Goal: Task Accomplishment & Management: Complete application form

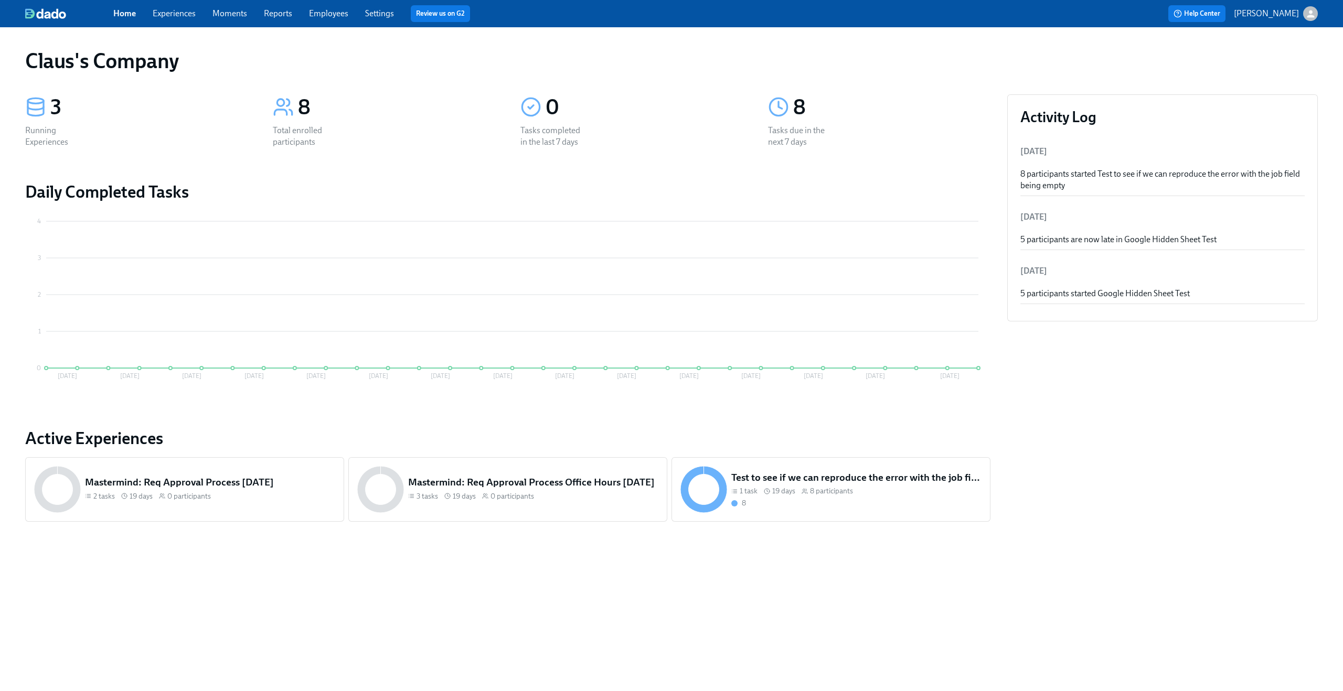
click at [178, 17] on link "Experiences" at bounding box center [174, 13] width 43 height 10
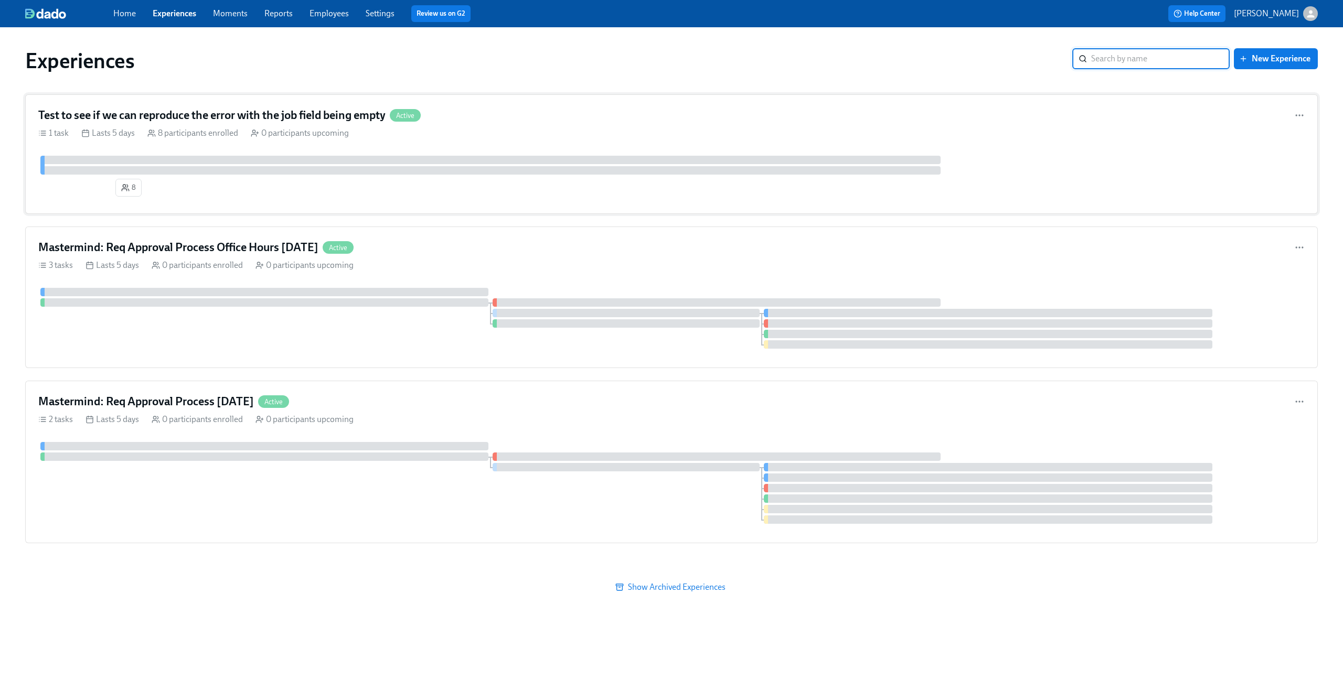
click at [638, 134] on div "1 task Lasts 5 days 8 participants enrolled 0 participants upcoming" at bounding box center [671, 133] width 1266 height 12
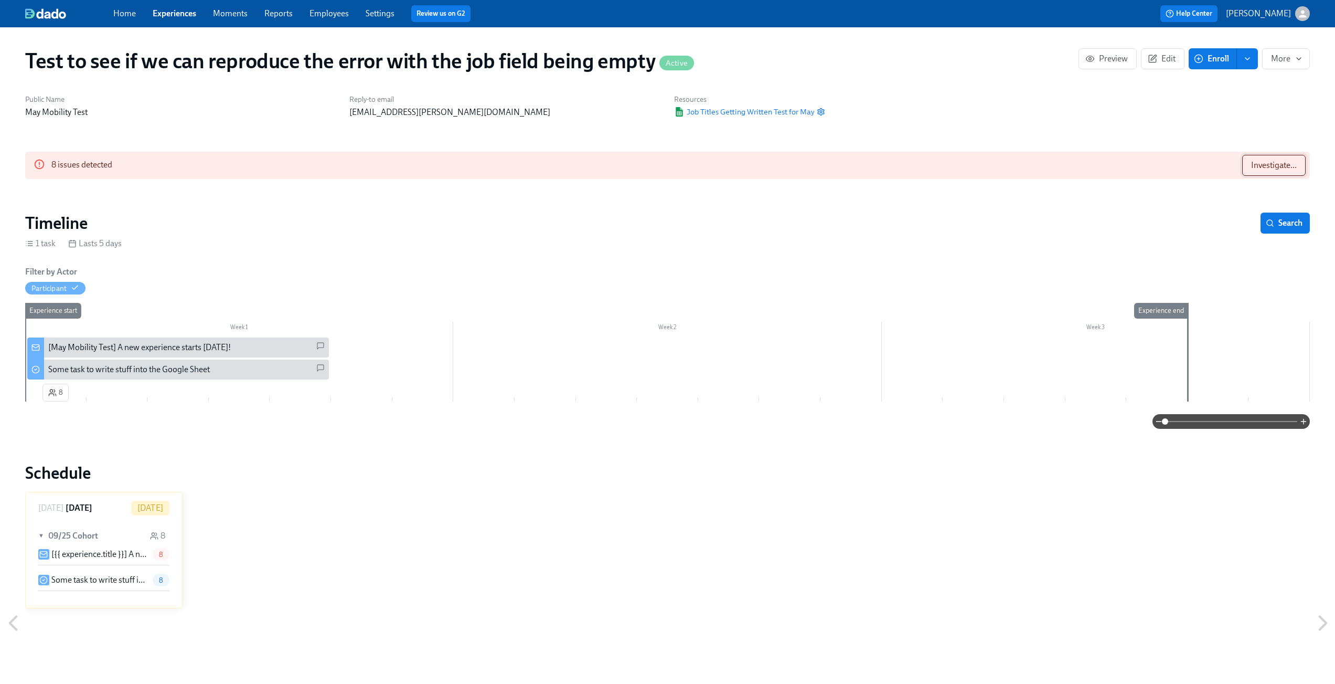
click at [1268, 165] on span "Investigate..." at bounding box center [1274, 165] width 46 height 10
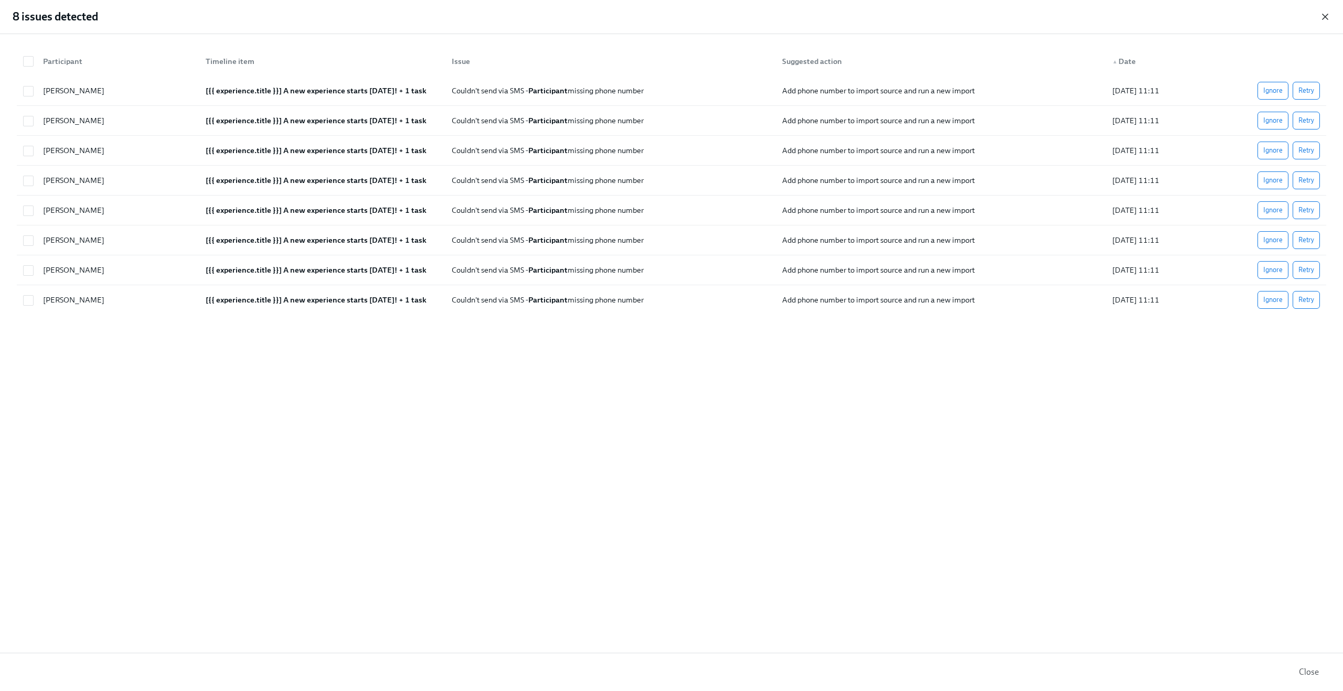
click at [1323, 15] on icon "button" at bounding box center [1324, 16] width 5 height 5
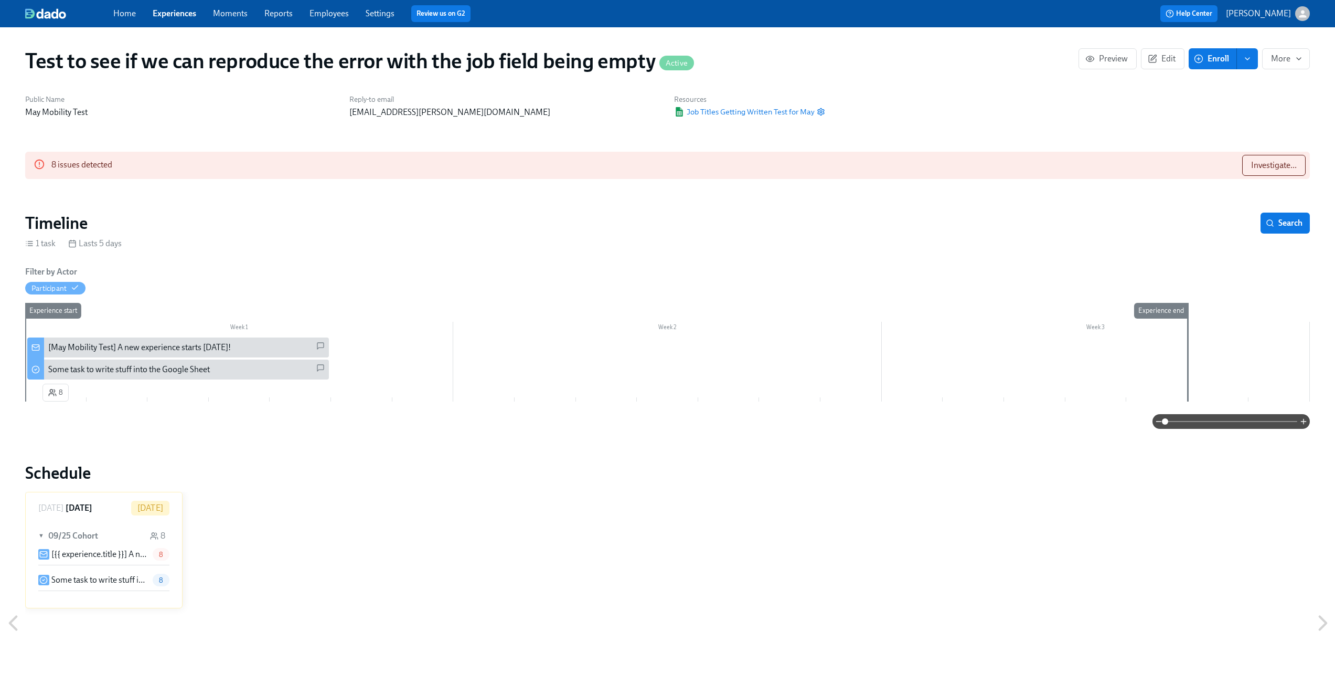
click at [1298, 17] on icon "button" at bounding box center [1302, 13] width 11 height 11
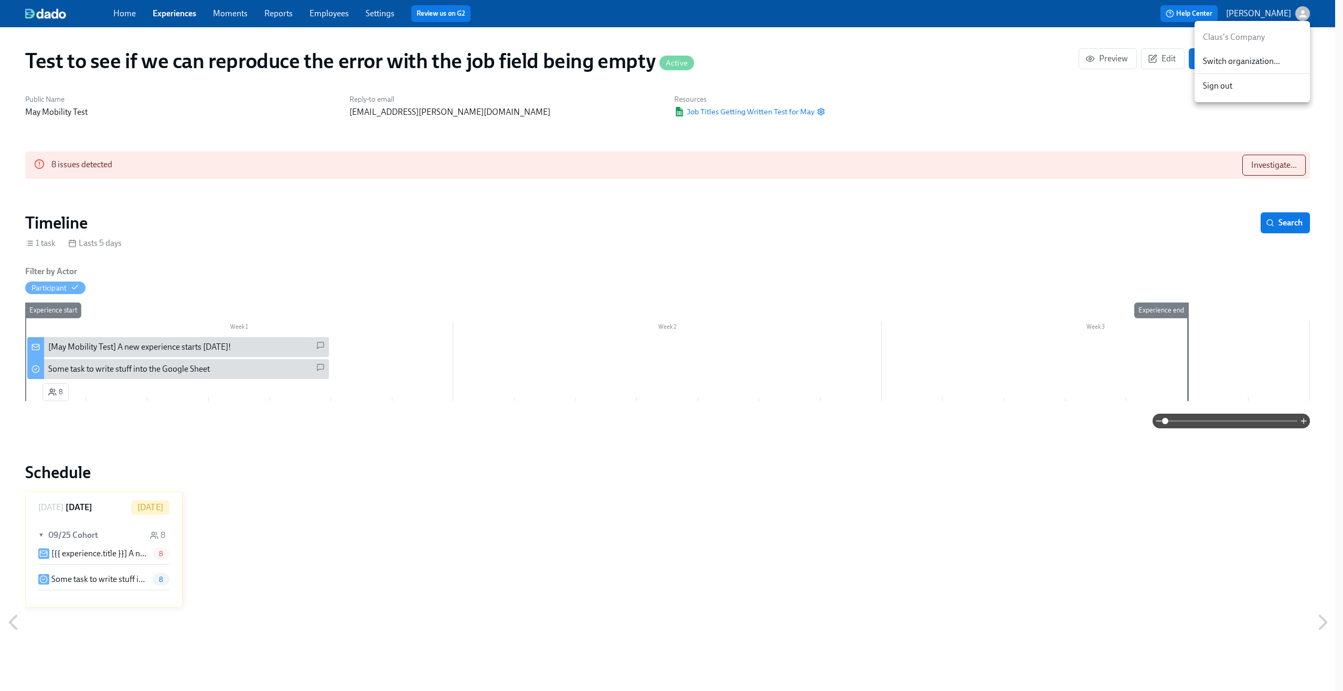
click at [1273, 57] on span "Switch organization..." at bounding box center [1252, 62] width 99 height 12
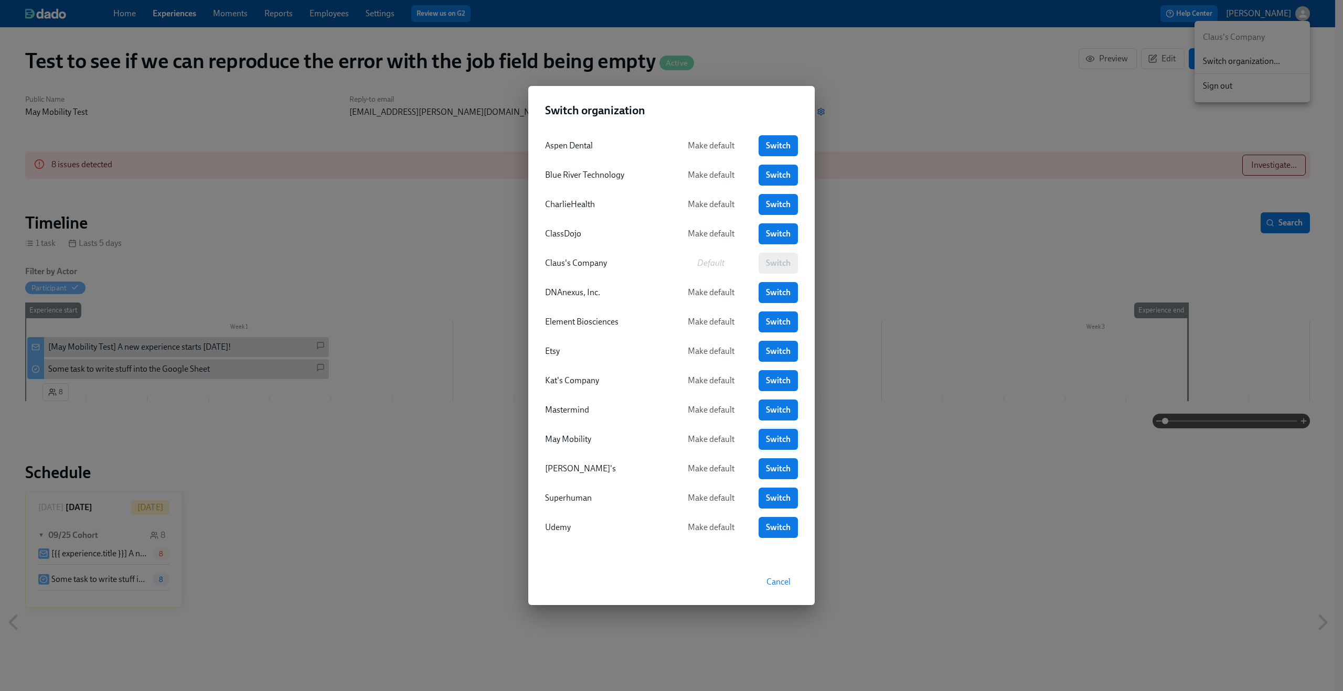
click at [779, 441] on span "Switch" at bounding box center [778, 439] width 25 height 10
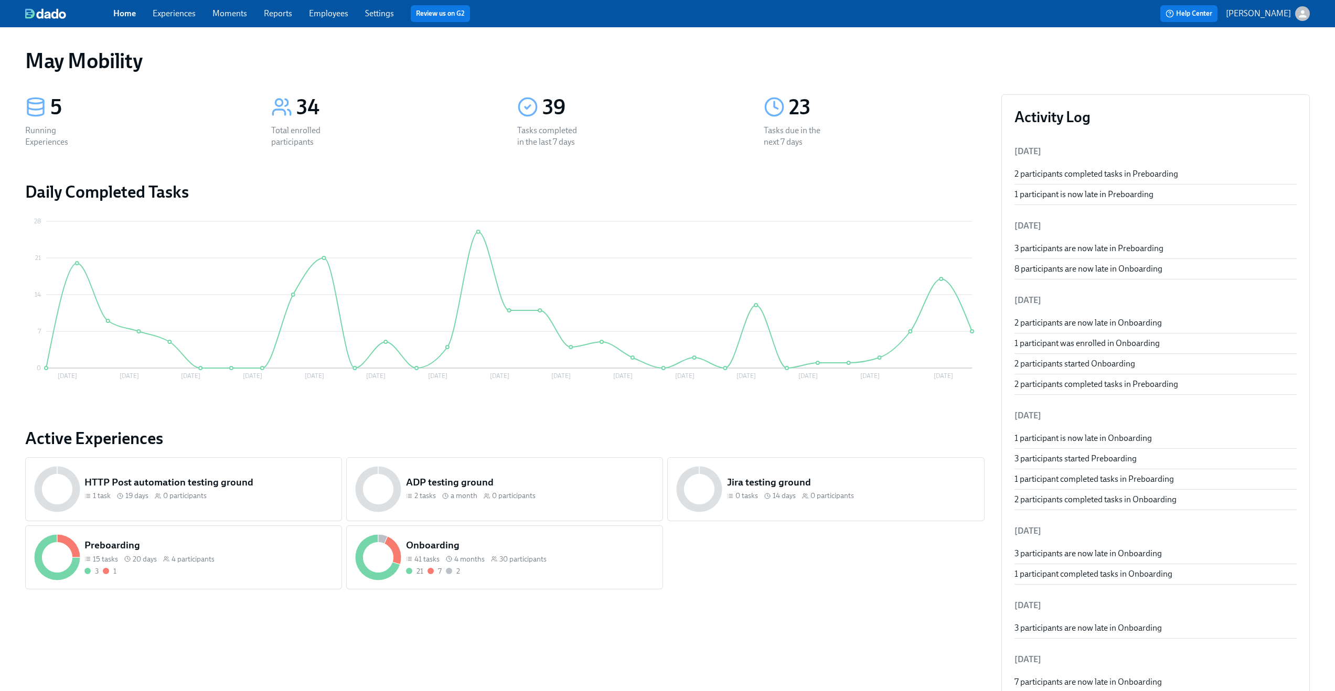
click at [196, 15] on div "Home Experiences Moments Reports Employees Settings Review us on G2" at bounding box center [412, 13] width 599 height 17
click at [181, 16] on link "Experiences" at bounding box center [174, 13] width 43 height 10
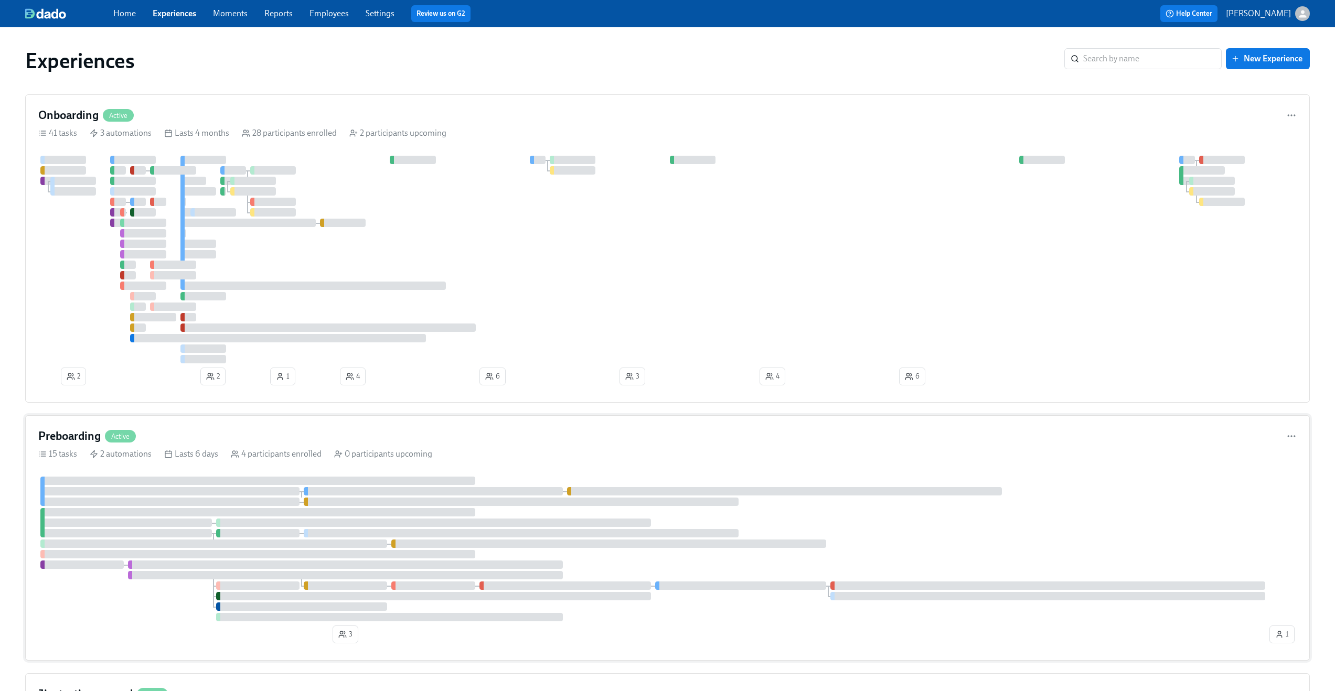
click at [423, 435] on div "Preboarding Active" at bounding box center [667, 437] width 1258 height 16
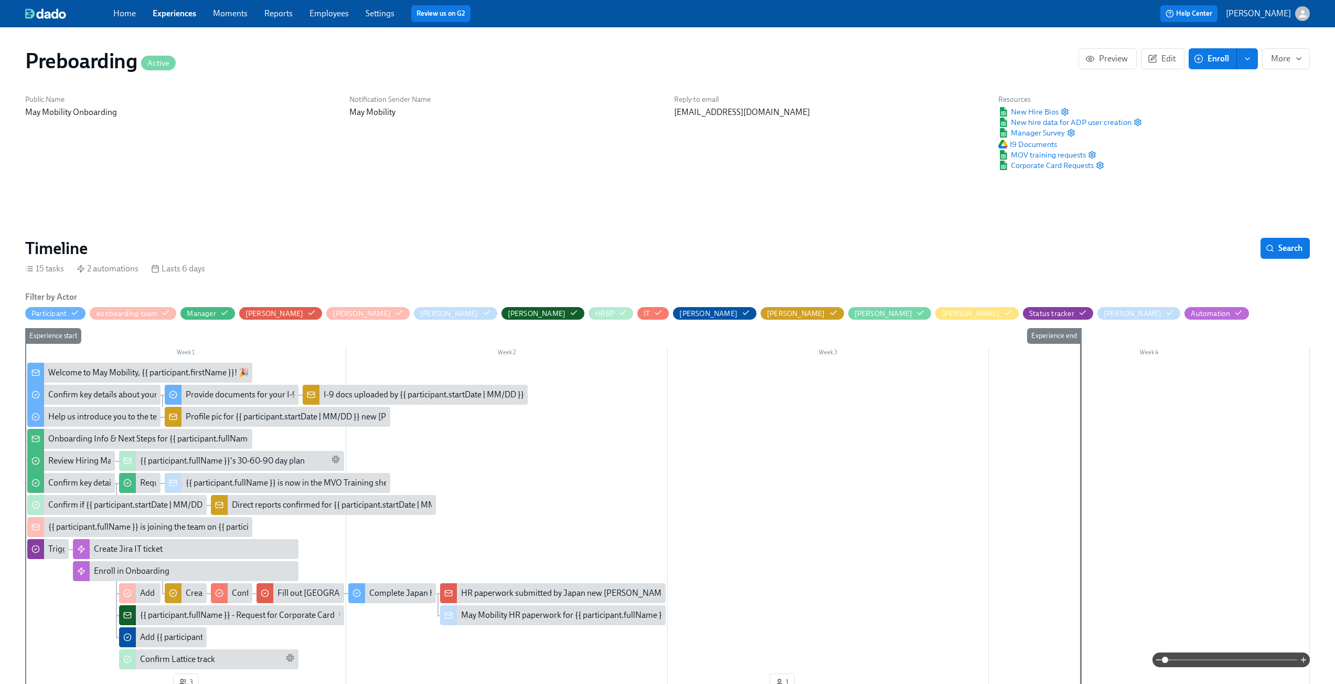
click at [1040, 105] on div "Resources New Hire Bios New hire data for ADP user creation Manager Survey I9 D…" at bounding box center [1070, 132] width 156 height 89
click at [1037, 110] on span "New Hire Bios" at bounding box center [1028, 111] width 60 height 10
drag, startPoint x: 334, startPoint y: 16, endPoint x: 442, endPoint y: 2, distance: 108.5
click at [0, 0] on div "Home Experiences Moments Reports Employees Settings Review us on G2 Help Center…" at bounding box center [667, 13] width 1335 height 27
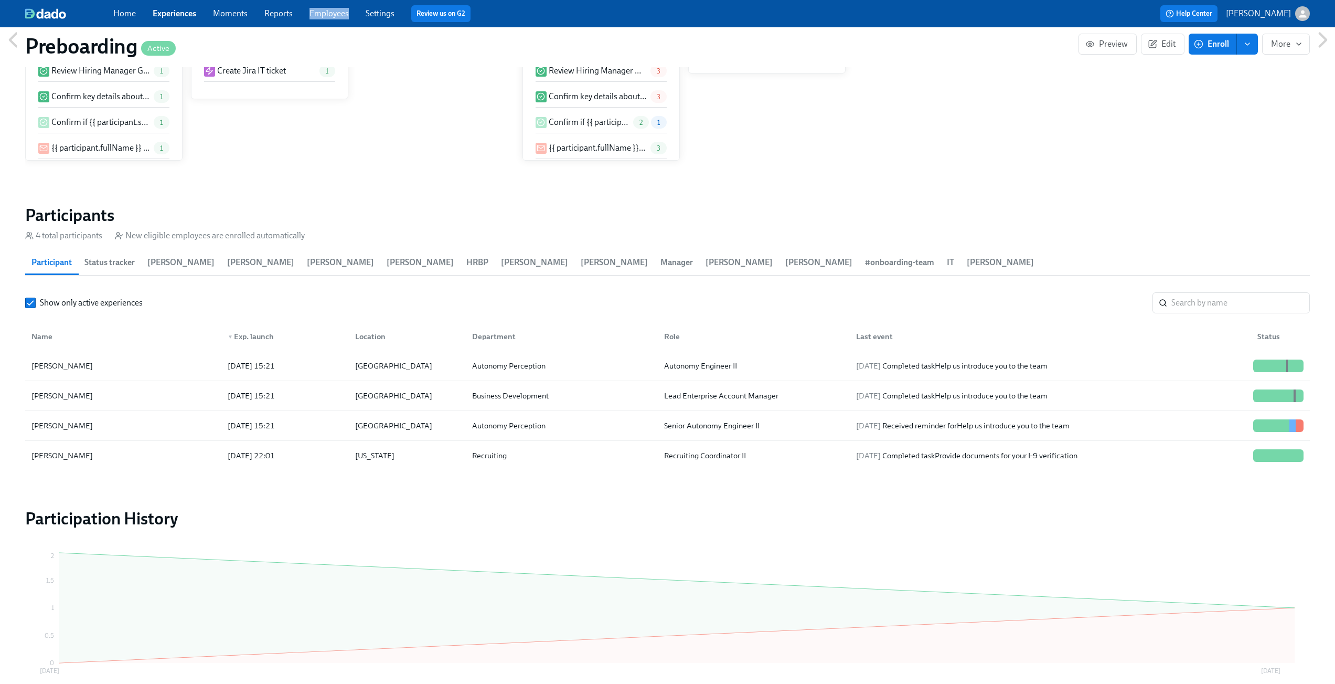
scroll to position [875, 0]
click at [35, 303] on span at bounding box center [30, 300] width 10 height 10
click at [35, 303] on input "Show only active experiences" at bounding box center [30, 299] width 9 height 9
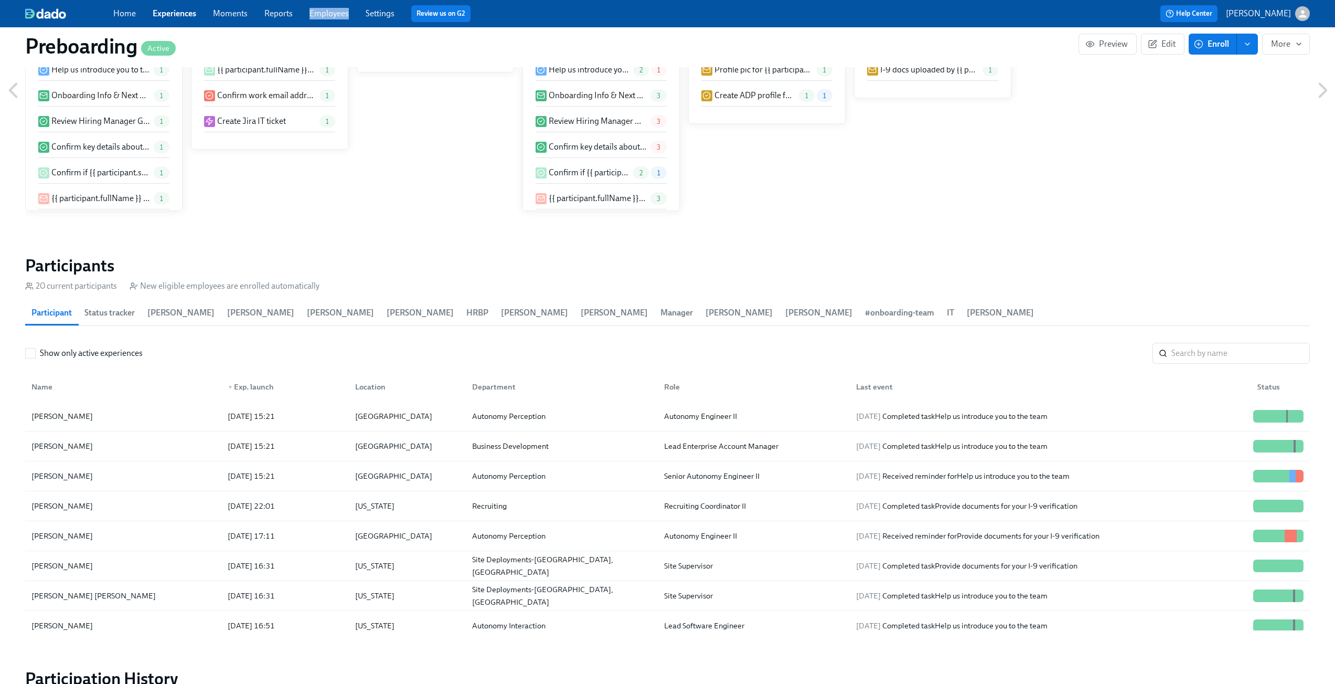
scroll to position [844, 0]
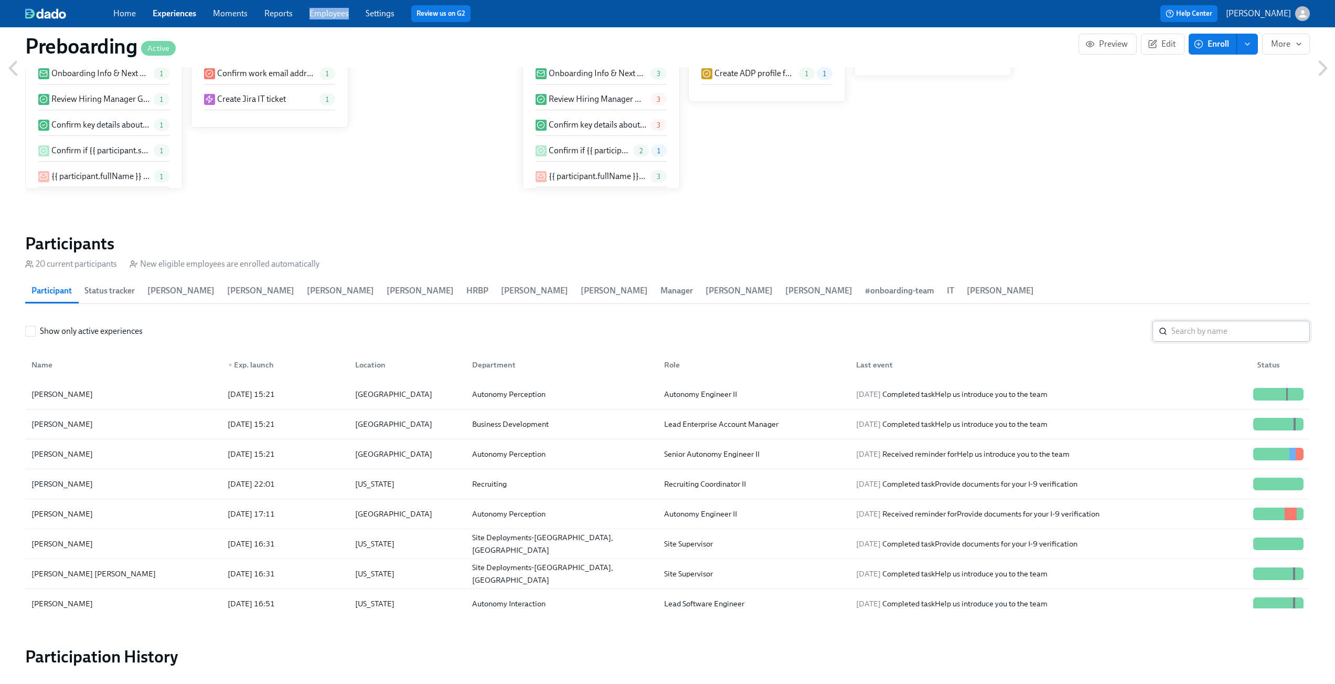
click at [1216, 336] on input "search" at bounding box center [1240, 331] width 138 height 21
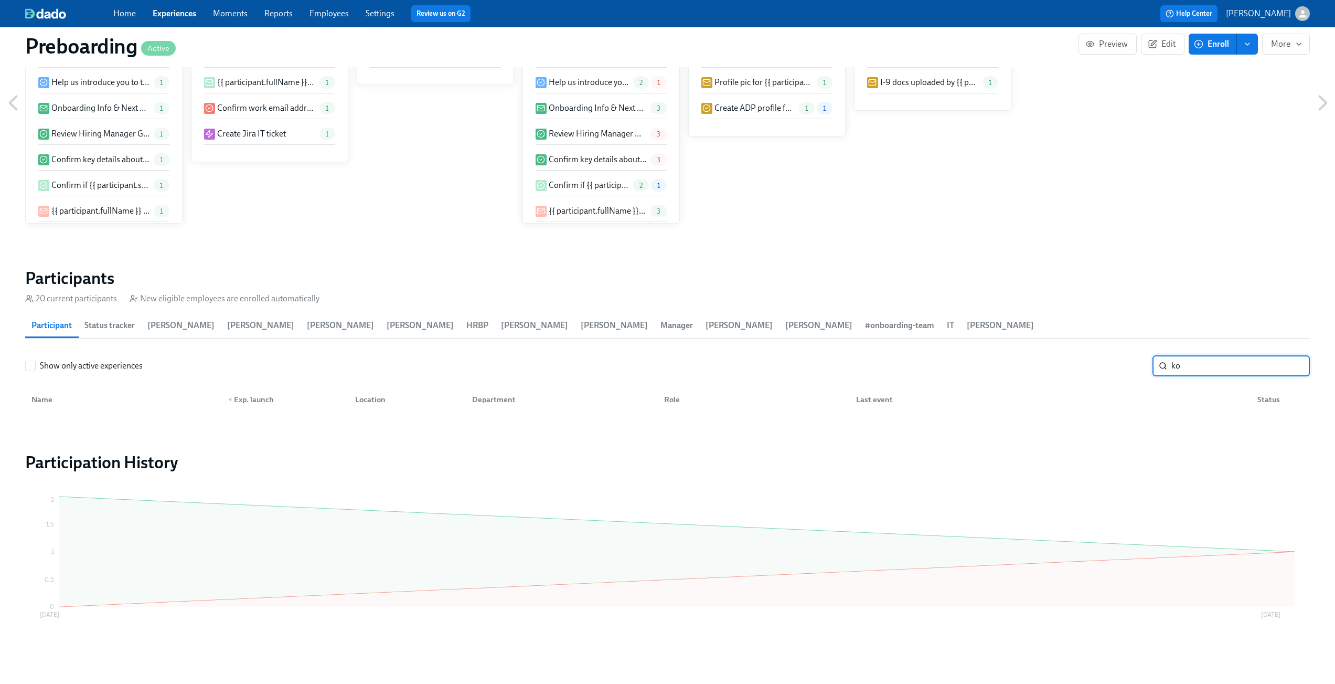
type input "k"
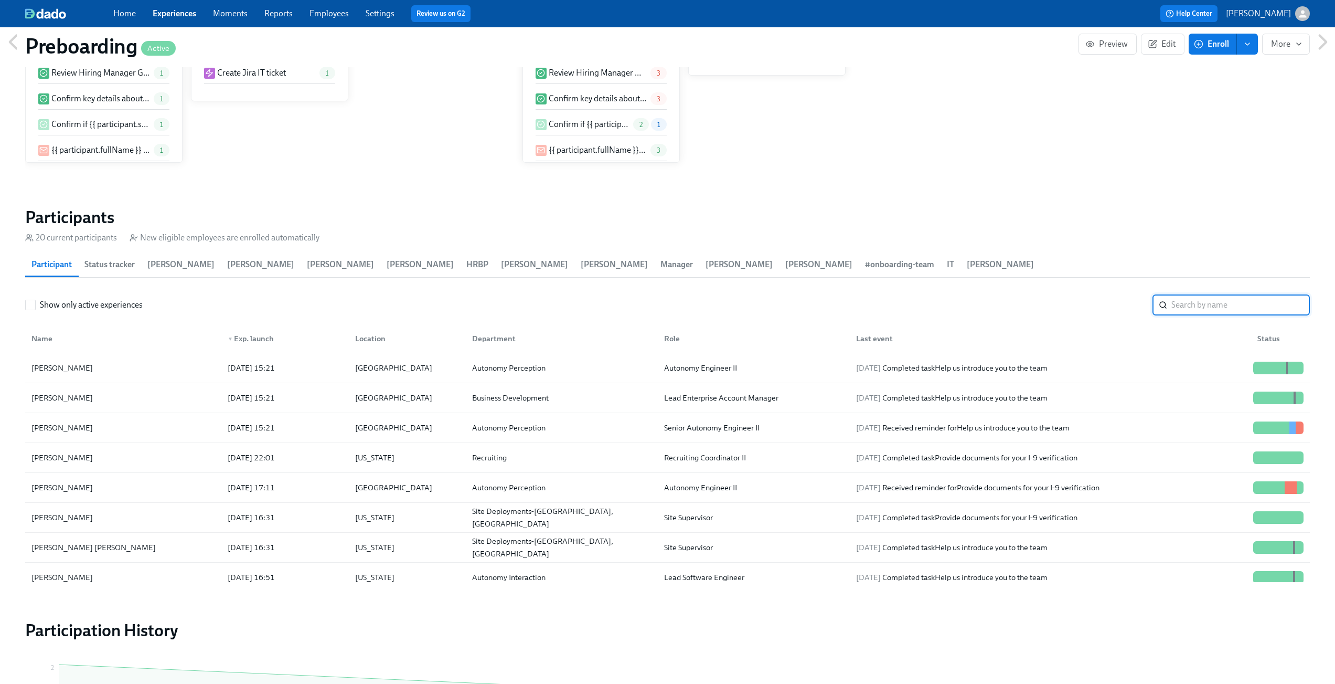
scroll to position [913, 0]
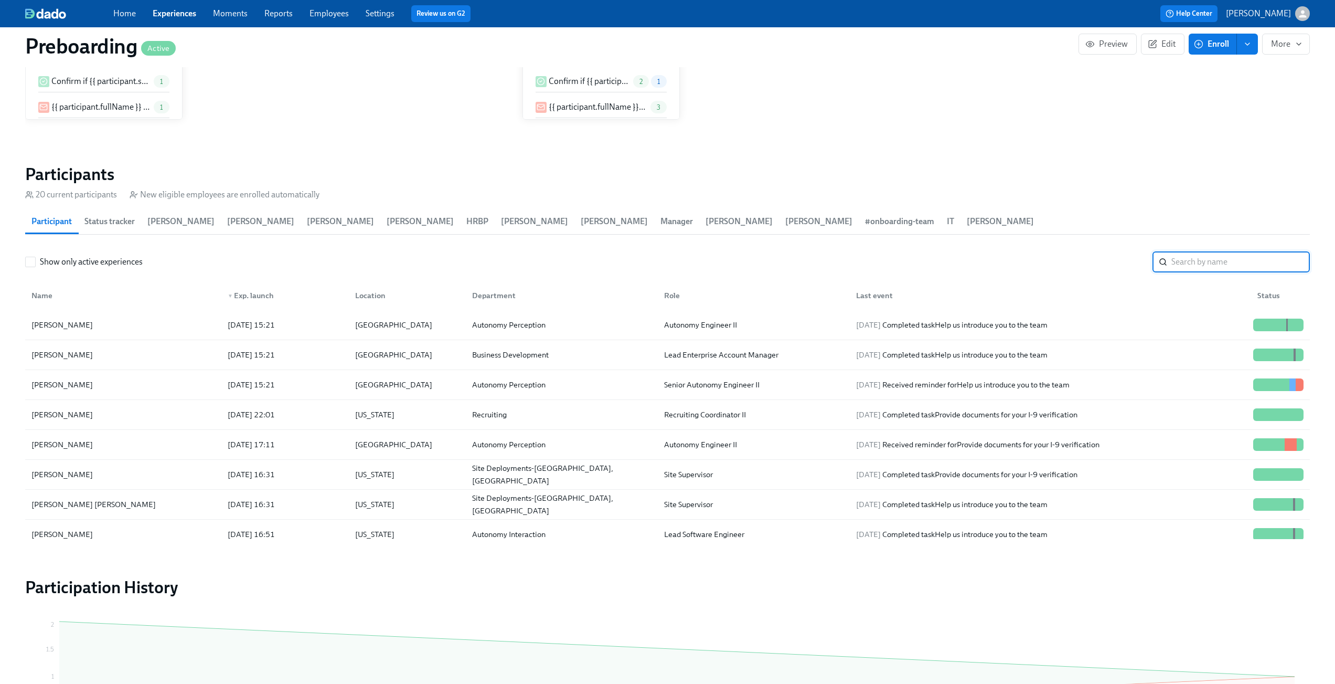
click at [1181, 265] on input "search" at bounding box center [1240, 261] width 138 height 21
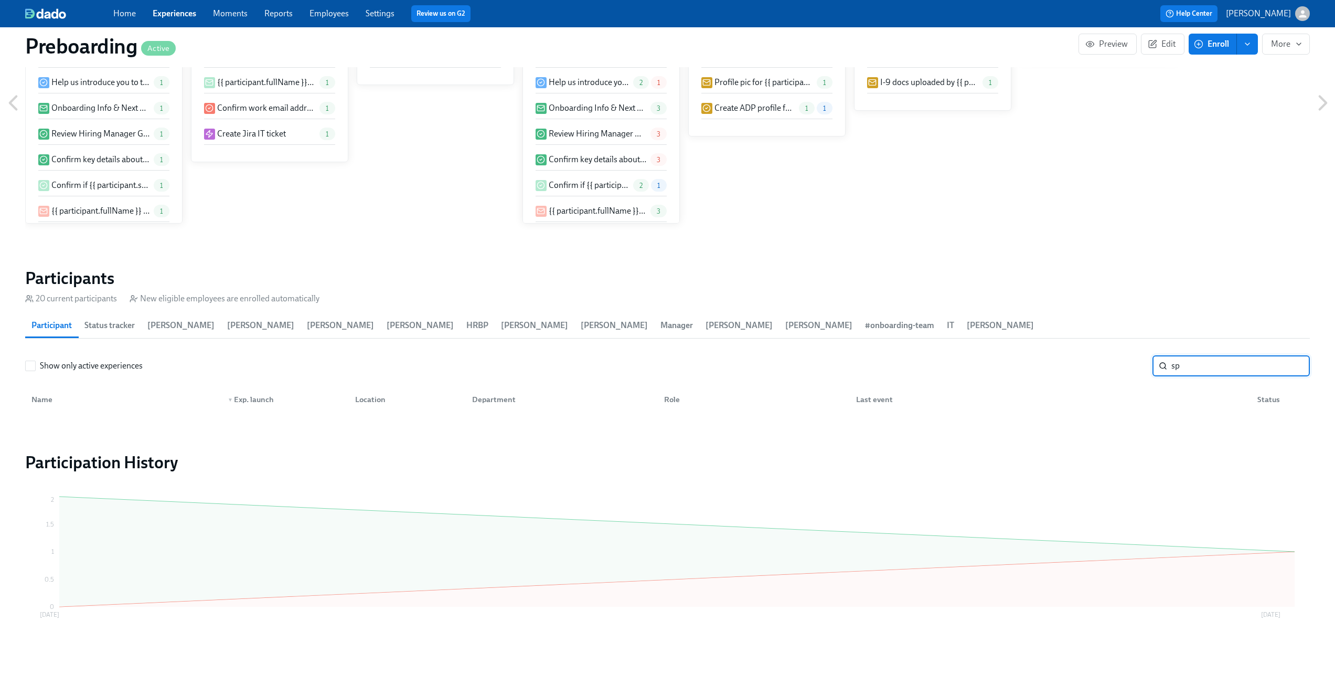
scroll to position [809, 0]
type input "s"
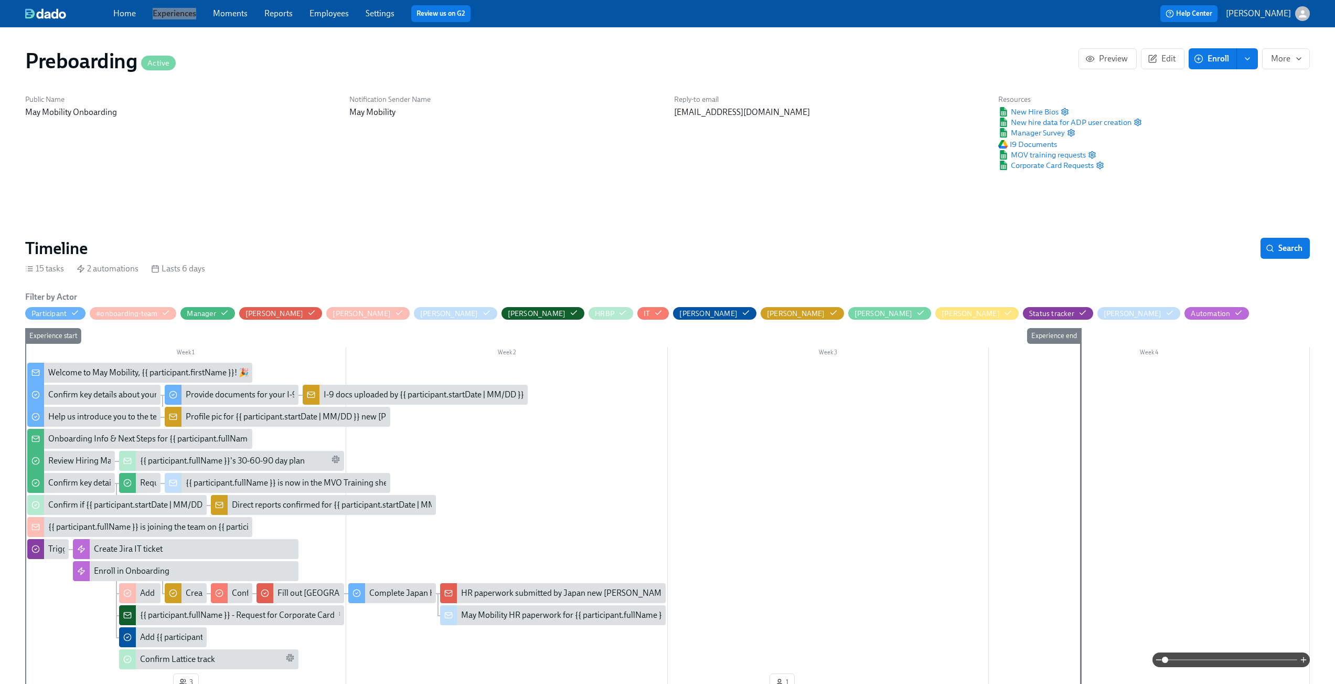
drag, startPoint x: 182, startPoint y: 15, endPoint x: 1137, endPoint y: 2, distance: 955.3
click at [0, 0] on div "Home Experiences Moments Reports Employees Settings Review us on G2 Help Center…" at bounding box center [667, 13] width 1335 height 27
click at [179, 10] on link "Experiences" at bounding box center [175, 13] width 44 height 10
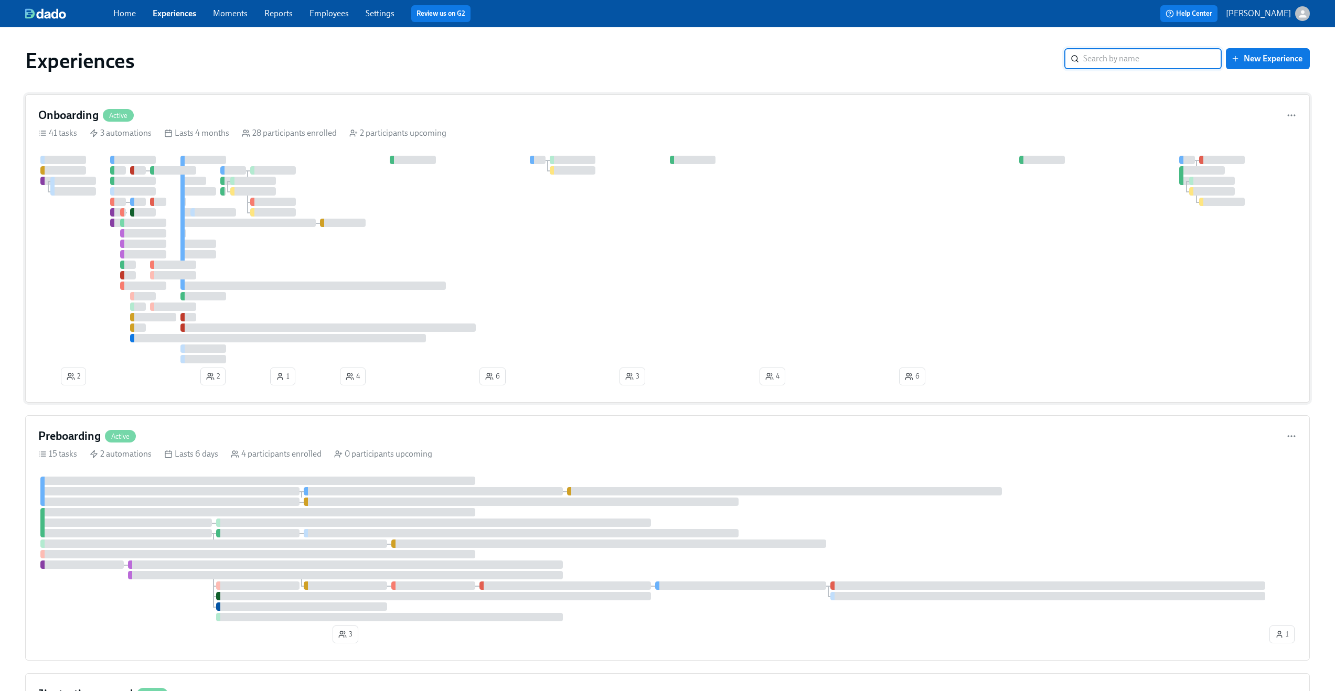
click at [520, 231] on div at bounding box center [667, 260] width 1258 height 208
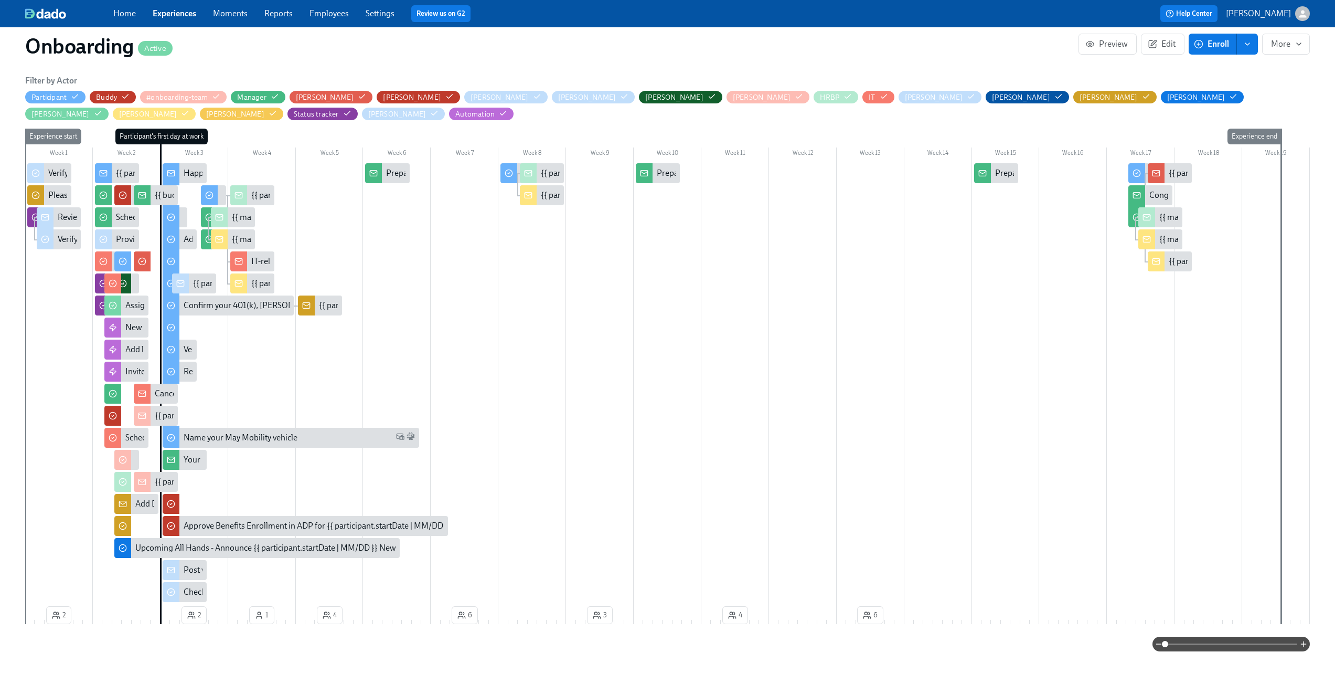
scroll to position [276, 0]
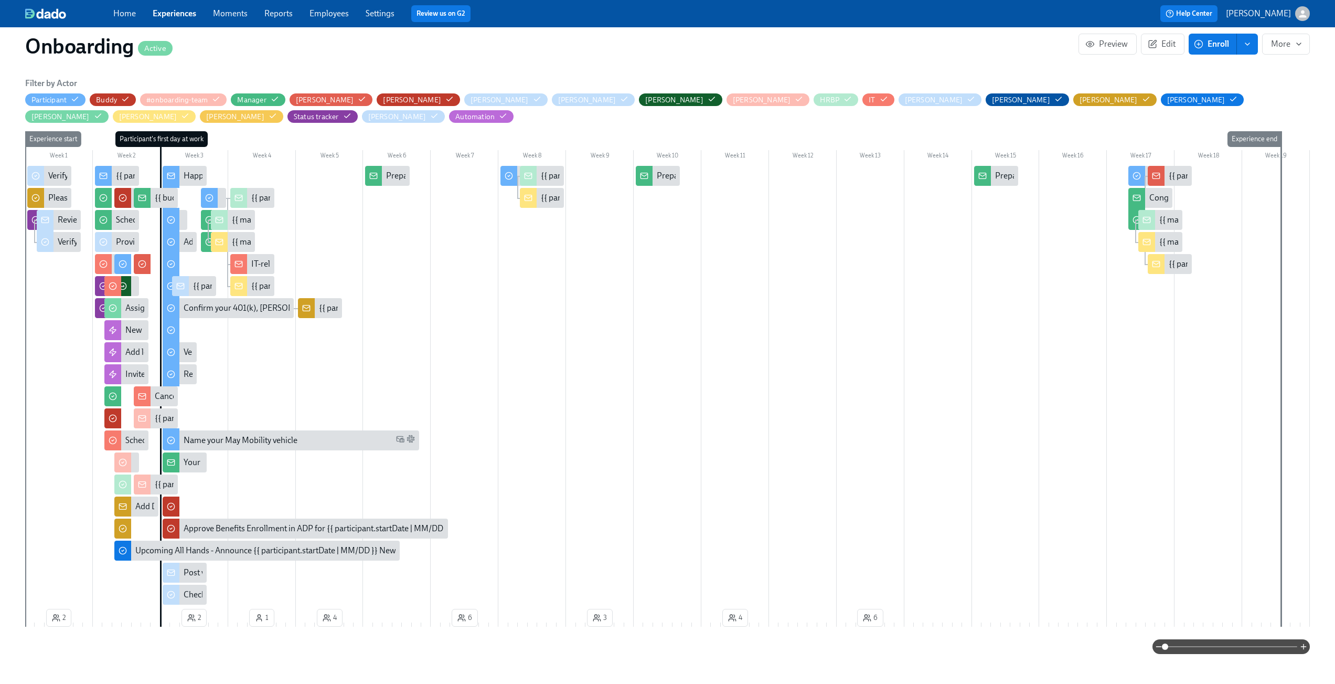
click at [1232, 644] on span at bounding box center [1231, 646] width 132 height 15
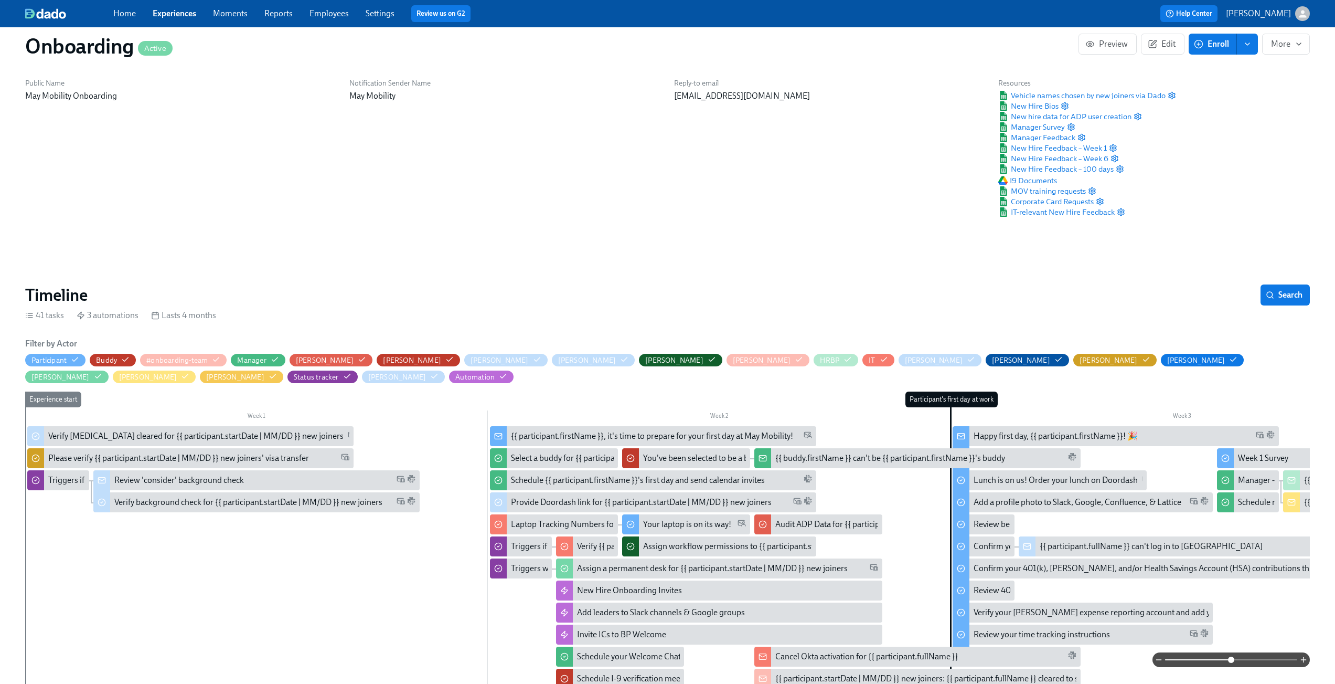
scroll to position [0, 0]
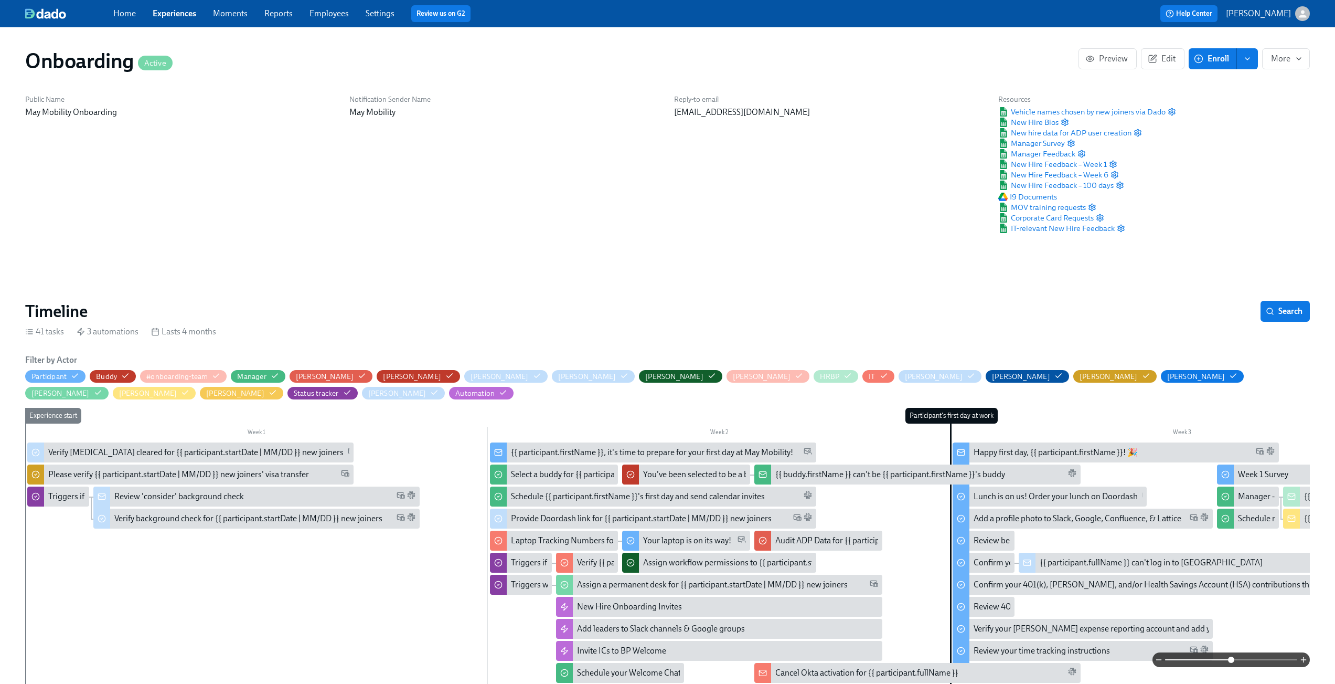
click at [332, 17] on link "Employees" at bounding box center [328, 13] width 39 height 10
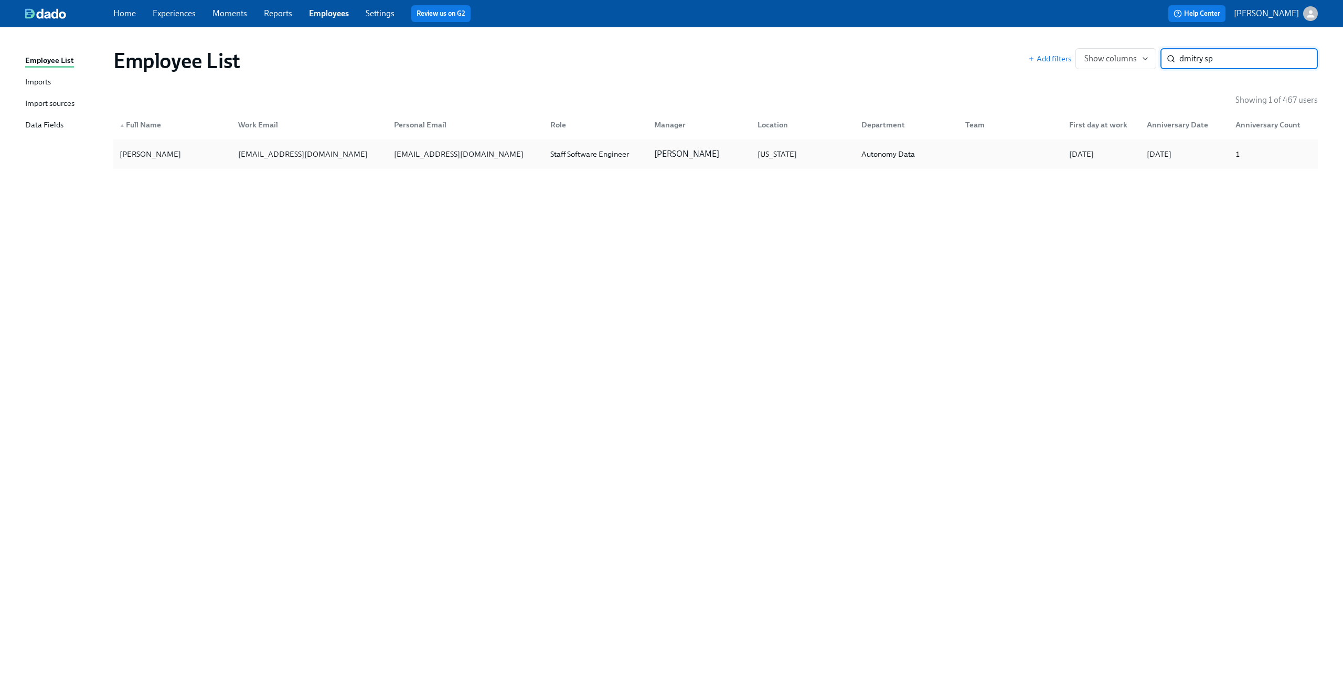
type input "dmitry sp"
click at [411, 161] on div "dspasibenko@gmail.com" at bounding box center [464, 154] width 156 height 21
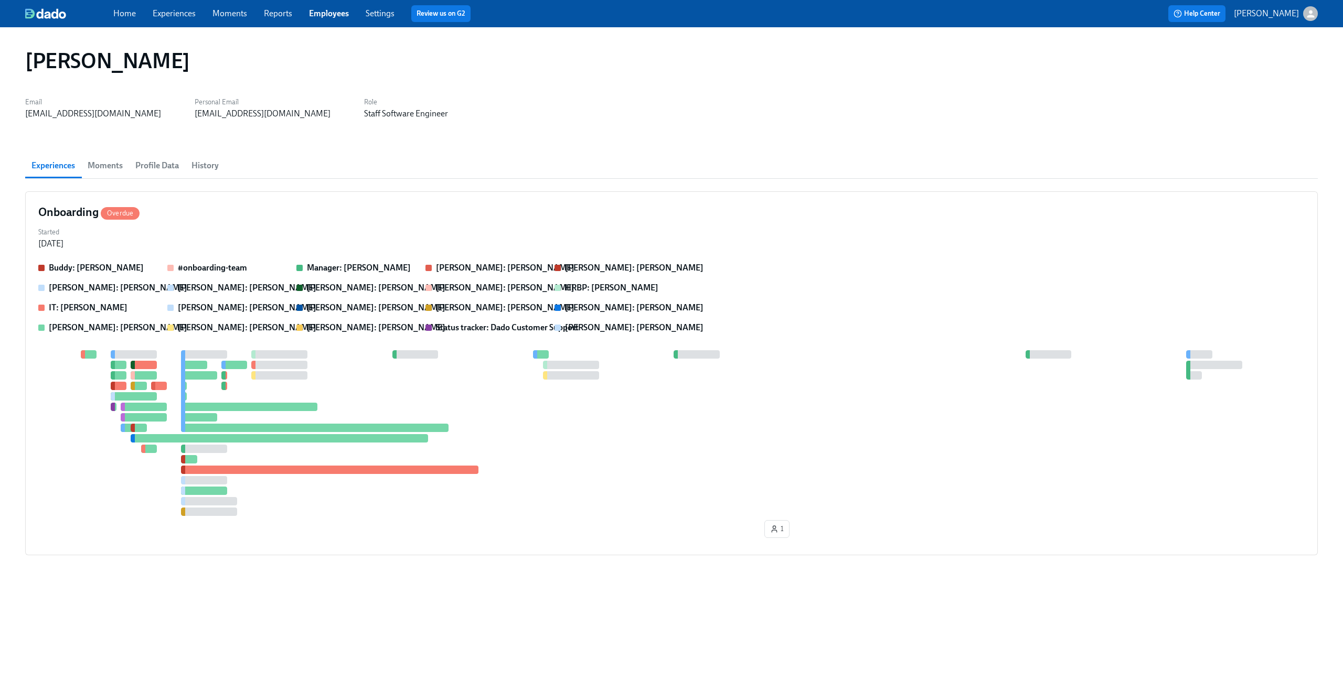
click at [188, 10] on link "Experiences" at bounding box center [174, 13] width 43 height 10
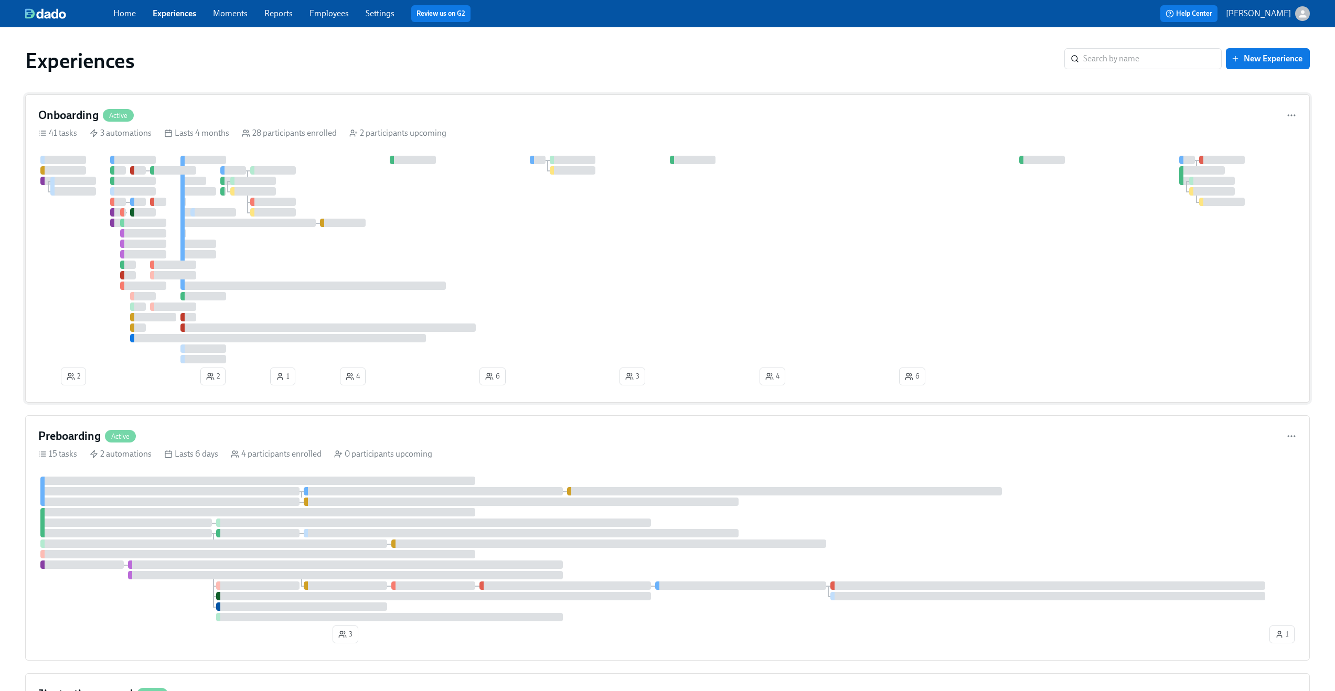
click at [253, 110] on div "Onboarding Active" at bounding box center [667, 116] width 1258 height 16
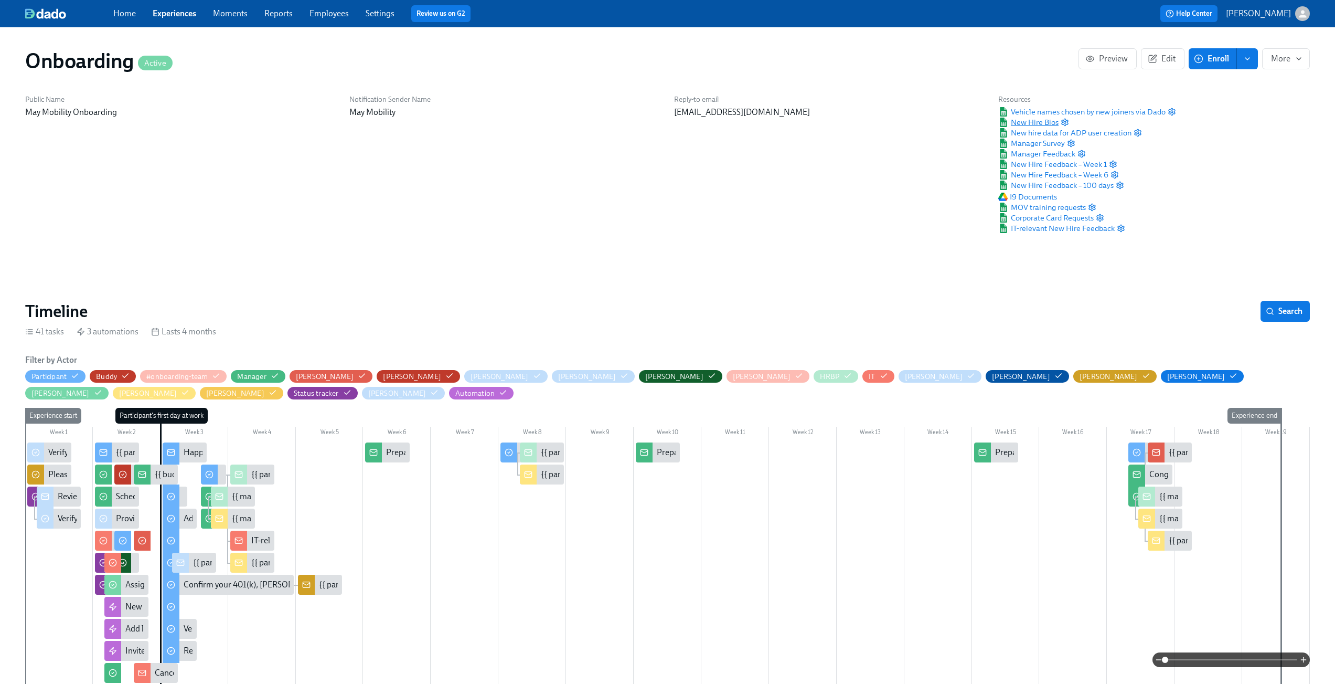
scroll to position [0, 7621]
click at [1047, 135] on span "New hire data for ADP user creation" at bounding box center [1064, 132] width 133 height 10
click at [1045, 125] on span "New Hire Bios" at bounding box center [1028, 122] width 60 height 10
click at [1065, 123] on circle "button" at bounding box center [1065, 122] width 2 height 2
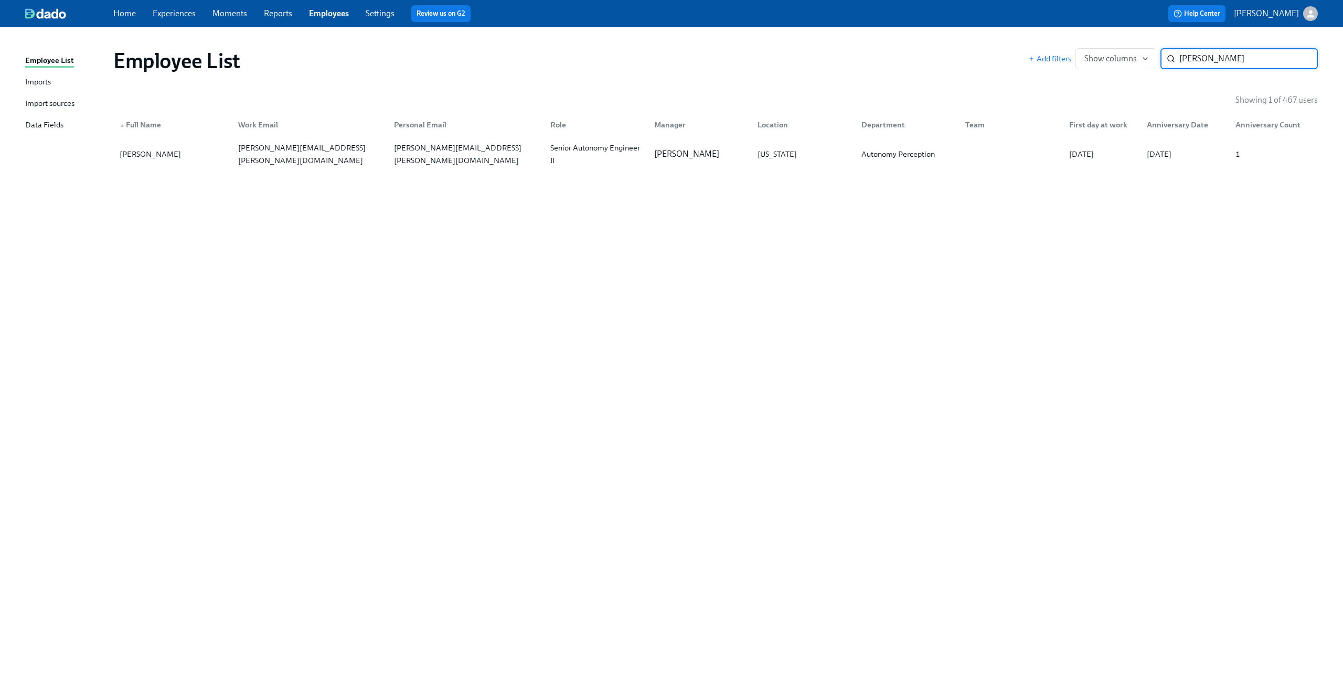
type input "[PERSON_NAME]"
click at [682, 157] on p "[PERSON_NAME]" at bounding box center [686, 154] width 65 height 12
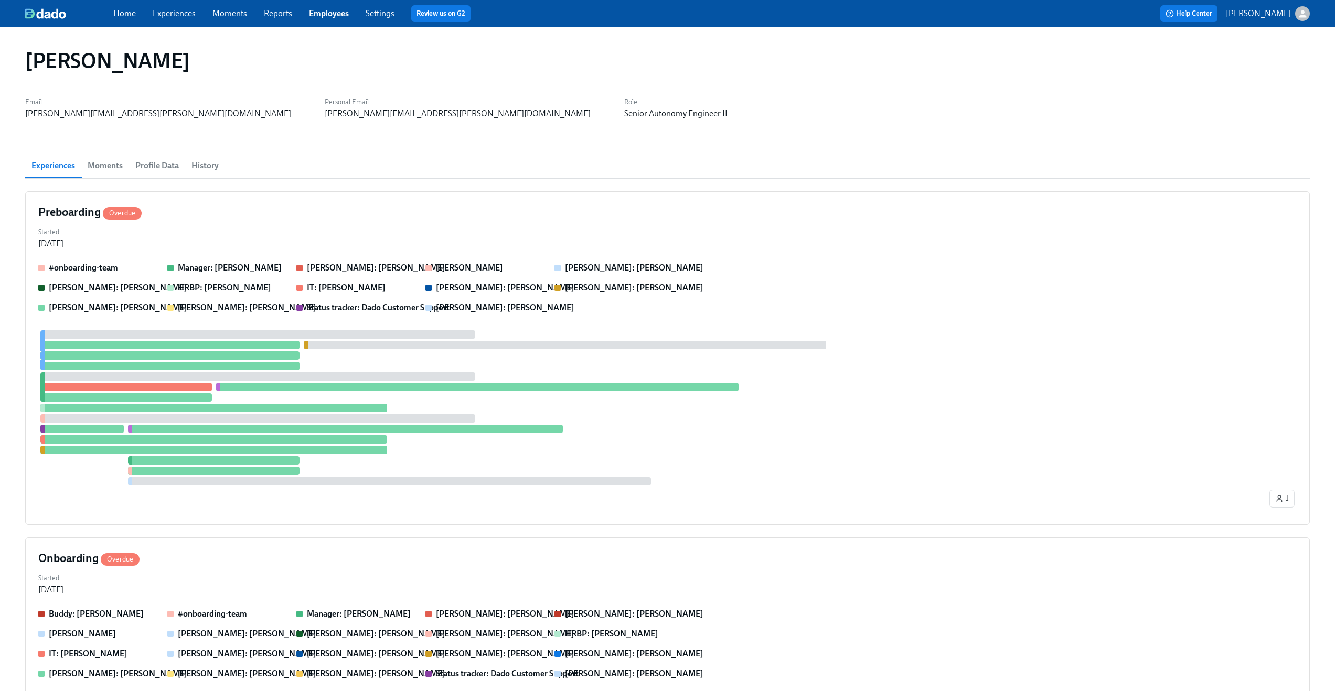
click at [206, 172] on span "History" at bounding box center [204, 165] width 27 height 15
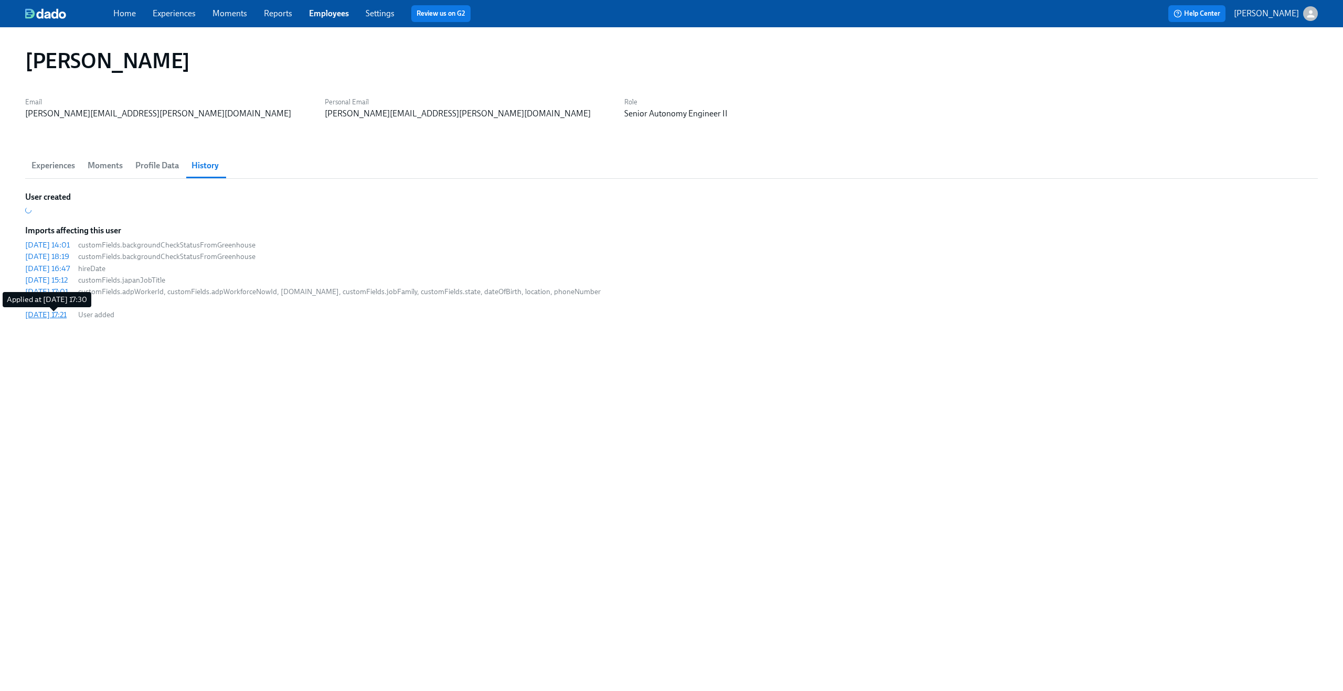
click at [62, 315] on div "[DATE] 17:21" at bounding box center [45, 314] width 41 height 10
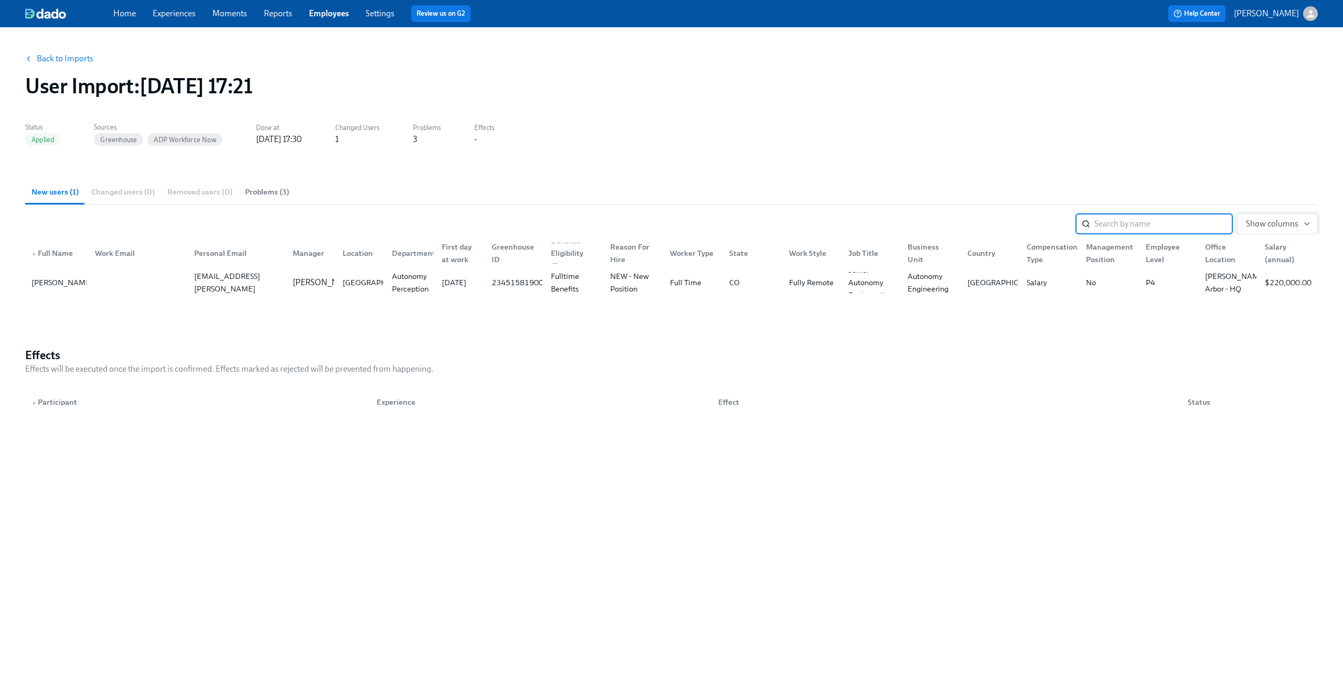
click at [1295, 223] on span "Show columns" at bounding box center [1277, 224] width 63 height 10
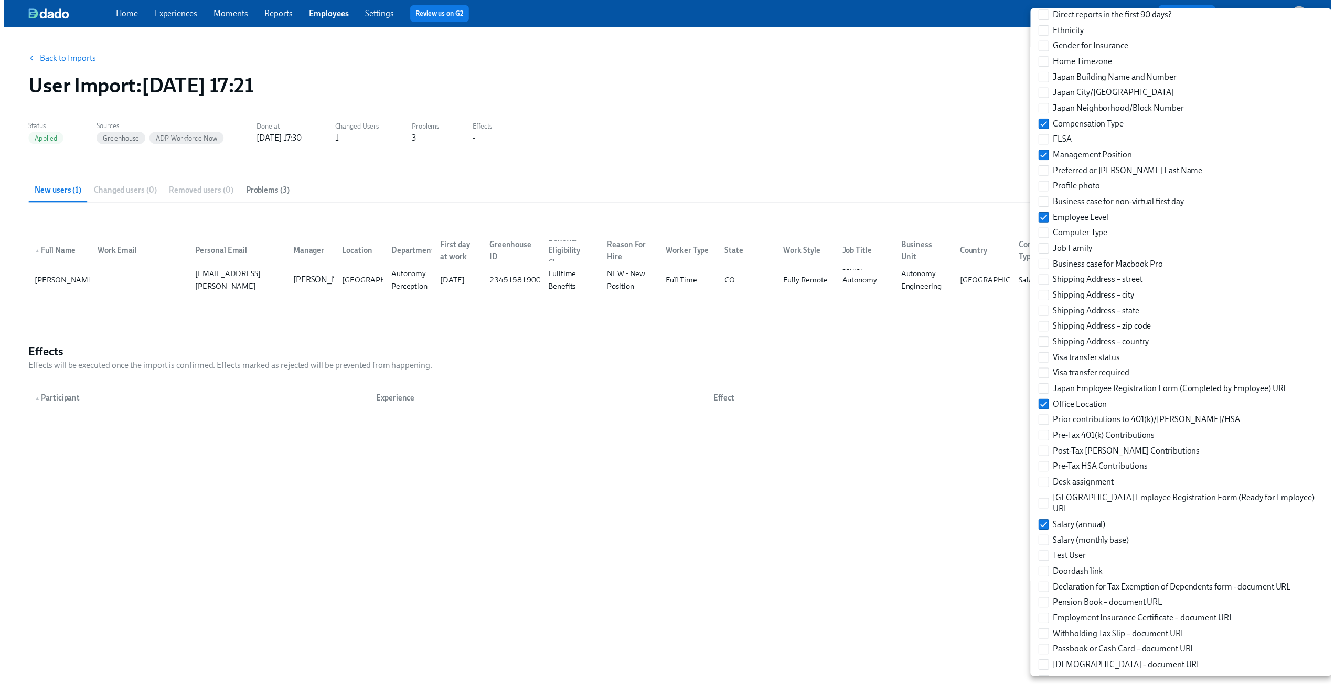
scroll to position [1132, 0]
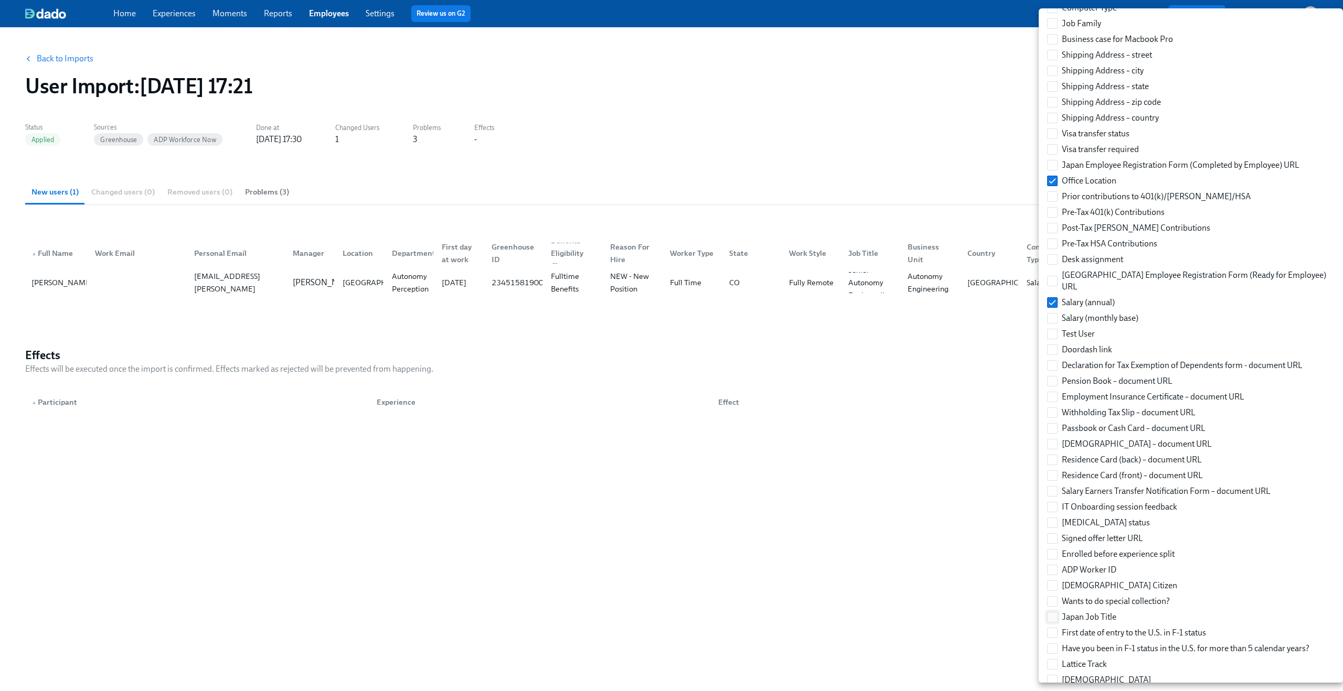
click at [1061, 610] on label "Japan Job Title" at bounding box center [1082, 618] width 78 height 16
click at [1057, 613] on input "Japan Job Title" at bounding box center [1052, 617] width 9 height 9
checkbox input "true"
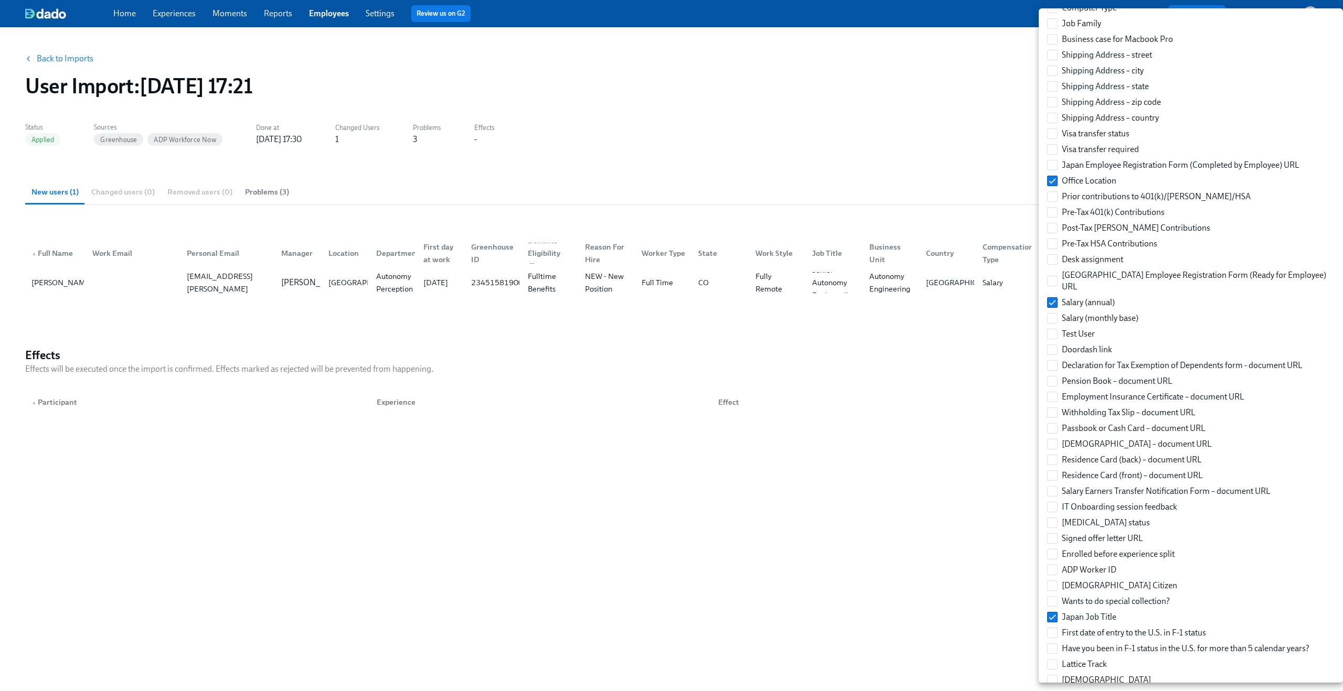
click at [910, 449] on div at bounding box center [671, 345] width 1343 height 691
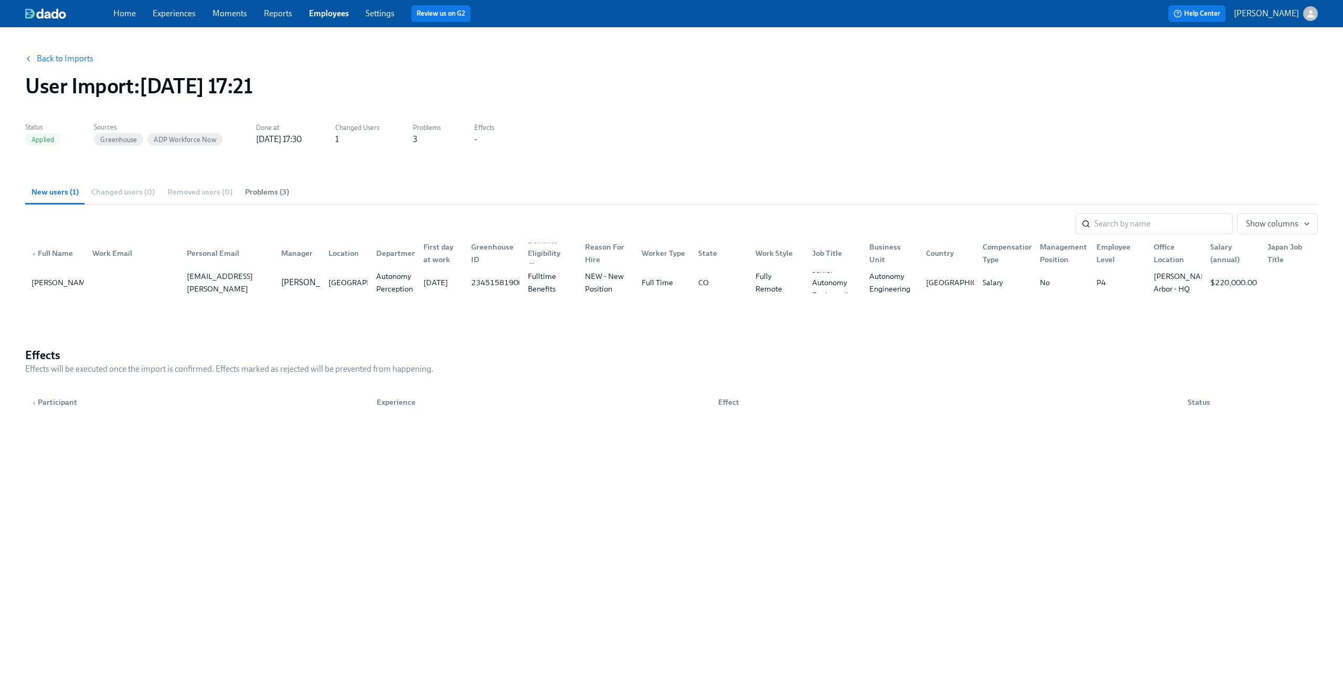
click at [37, 60] on link "Back to Imports" at bounding box center [65, 59] width 57 height 10
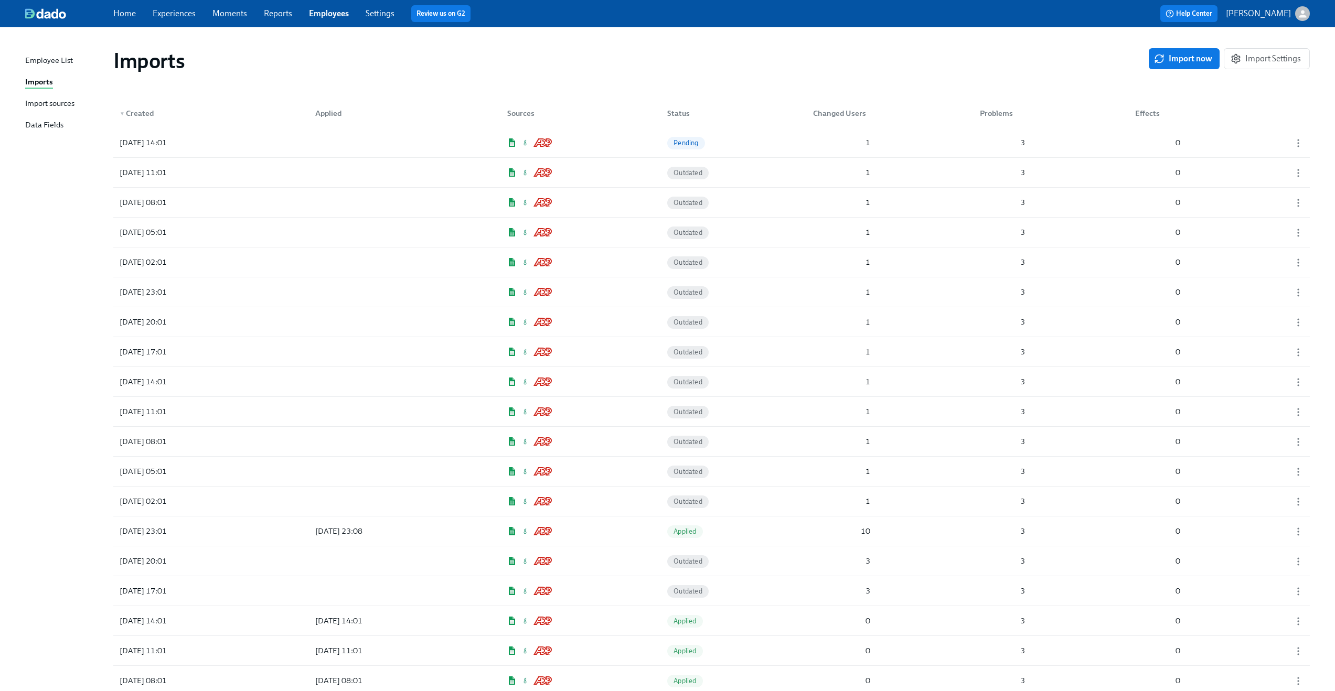
click at [50, 57] on div "Employee List" at bounding box center [49, 61] width 48 height 13
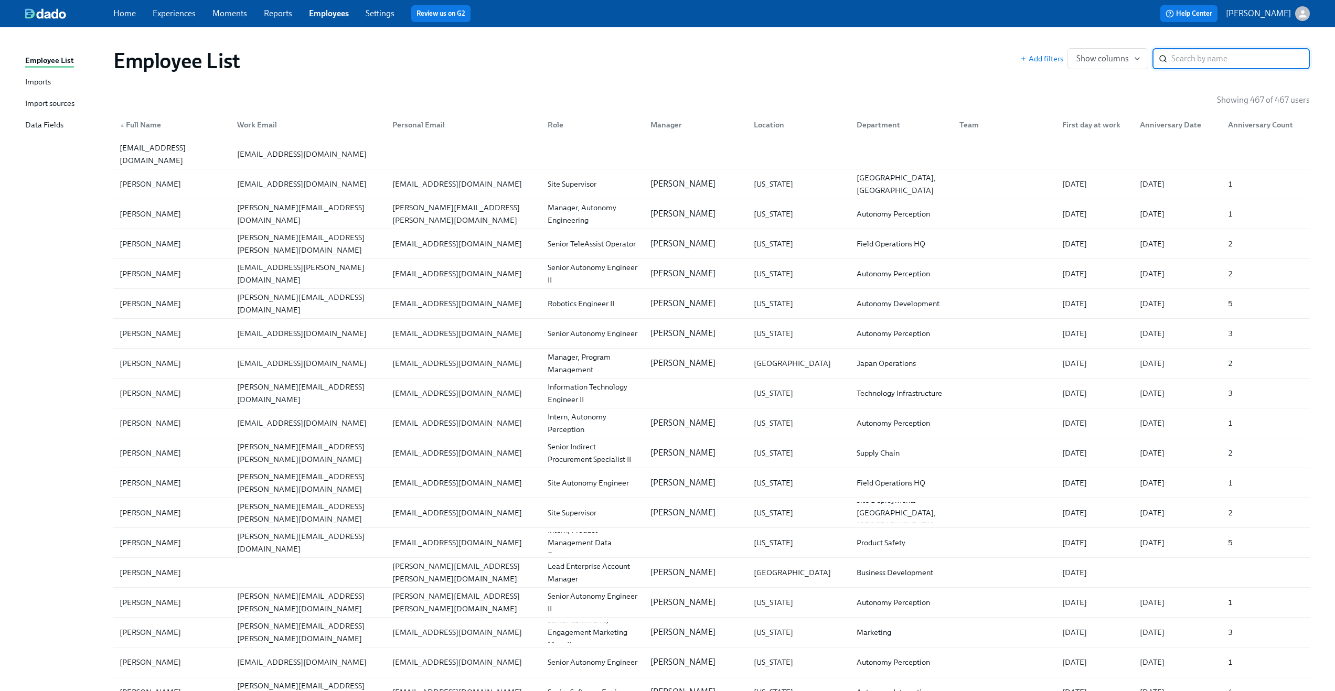
click at [1243, 61] on input "search" at bounding box center [1240, 58] width 138 height 21
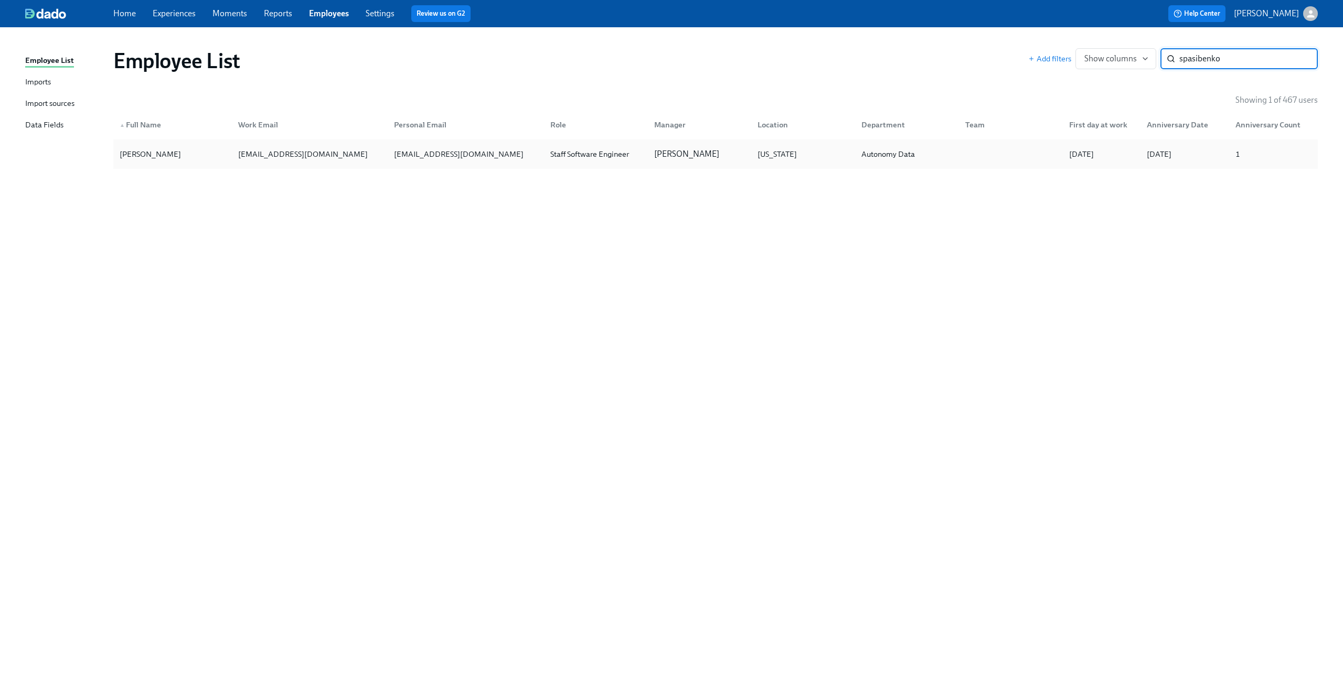
type input "spasibenko"
click at [474, 148] on div "[EMAIL_ADDRESS][DOMAIN_NAME]" at bounding box center [459, 154] width 138 height 13
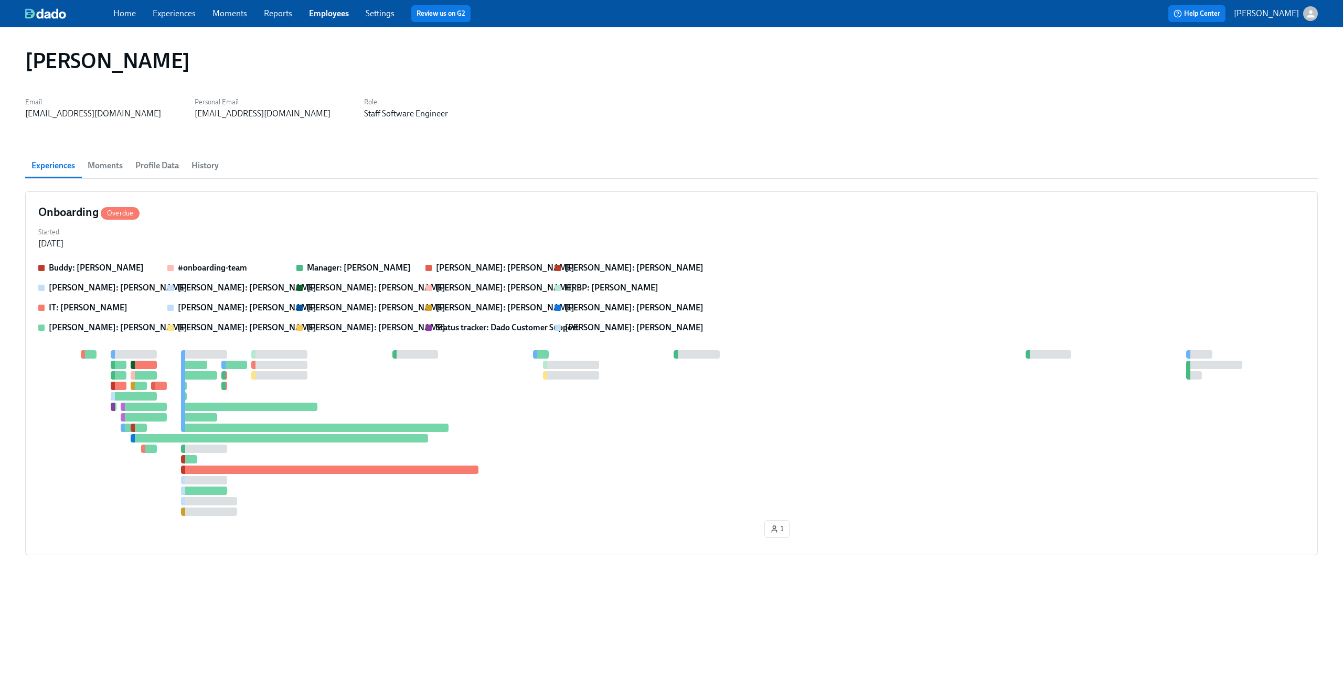
click at [199, 157] on button "History" at bounding box center [205, 165] width 40 height 25
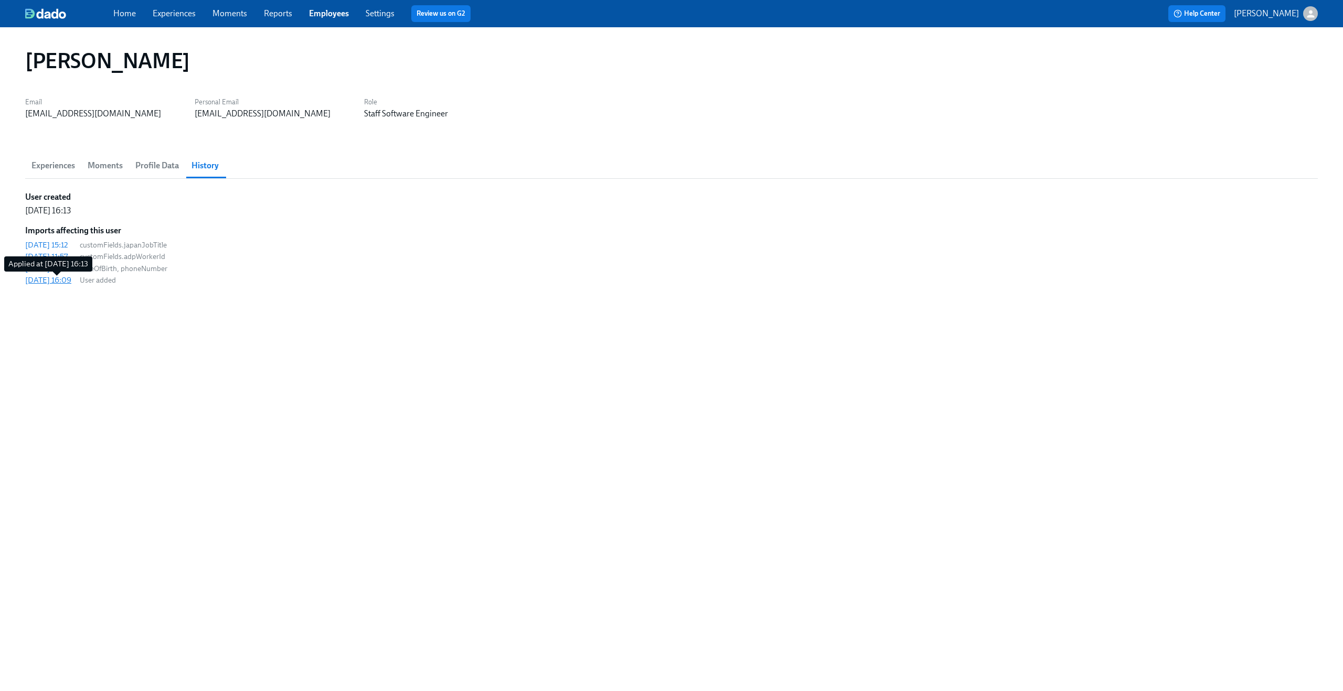
click at [57, 281] on div "[DATE] 16:09" at bounding box center [48, 280] width 46 height 10
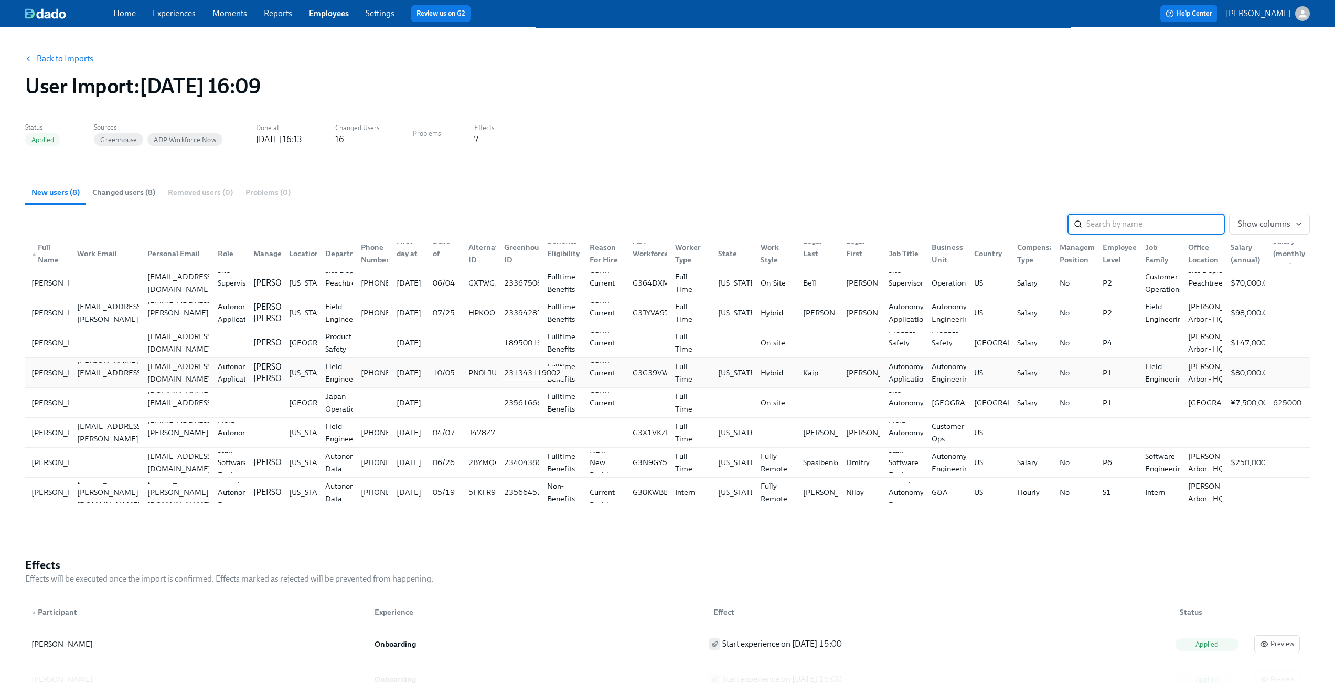
scroll to position [0, 8]
click at [1257, 233] on button "Show columns" at bounding box center [1269, 223] width 81 height 21
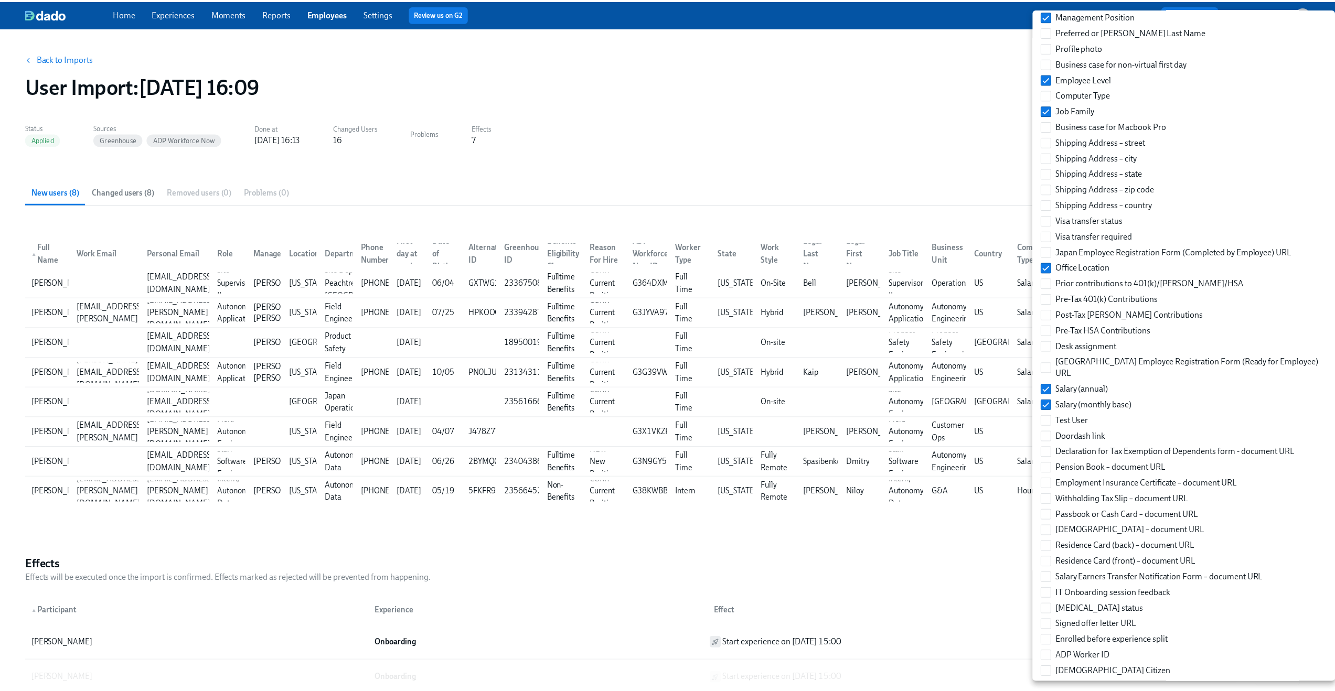
scroll to position [1132, 0]
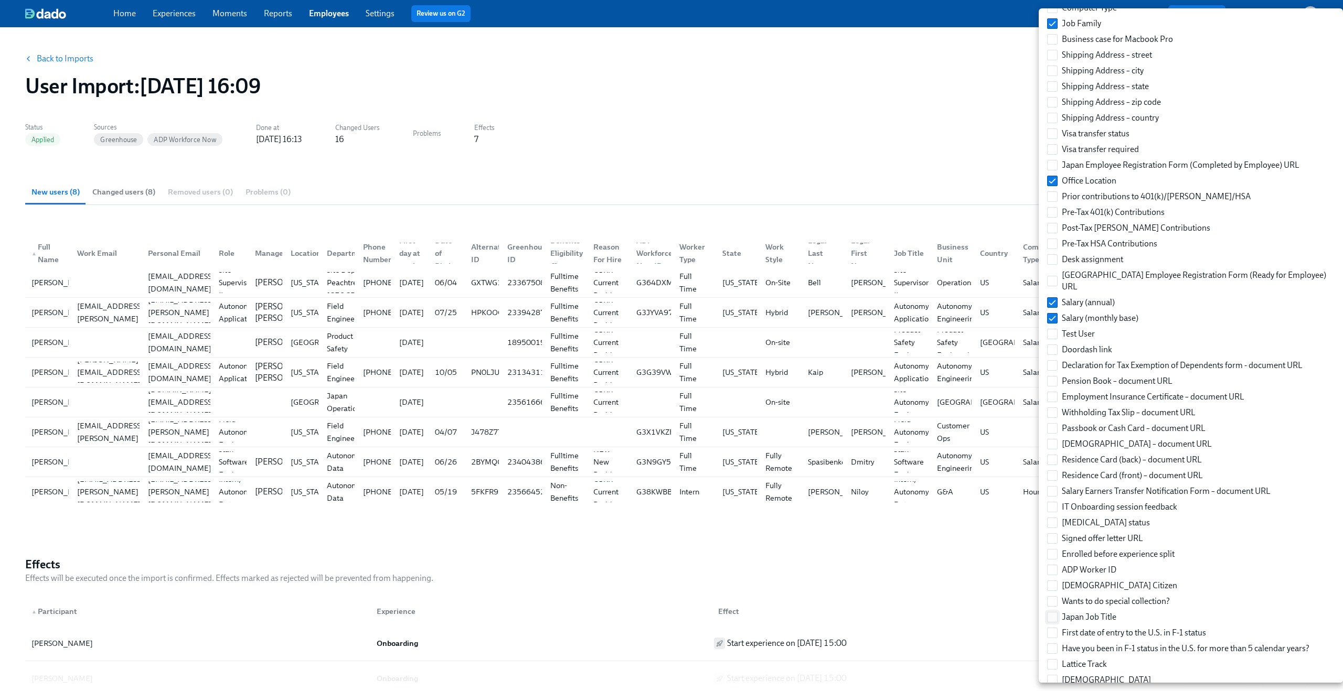
click at [1048, 613] on input "Japan Job Title" at bounding box center [1052, 617] width 9 height 9
checkbox input "true"
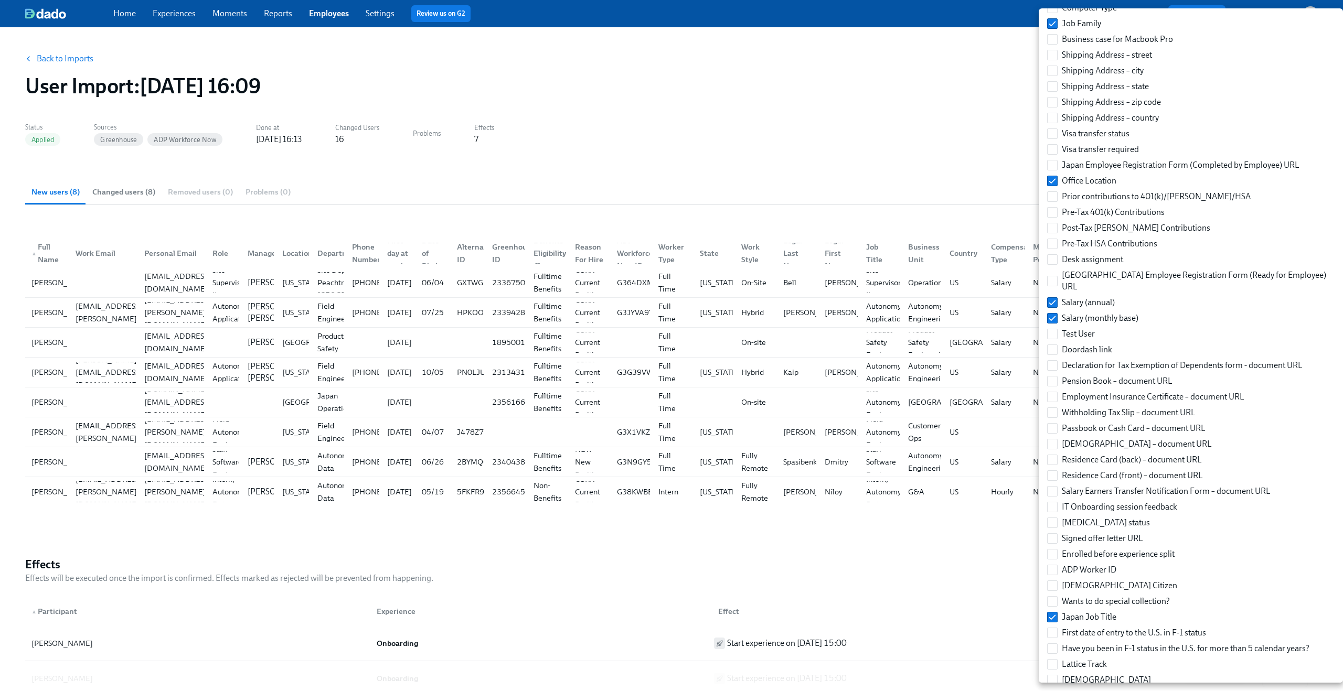
click at [1020, 595] on div at bounding box center [671, 345] width 1343 height 691
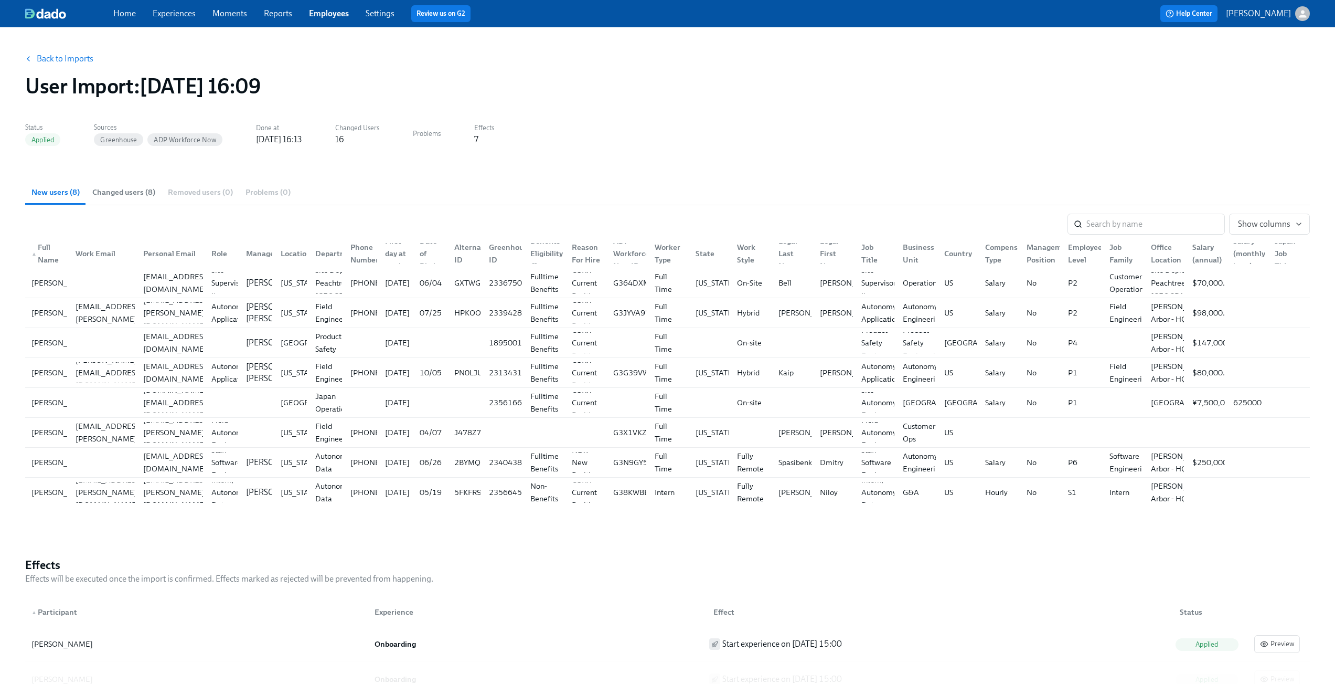
click at [695, 98] on div "User Import : 2025/07/09 16:09" at bounding box center [667, 85] width 1285 height 25
click at [154, 461] on div "[EMAIL_ADDRESS][DOMAIN_NAME]" at bounding box center [176, 462] width 74 height 25
click at [67, 63] on link "Back to Imports" at bounding box center [65, 59] width 57 height 10
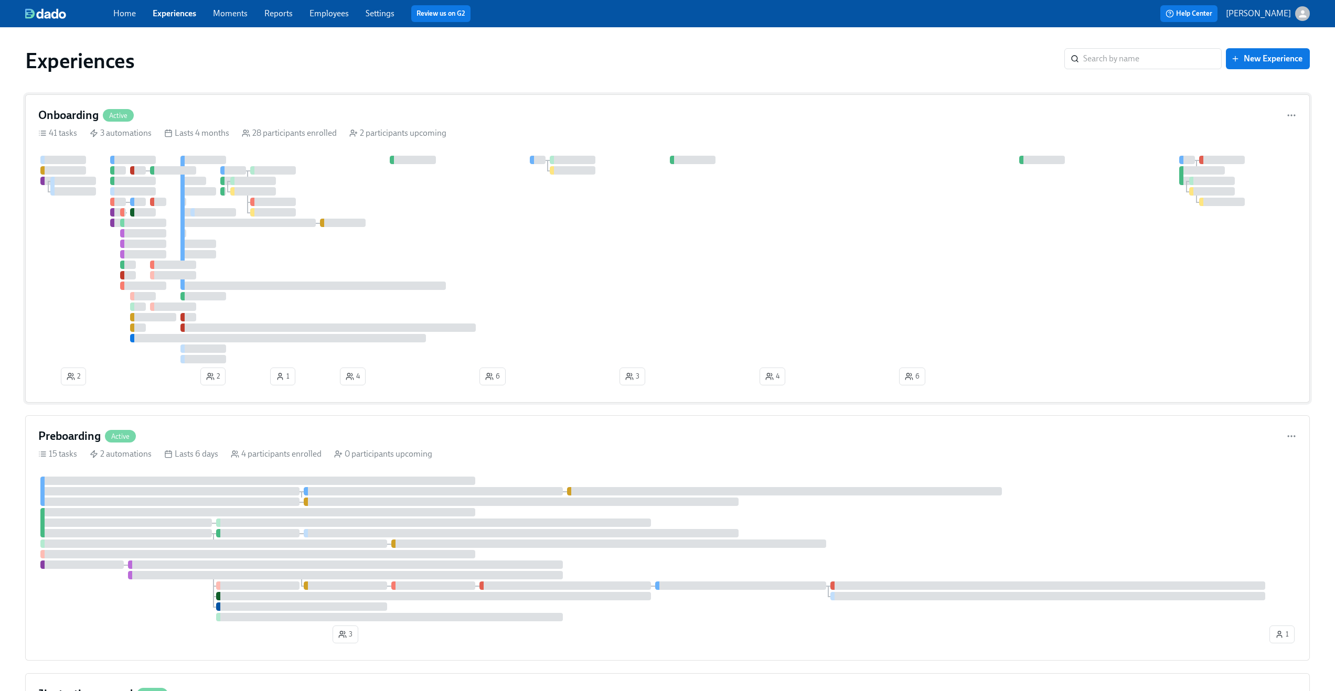
click at [483, 239] on div at bounding box center [667, 260] width 1258 height 208
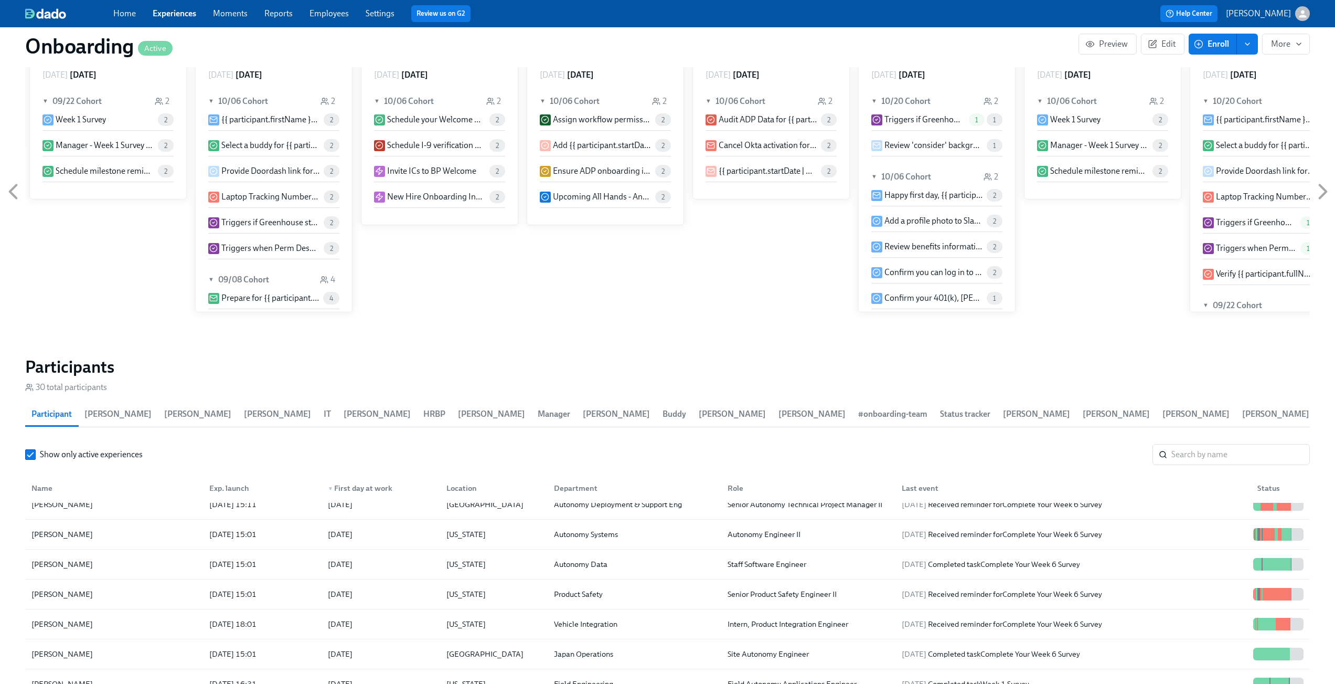
scroll to position [612, 0]
click at [1267, 453] on input "search" at bounding box center [1240, 454] width 138 height 21
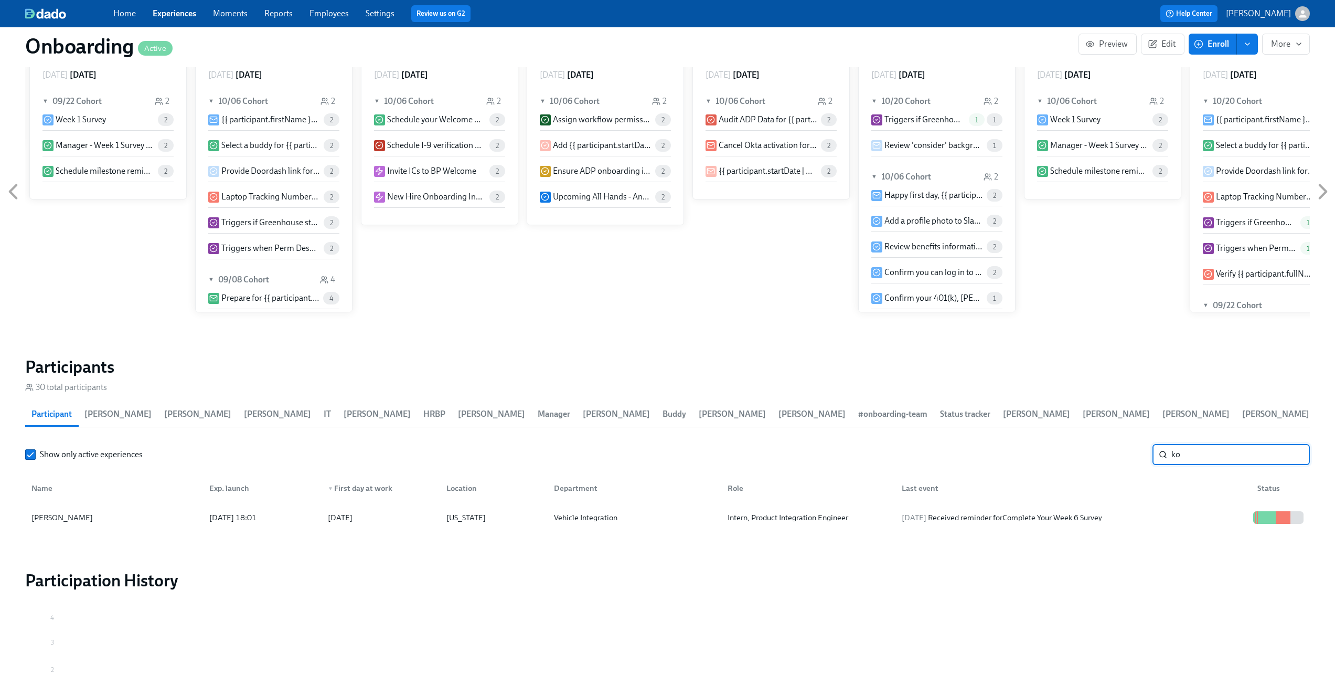
type input "k"
type input "spasibenko"
click at [403, 510] on div "2025/07/28" at bounding box center [378, 517] width 119 height 21
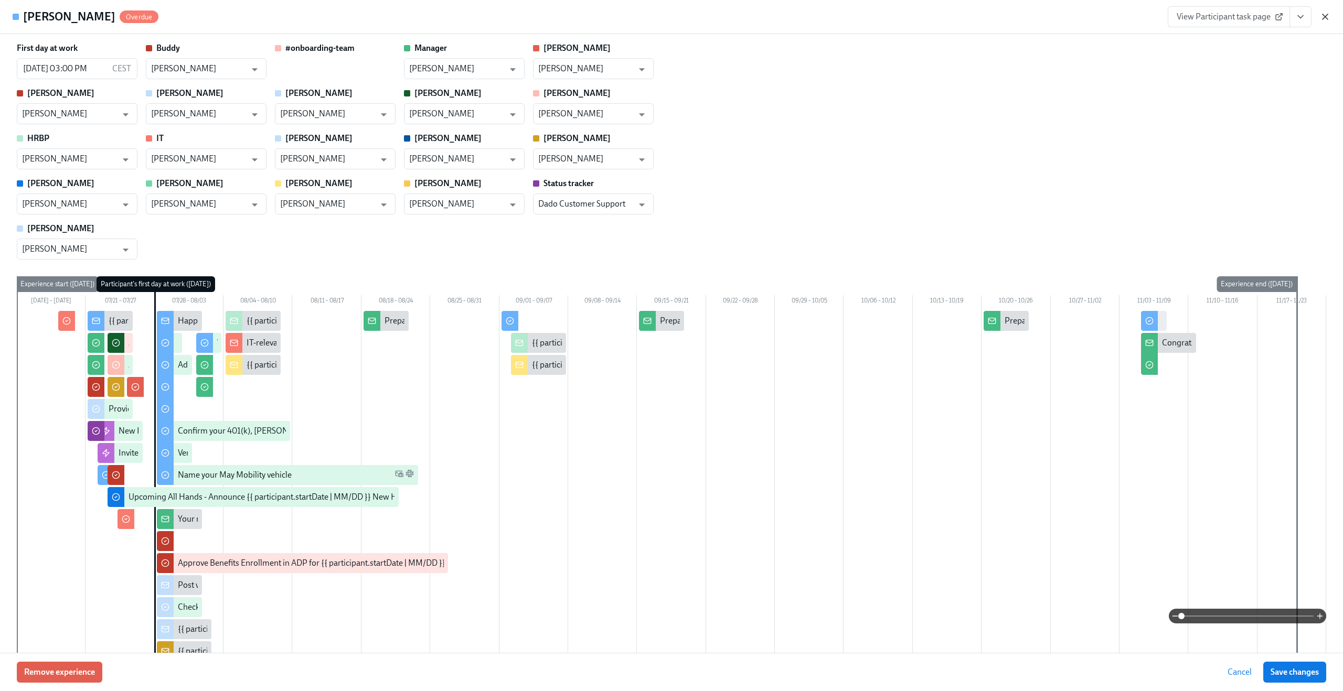
click at [1324, 16] on icon "button" at bounding box center [1324, 16] width 5 height 5
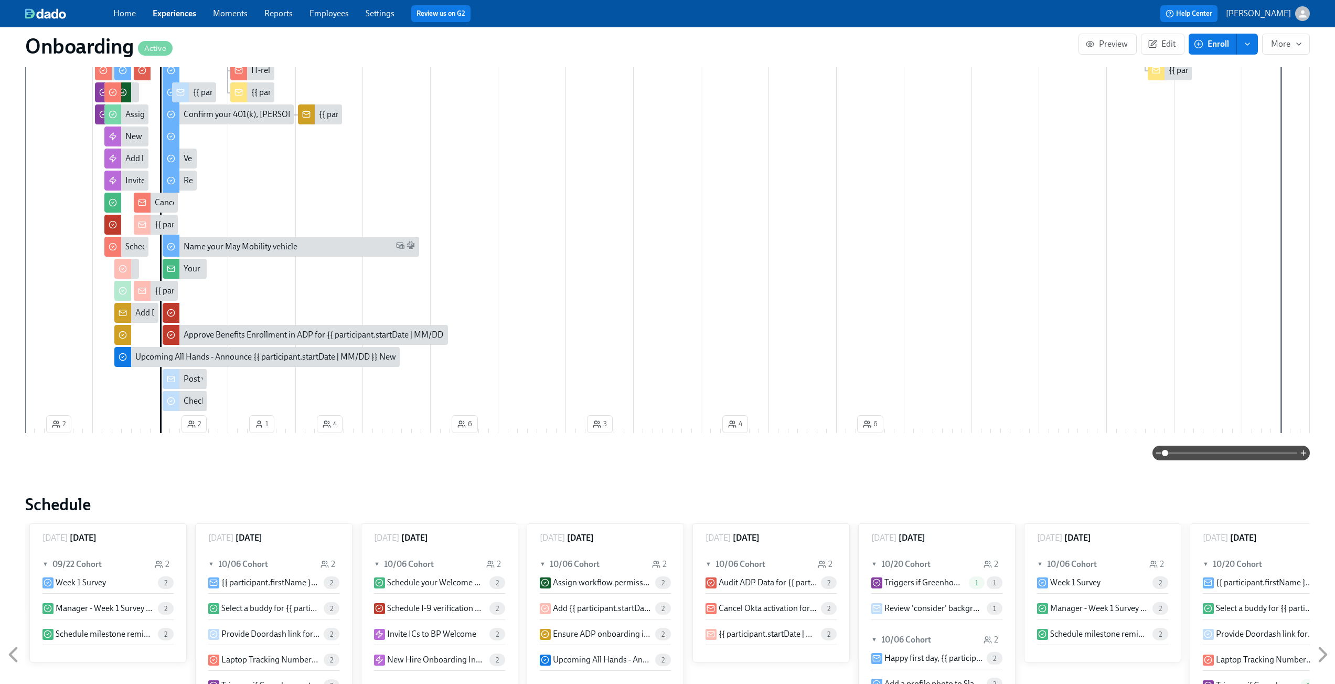
scroll to position [471, 0]
click at [1216, 456] on span at bounding box center [1231, 452] width 132 height 15
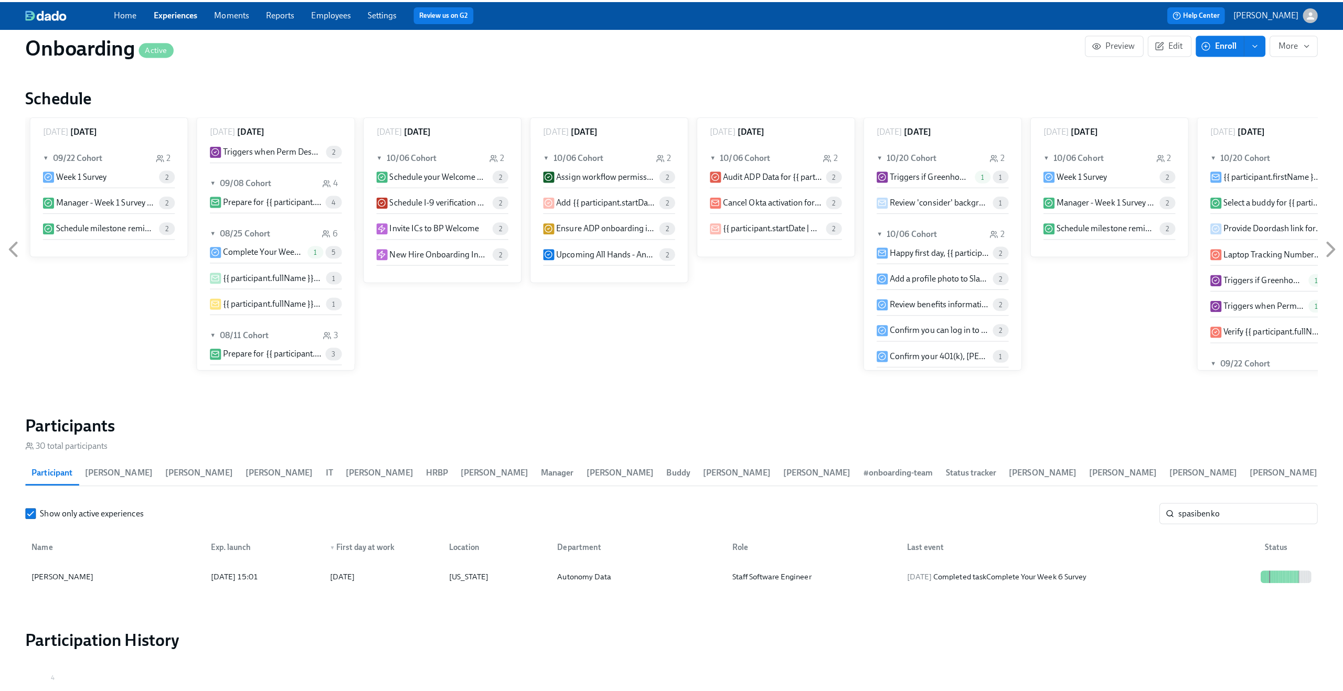
scroll to position [165, 0]
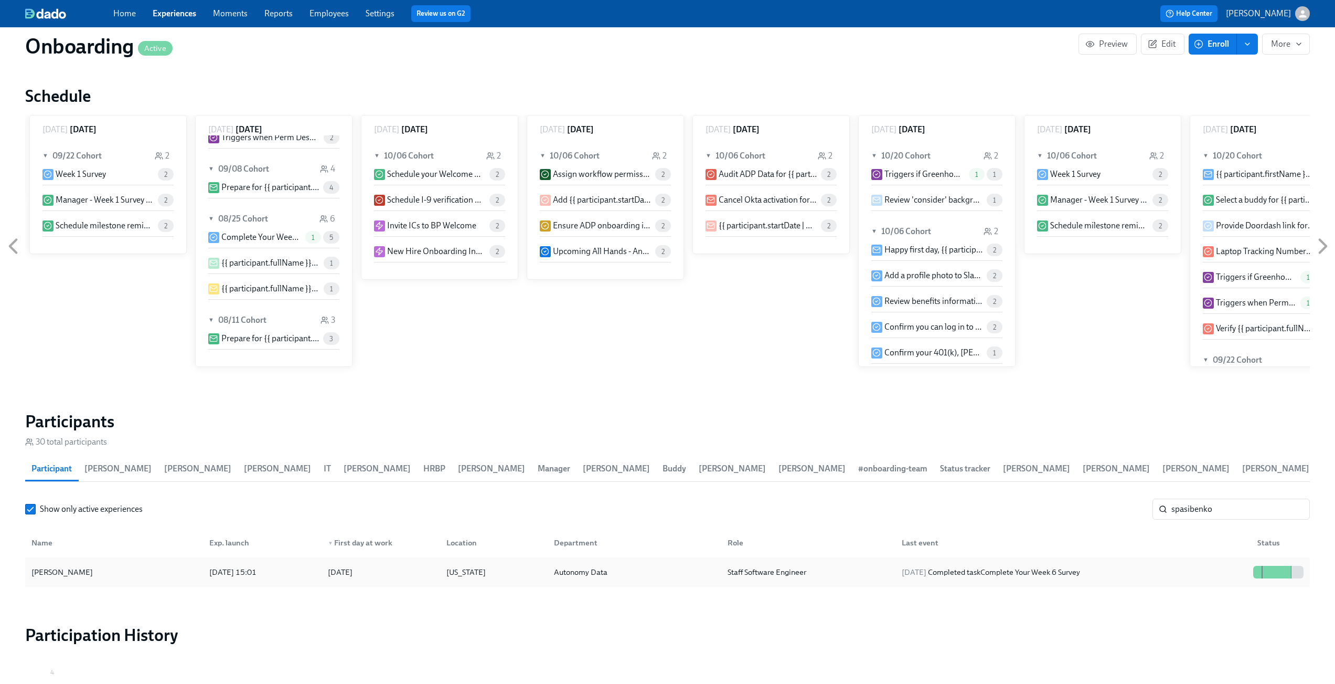
click at [151, 582] on div "Dmitry Spasibenko" at bounding box center [114, 571] width 174 height 21
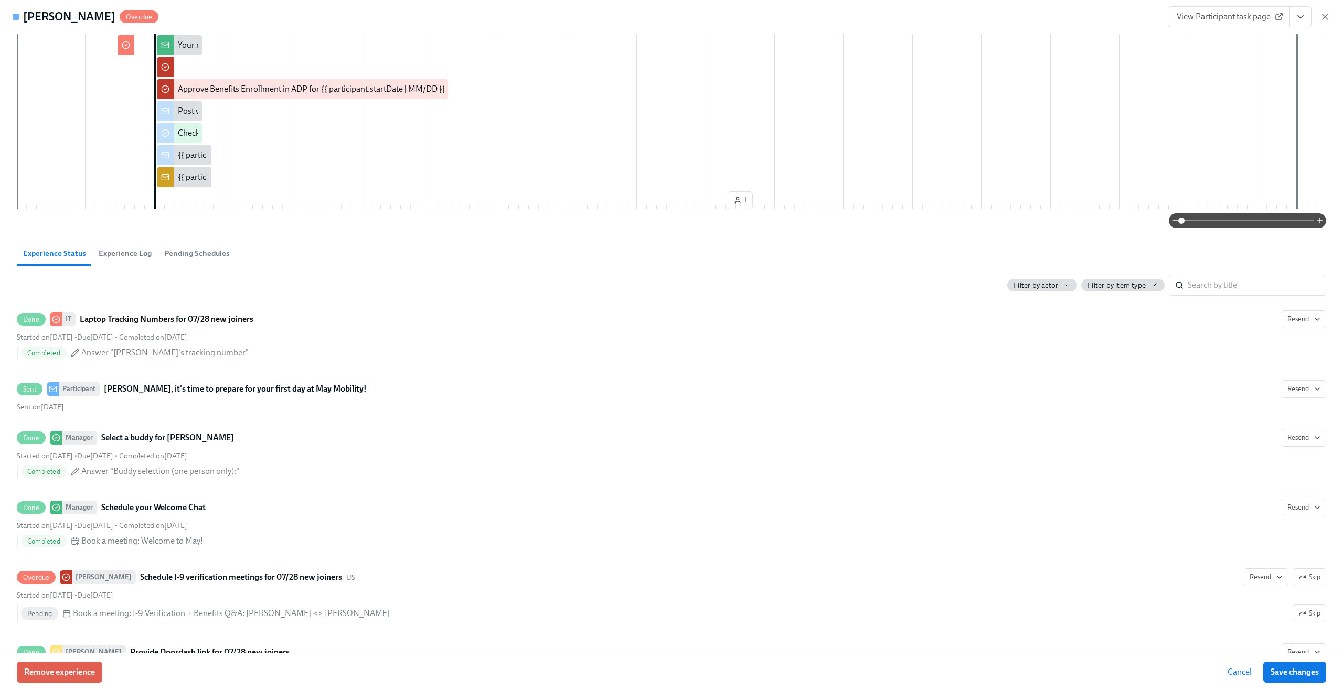
click at [118, 250] on span "Experience Log" at bounding box center [125, 254] width 53 height 12
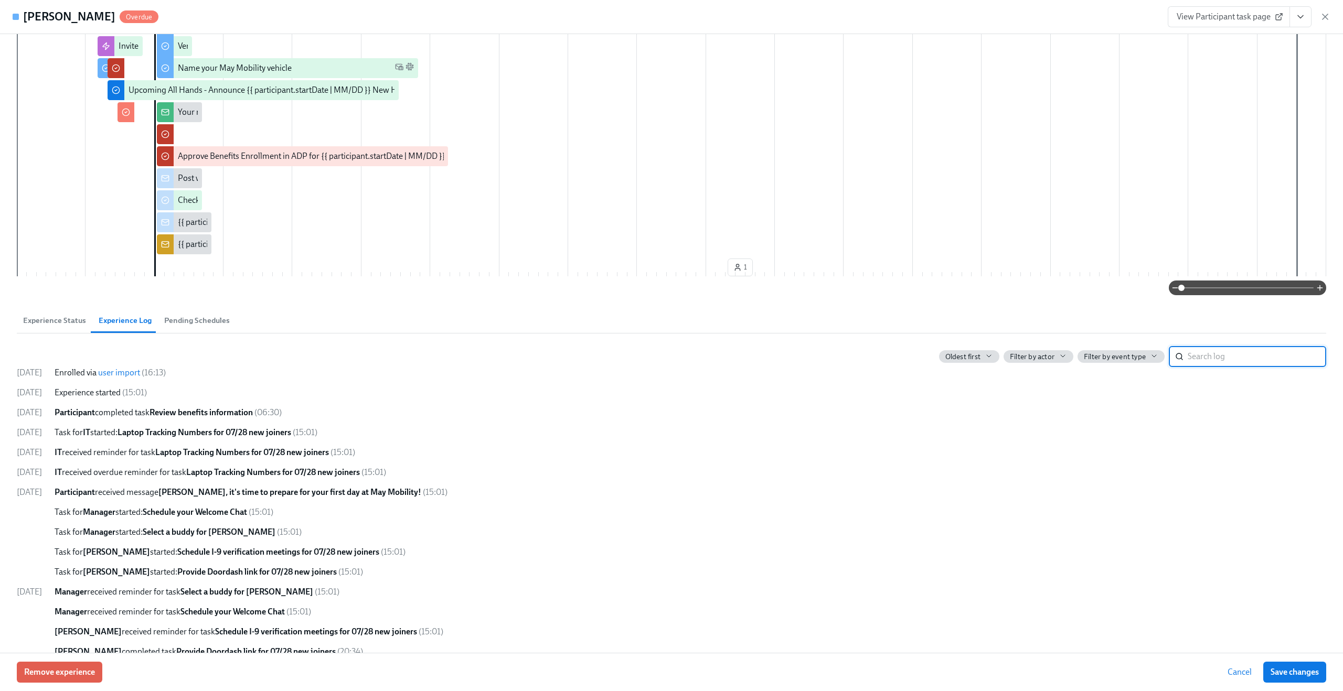
scroll to position [412, 0]
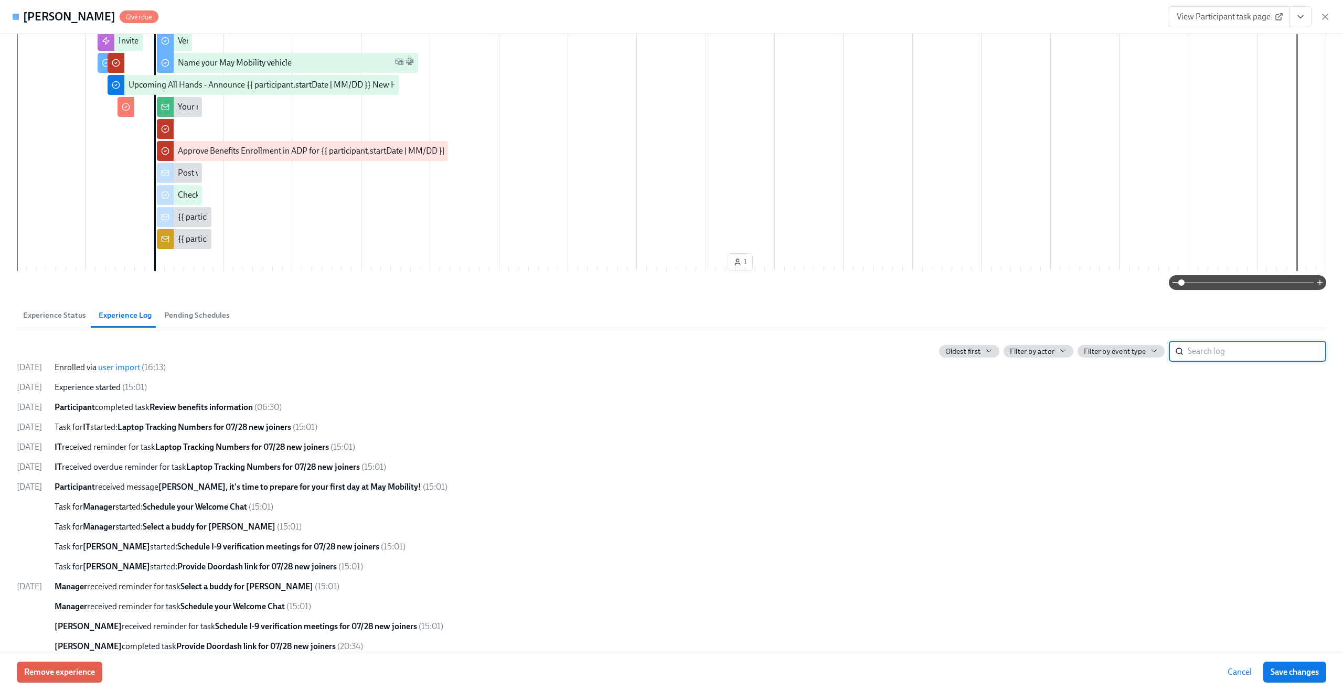
click at [140, 368] on link "user import" at bounding box center [119, 367] width 42 height 10
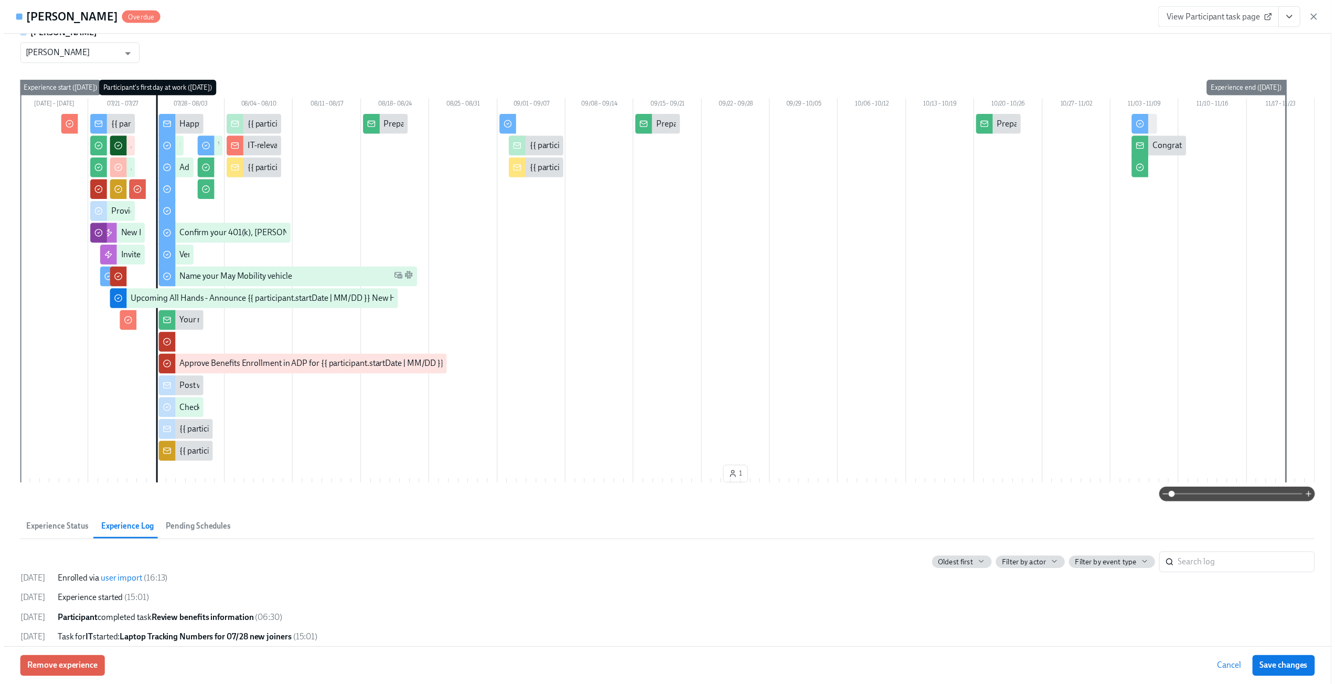
scroll to position [0, 0]
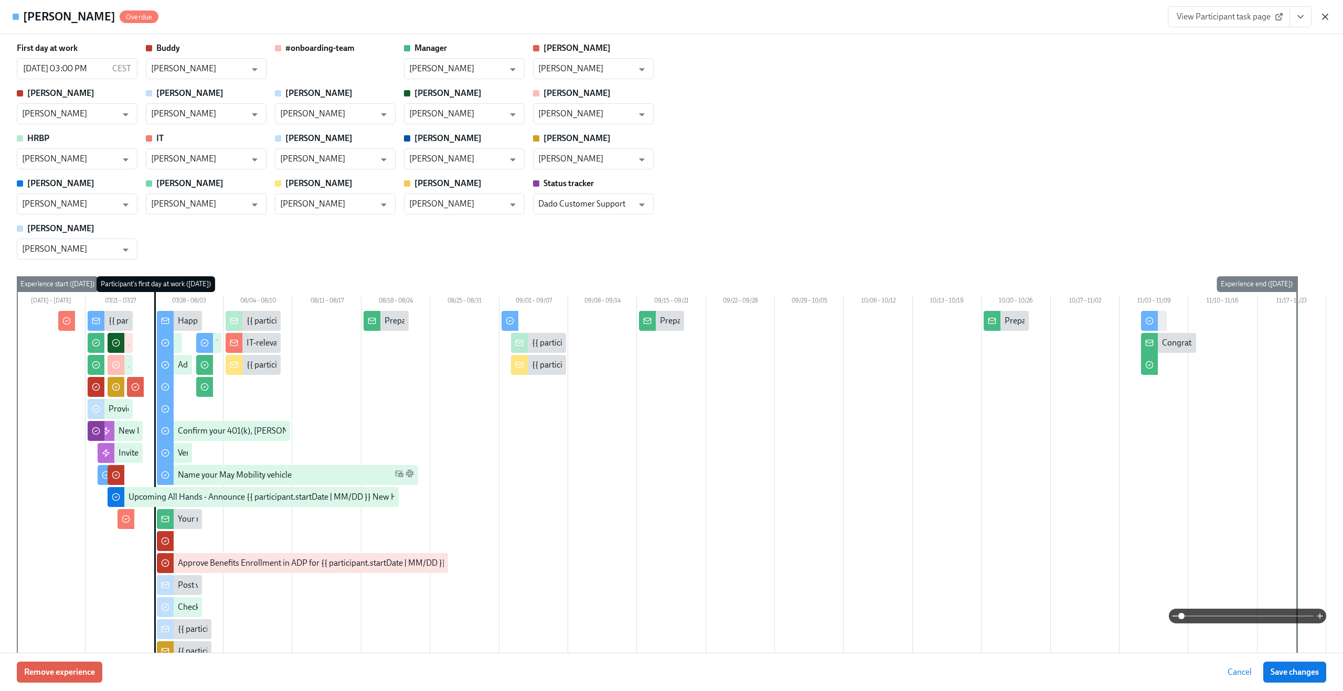
click at [1320, 19] on icon "button" at bounding box center [1325, 17] width 10 height 10
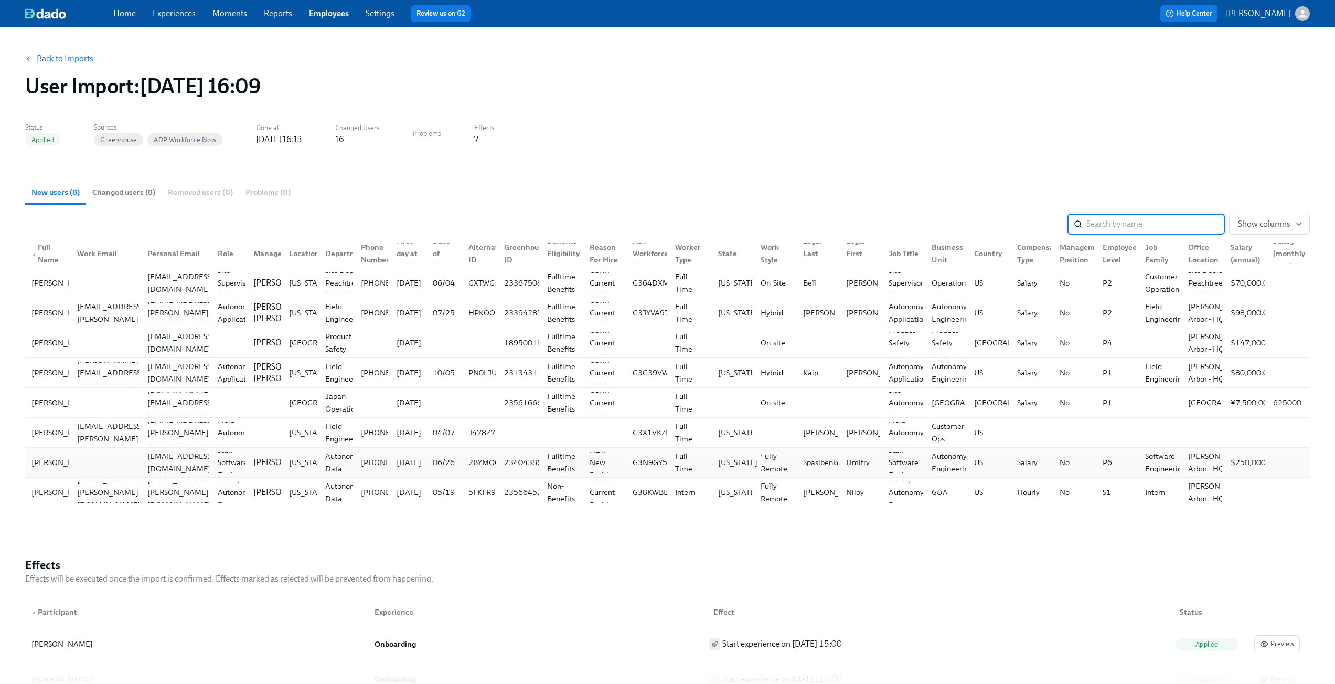
scroll to position [0, 8]
click at [1273, 230] on button "Show columns" at bounding box center [1269, 223] width 81 height 21
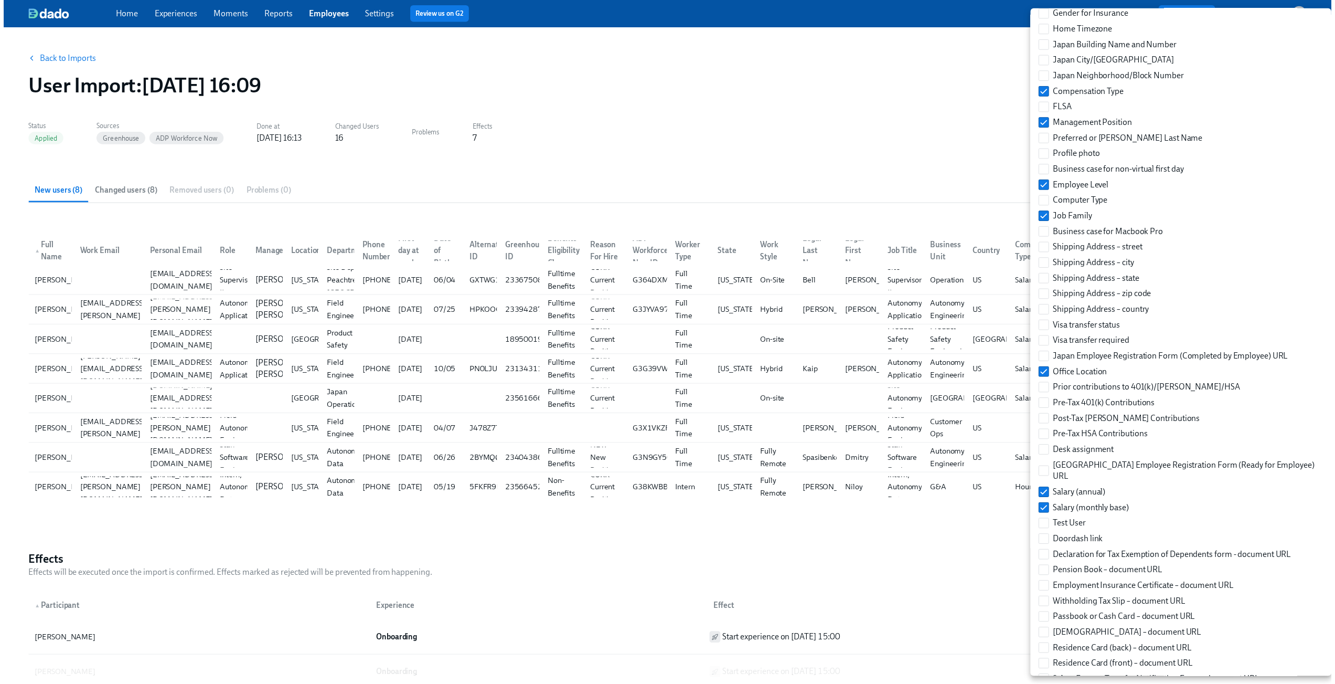
scroll to position [1132, 0]
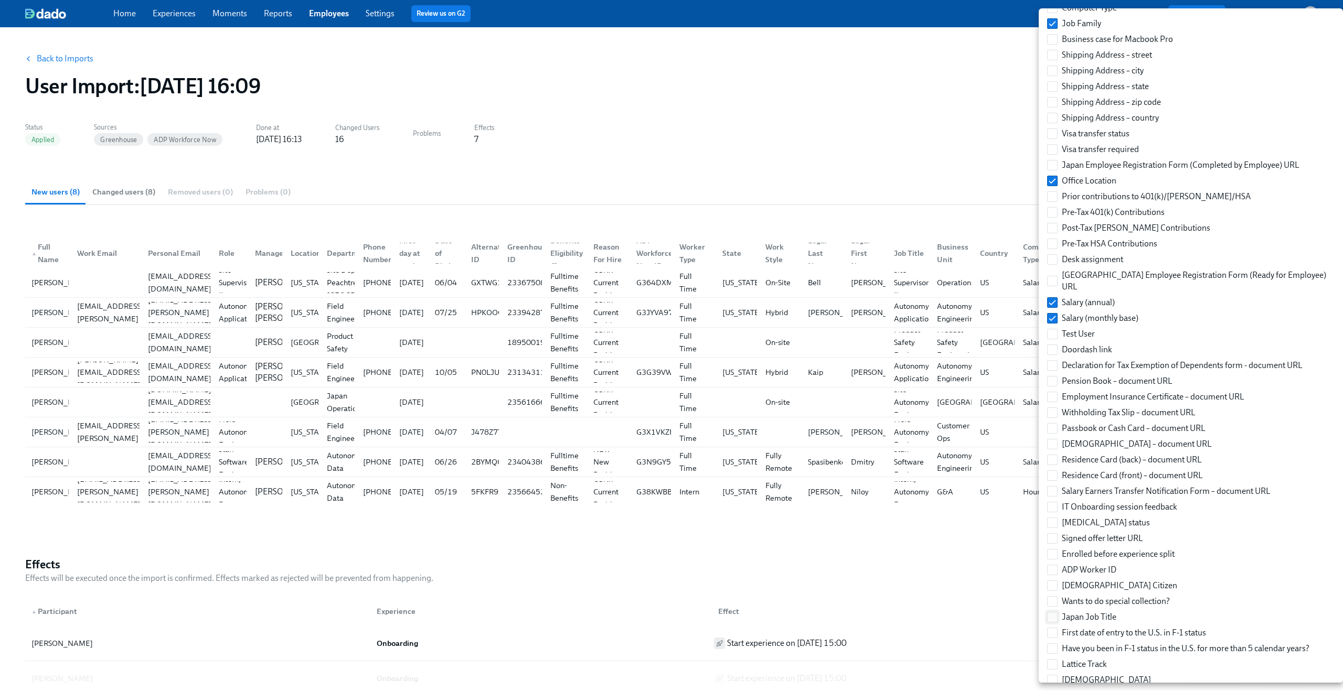
click at [1054, 613] on input "Japan Job Title" at bounding box center [1052, 617] width 9 height 9
checkbox input "true"
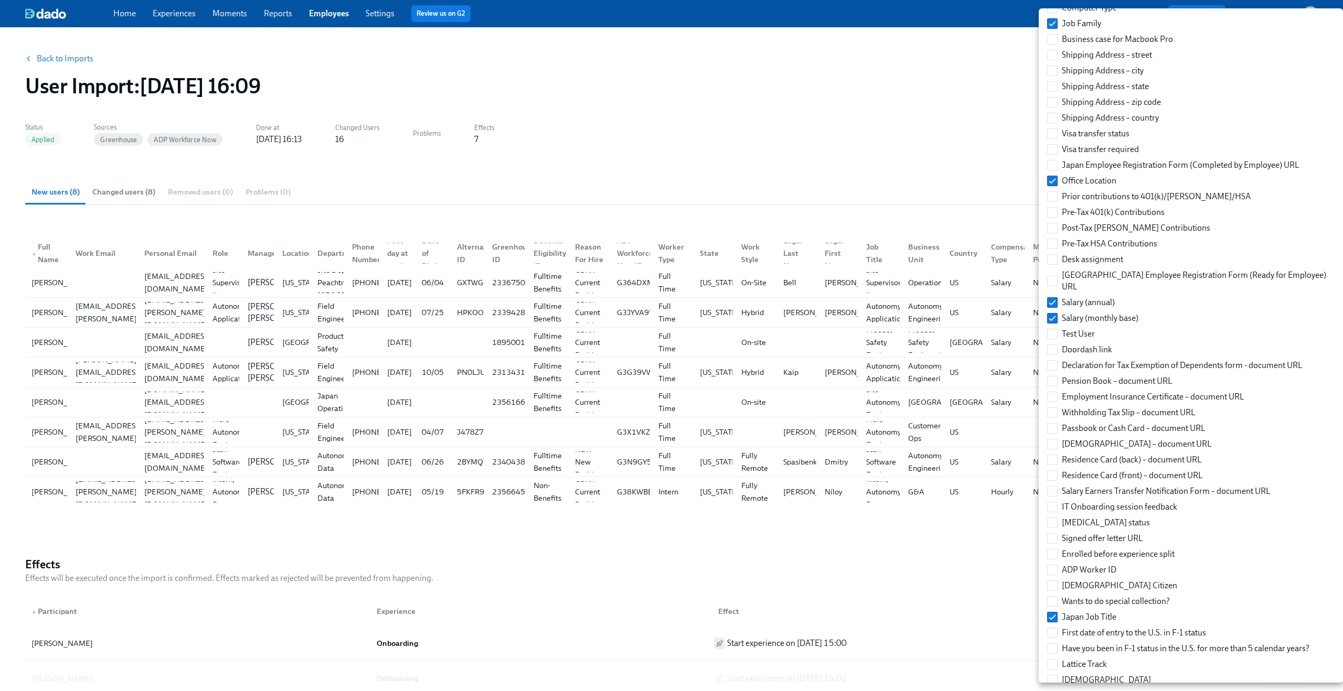
click at [946, 546] on div at bounding box center [671, 345] width 1343 height 691
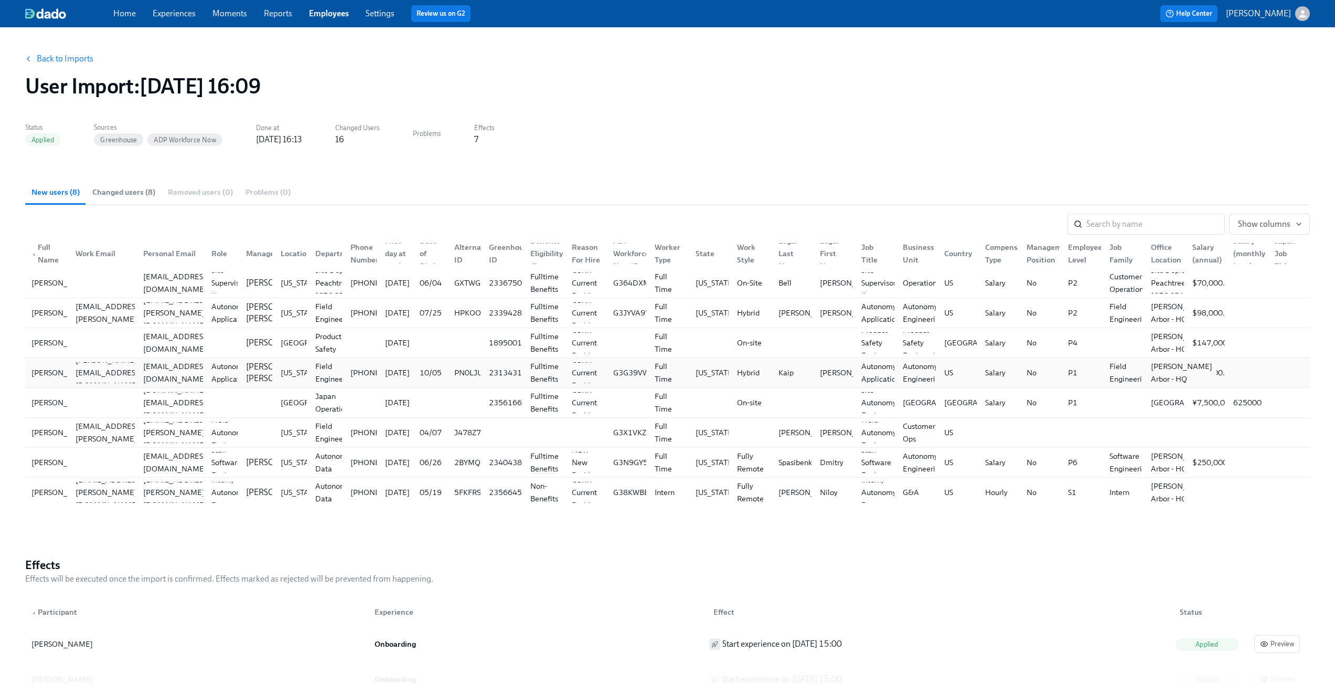
scroll to position [0, 8]
click at [45, 59] on link "Back to Imports" at bounding box center [65, 59] width 57 height 10
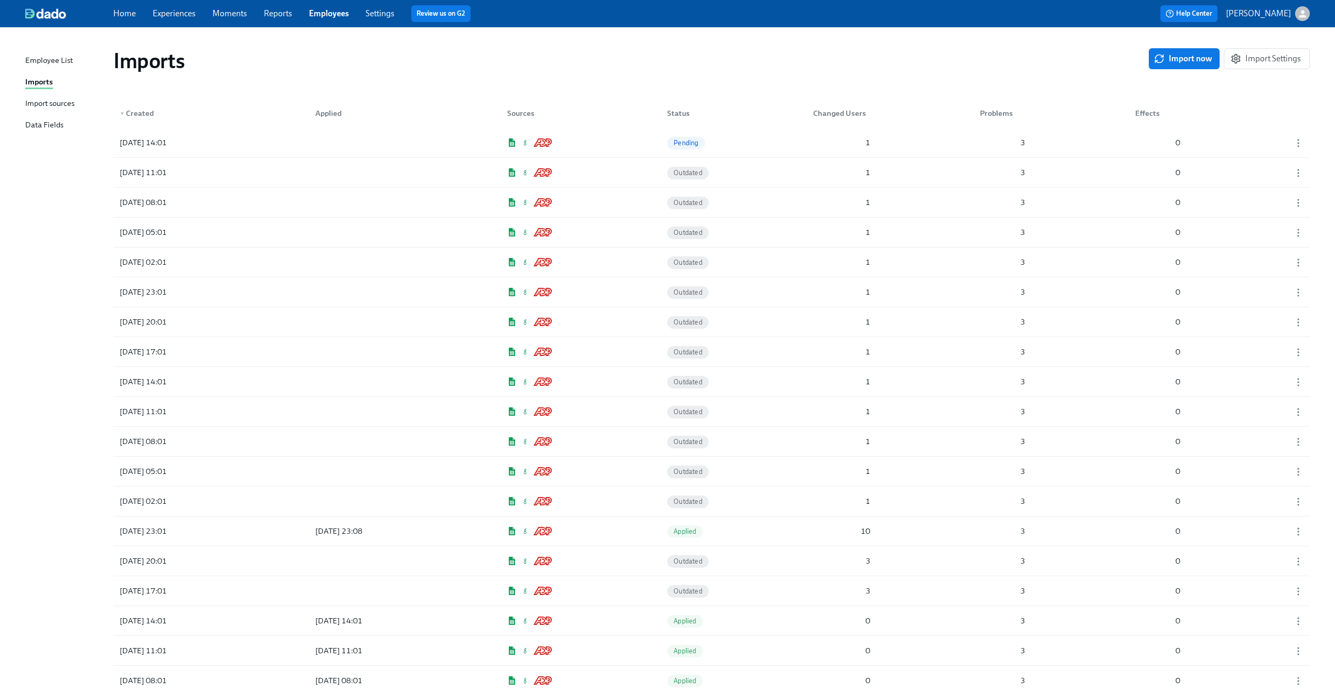
click at [177, 13] on link "Experiences" at bounding box center [174, 13] width 43 height 10
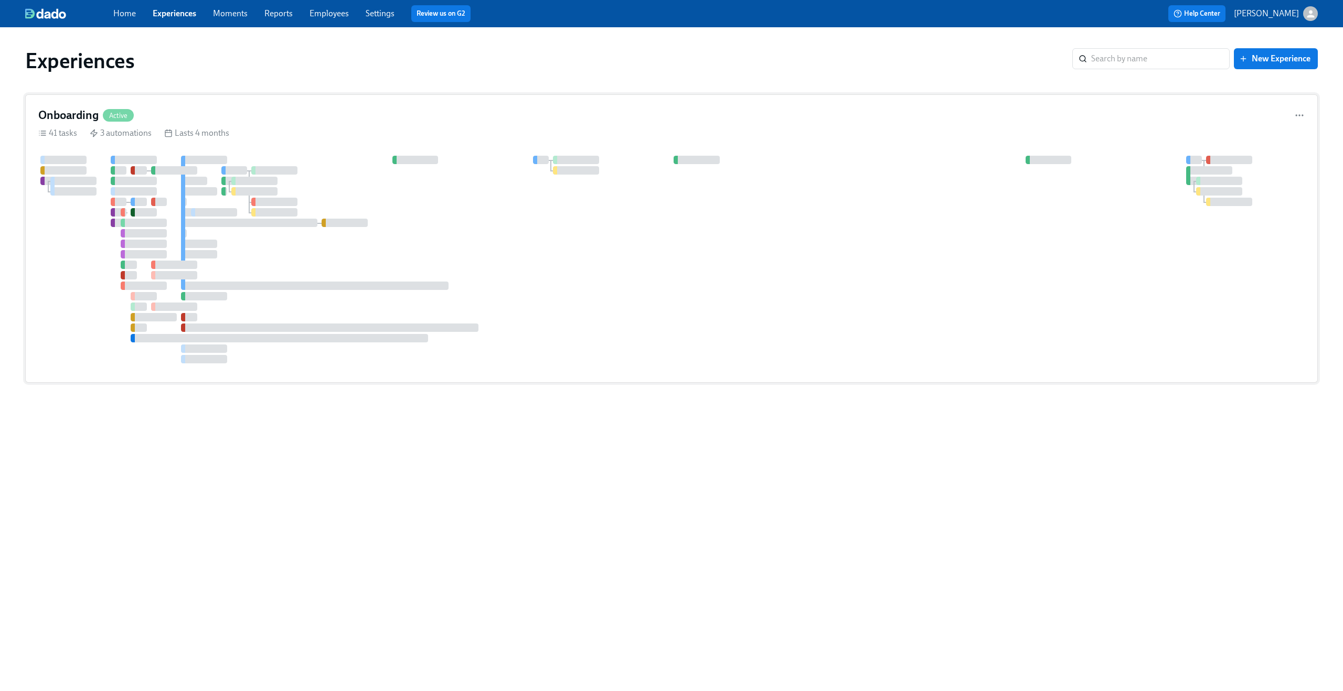
click at [350, 120] on div "Onboarding Active" at bounding box center [671, 116] width 1266 height 16
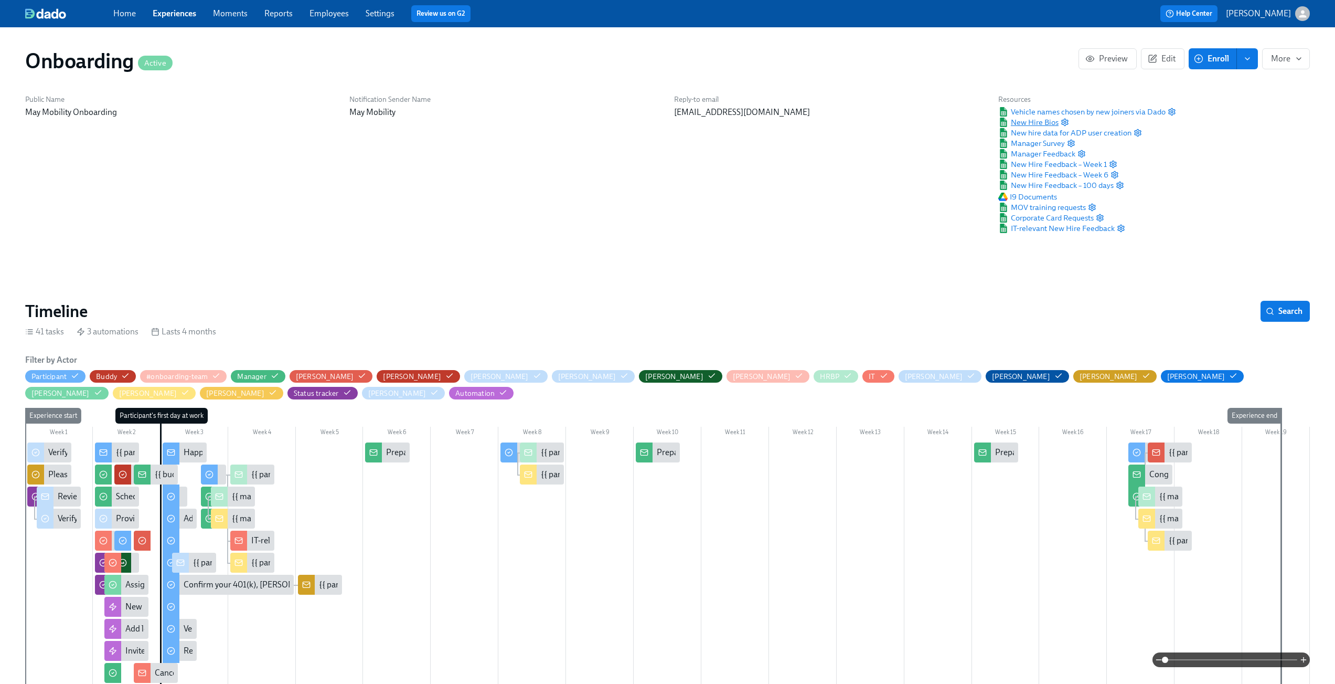
scroll to position [0, 7621]
click at [1040, 122] on span "New Hire Bios" at bounding box center [1028, 122] width 60 height 10
click at [1063, 123] on icon "button" at bounding box center [1065, 122] width 8 height 8
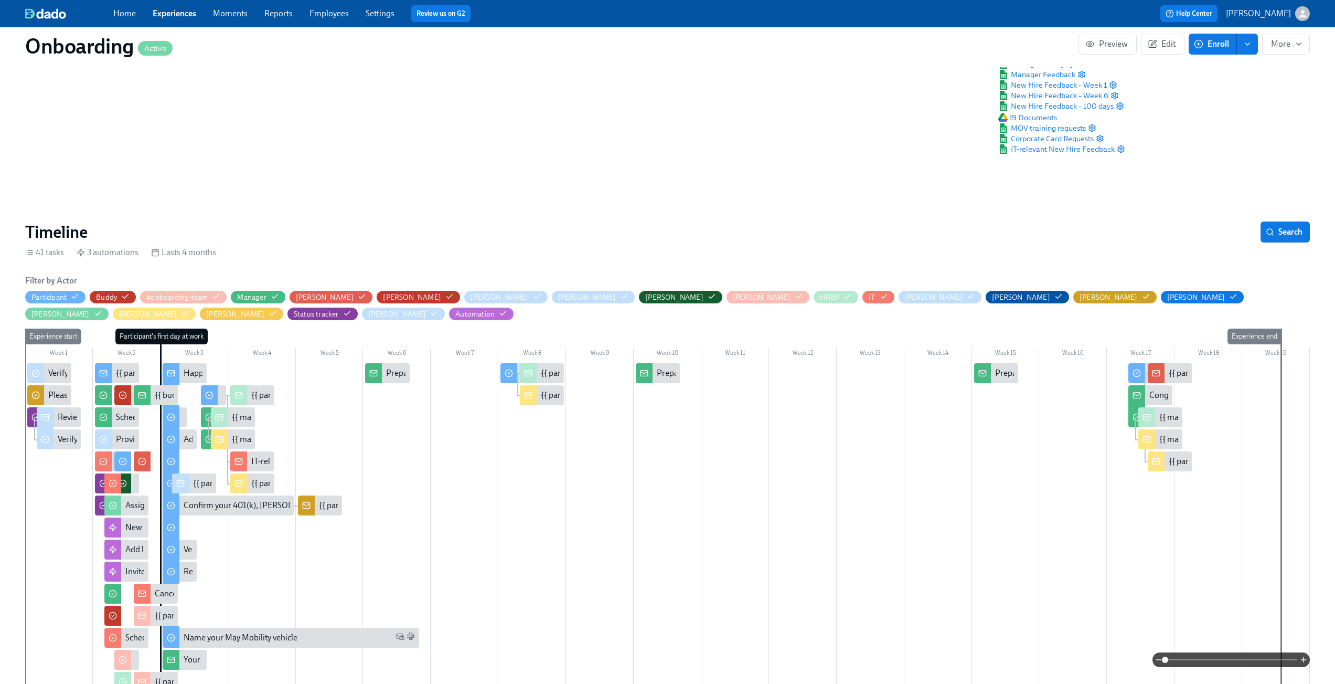
scroll to position [68, 0]
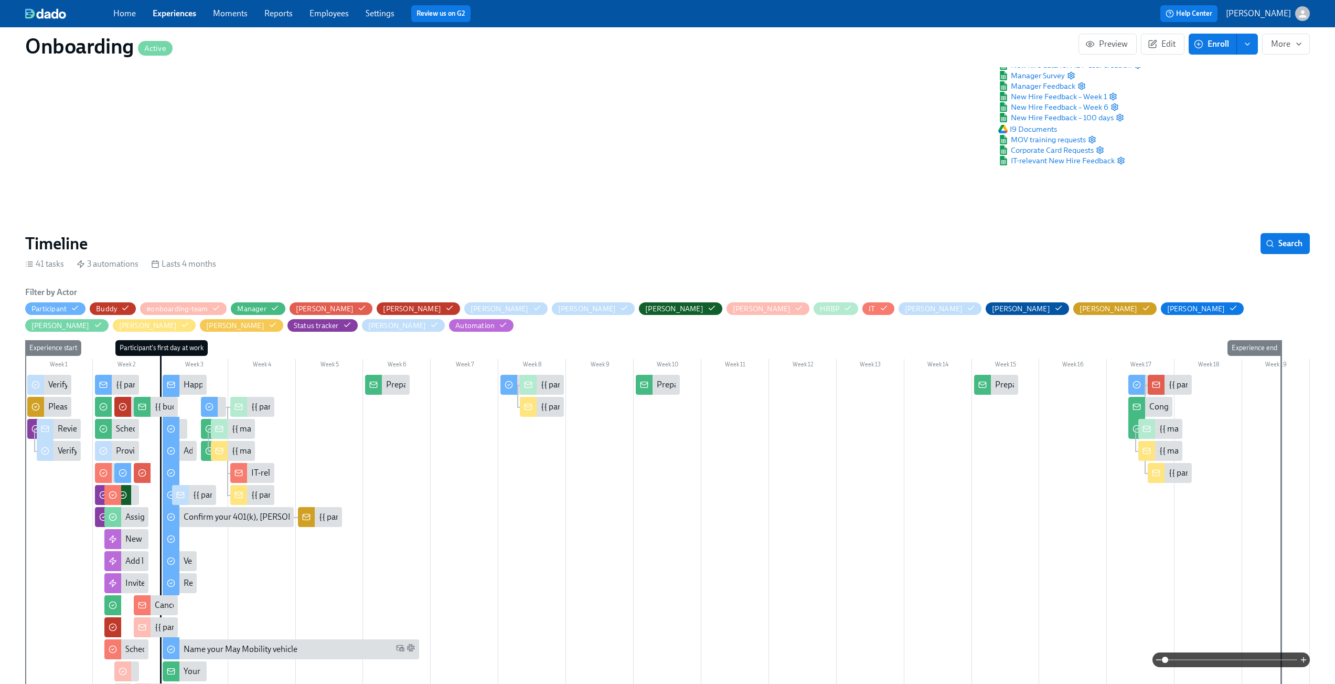
click at [181, 14] on link "Experiences" at bounding box center [175, 13] width 44 height 10
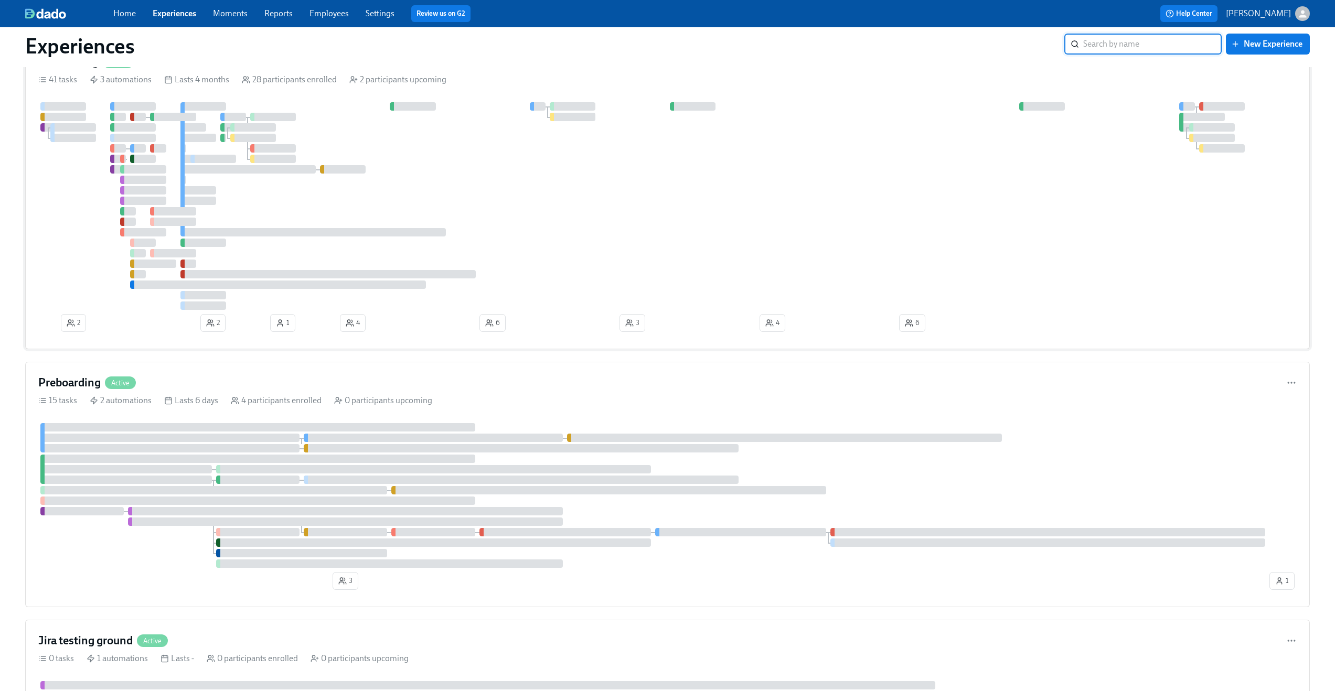
scroll to position [131, 0]
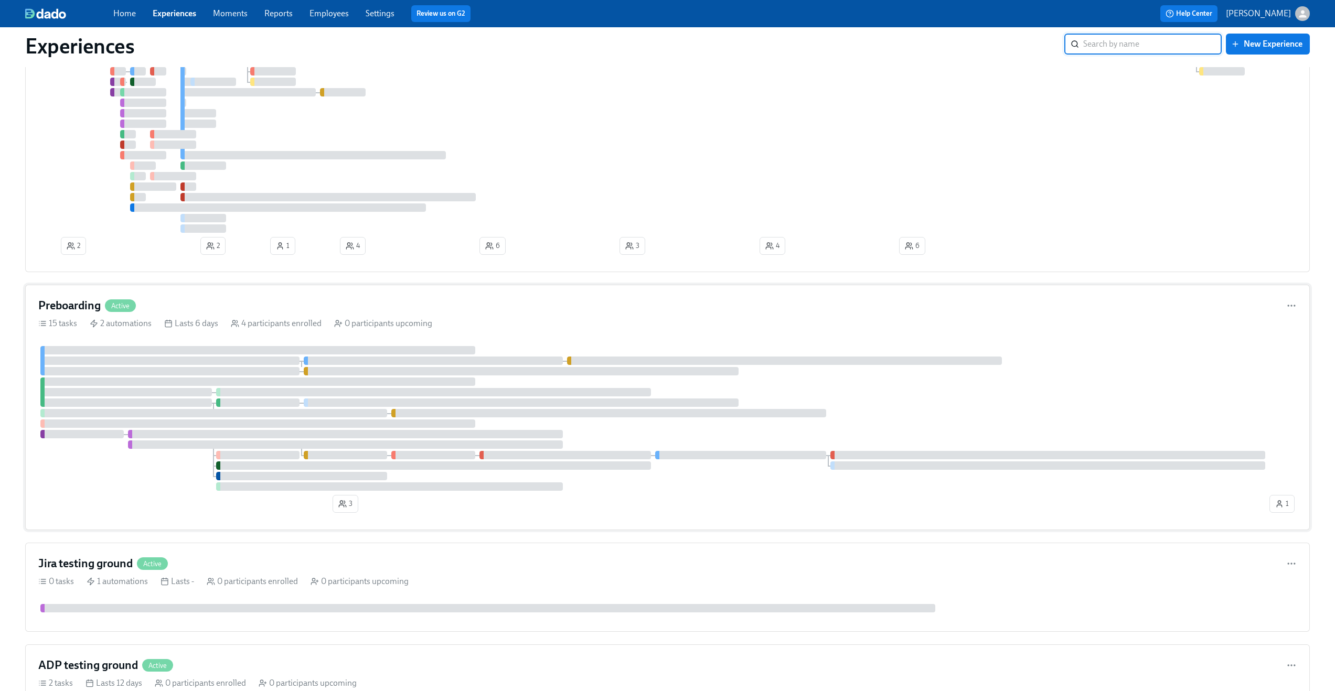
click at [280, 309] on div "Preboarding Active" at bounding box center [667, 306] width 1258 height 16
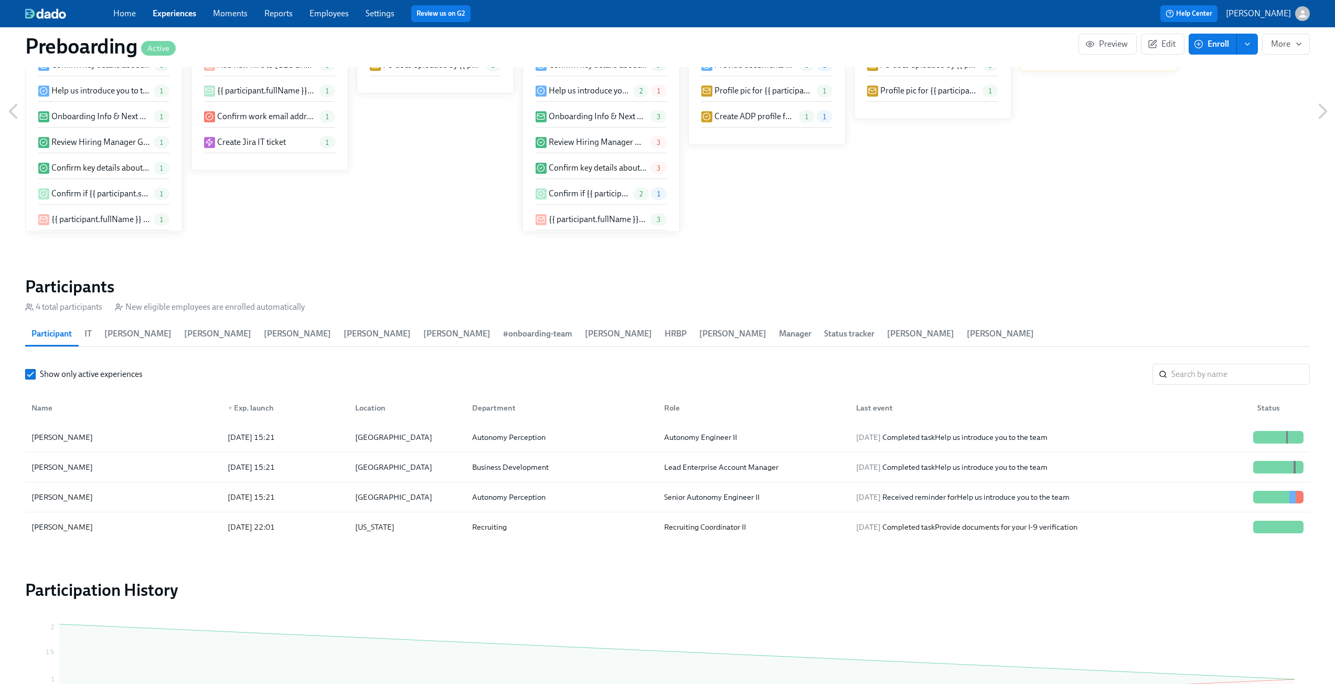
scroll to position [809, 0]
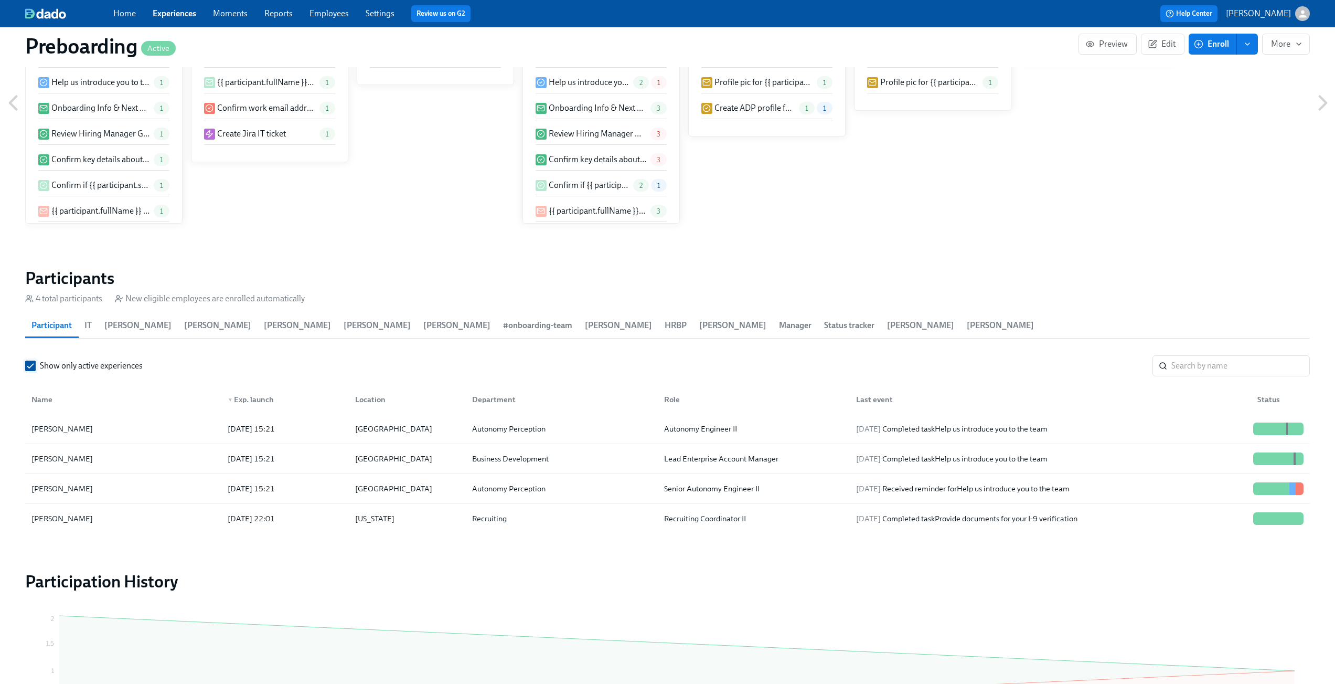
click at [33, 365] on input "Show only active experiences" at bounding box center [30, 365] width 9 height 9
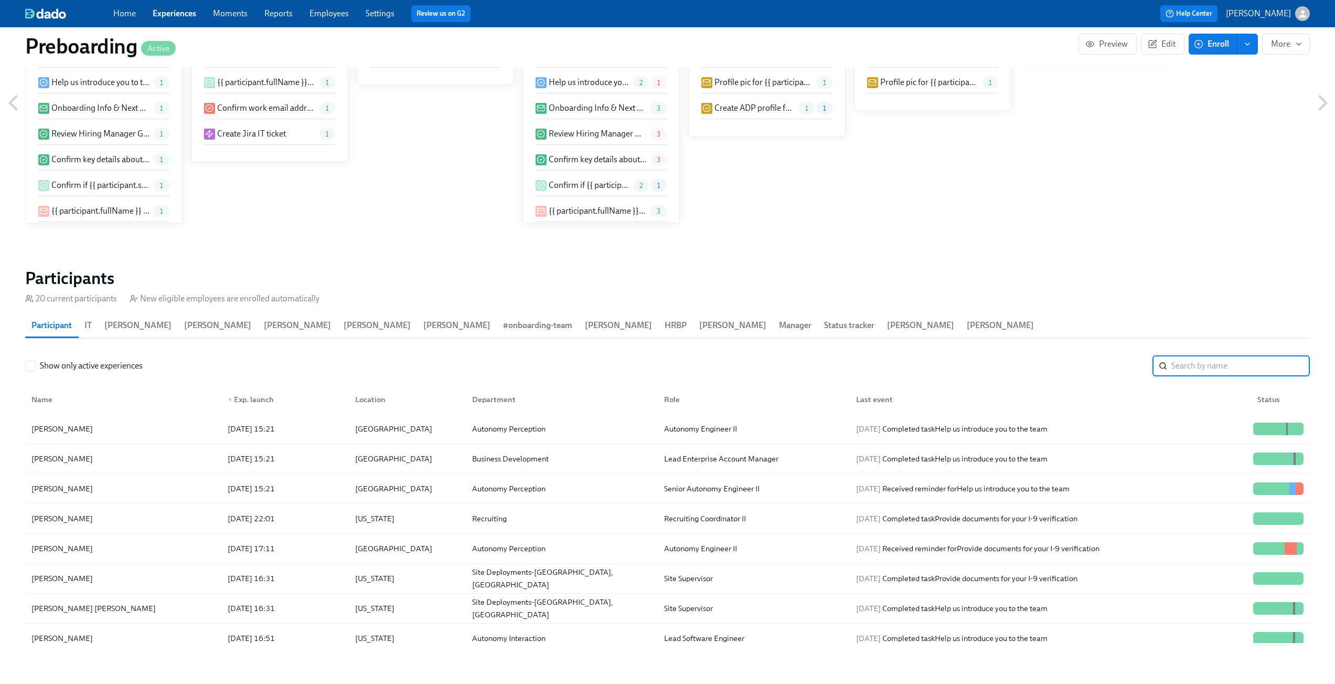
click at [1266, 368] on input "search" at bounding box center [1240, 365] width 138 height 21
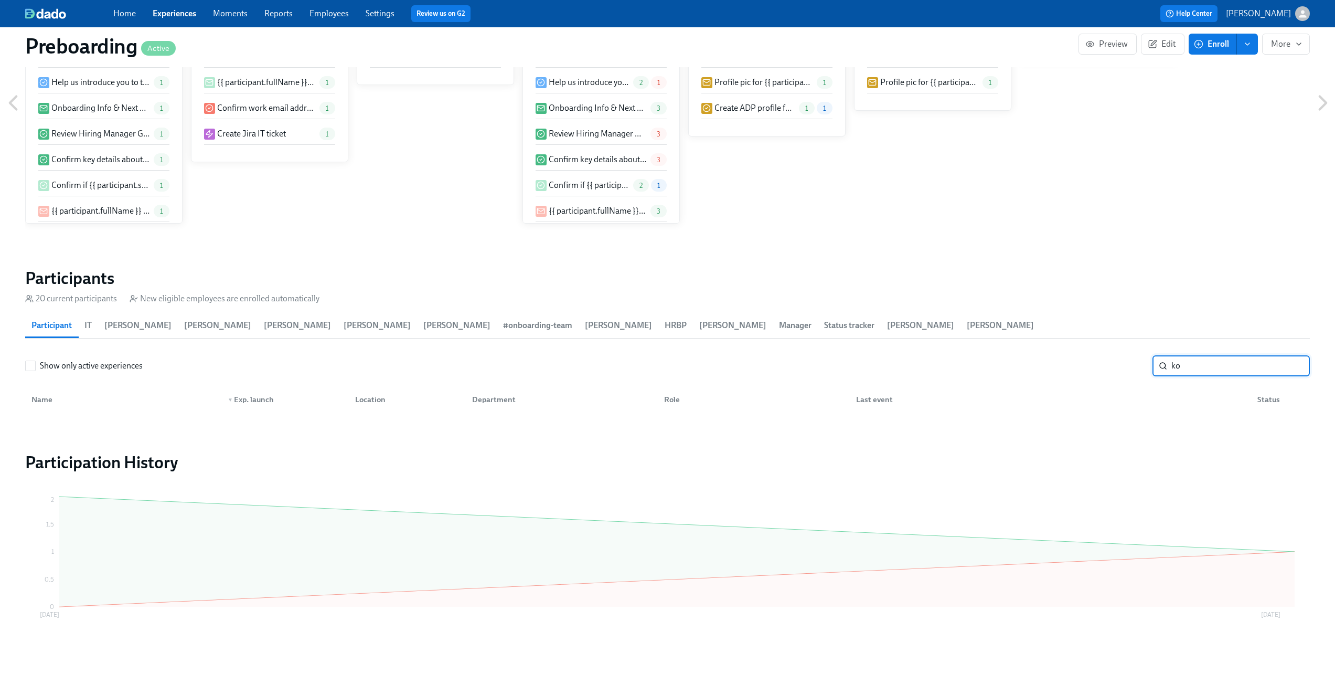
type input "k"
type input "spasibenko"
click at [1297, 366] on input "spasibenko" at bounding box center [1240, 365] width 138 height 21
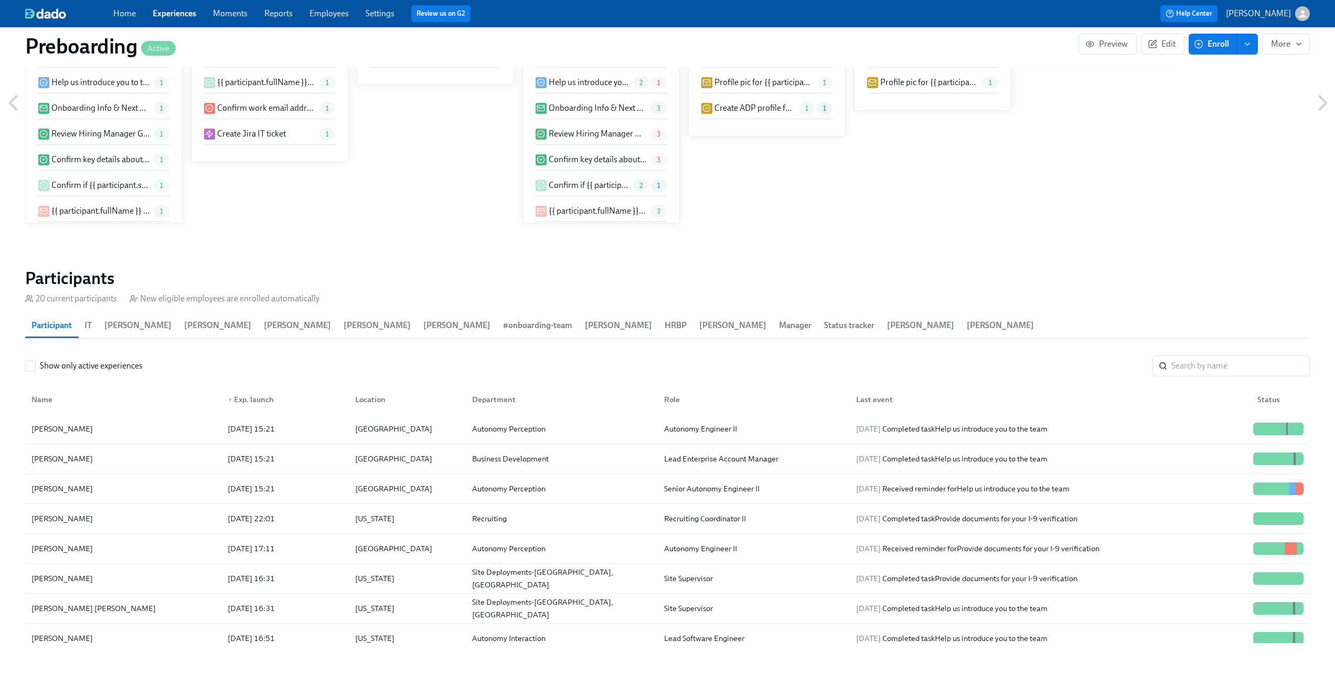
click at [1086, 256] on div "Preboarding Active Preview Edit Enroll More Public Name May Mobility Onboarding…" at bounding box center [667, 58] width 1285 height 1657
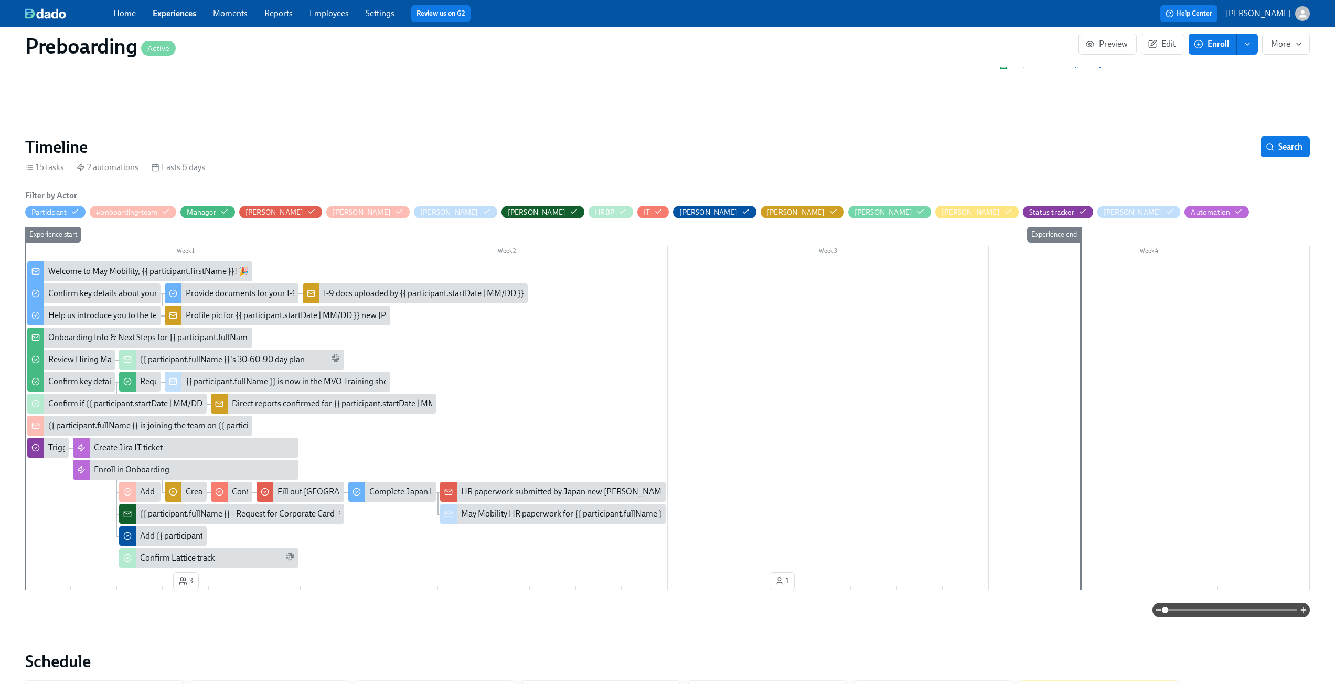
scroll to position [102, 0]
click at [1190, 609] on span at bounding box center [1231, 609] width 132 height 15
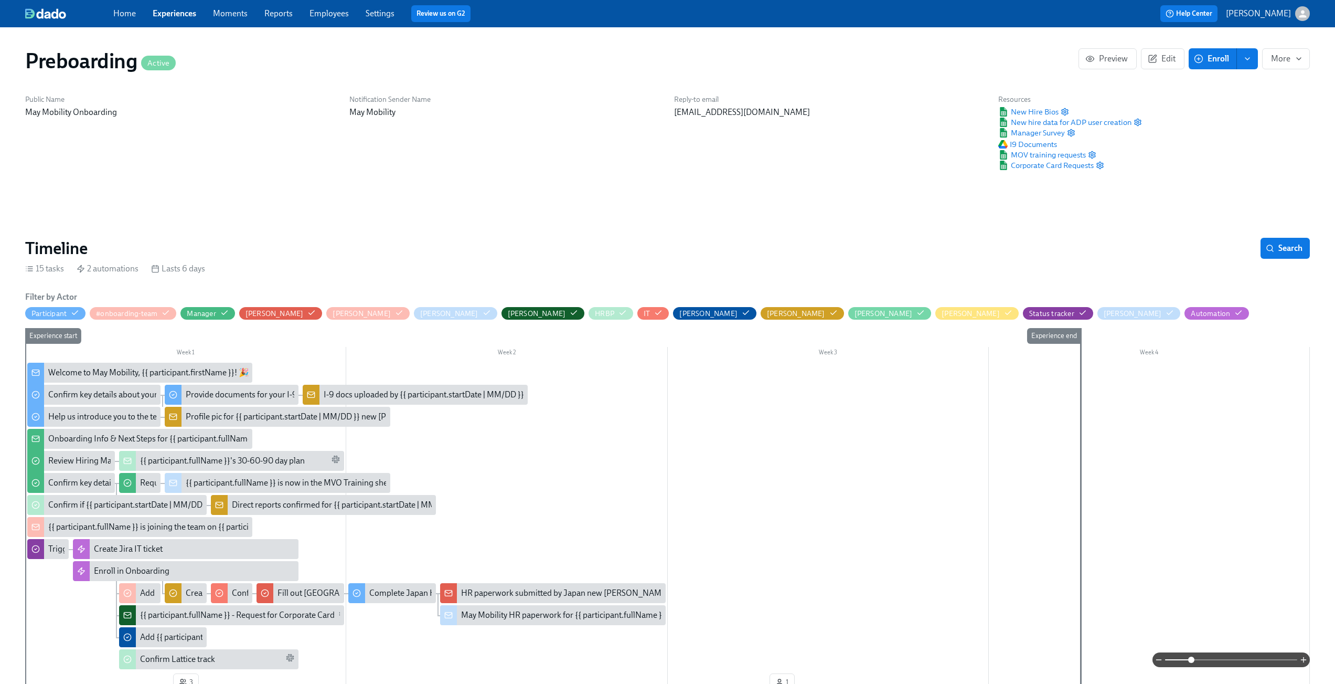
scroll to position [0, 1]
click at [164, 10] on link "Experiences" at bounding box center [174, 13] width 44 height 10
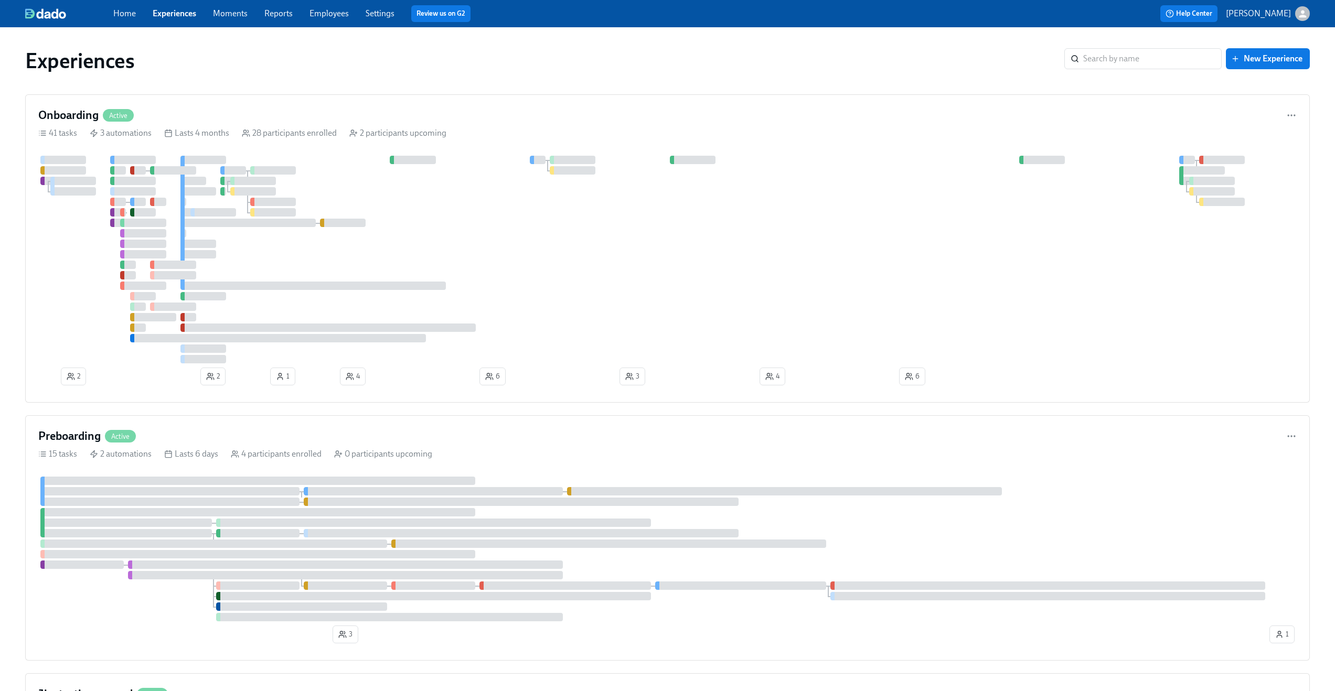
click at [104, 10] on div at bounding box center [69, 13] width 88 height 10
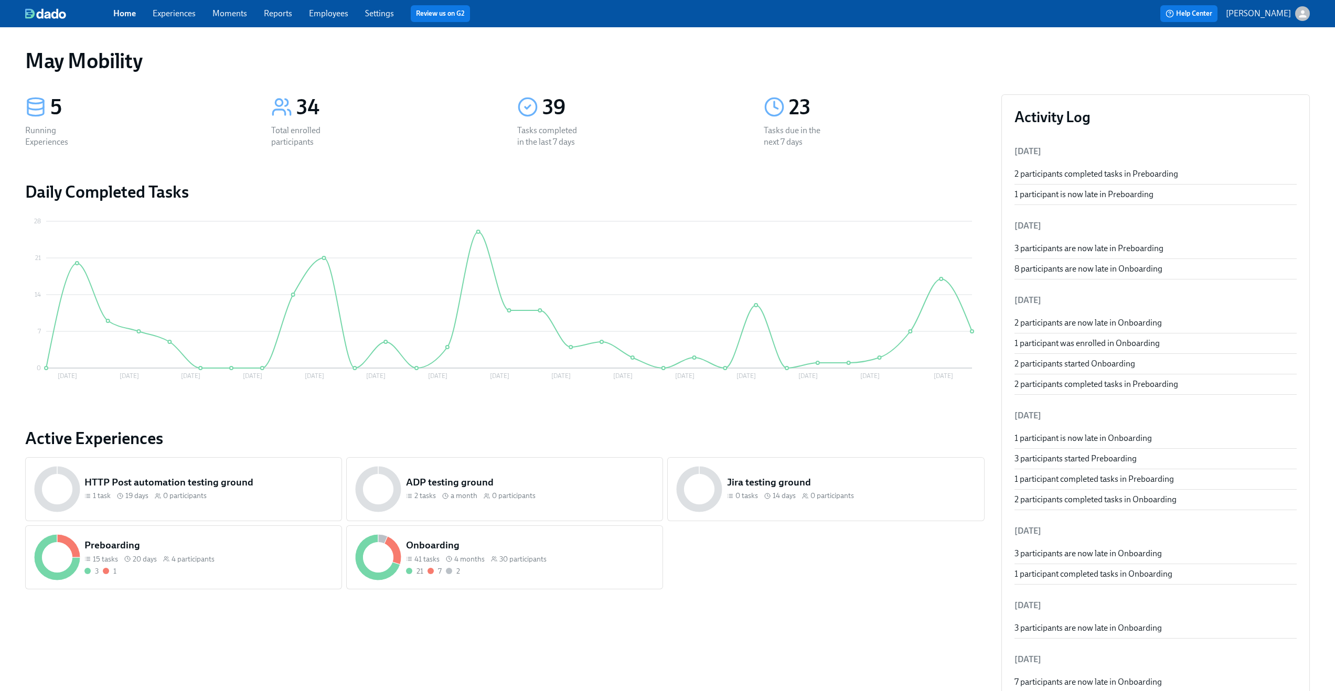
click at [168, 3] on div "Home Experiences Moments Reports Employees Settings Review us on G2 Help Center…" at bounding box center [667, 13] width 1335 height 27
click at [172, 18] on span "Experiences" at bounding box center [174, 14] width 43 height 12
click at [175, 15] on link "Experiences" at bounding box center [174, 13] width 43 height 10
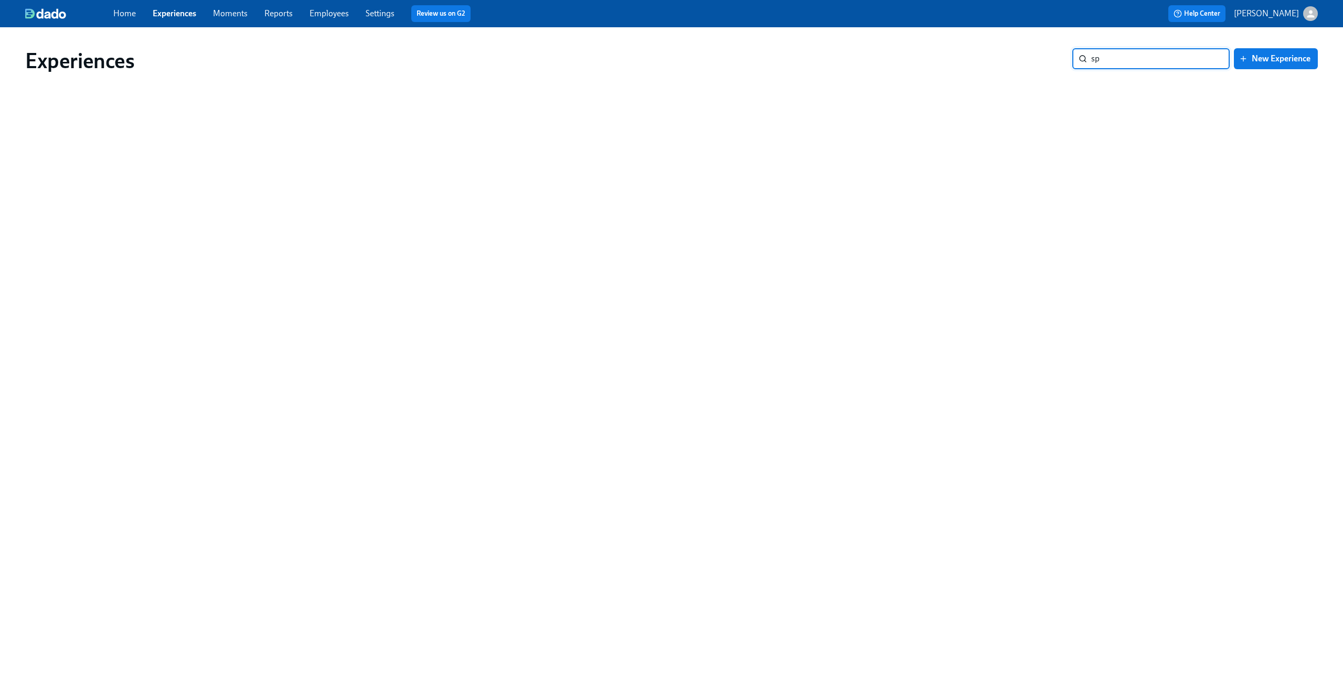
type input "s"
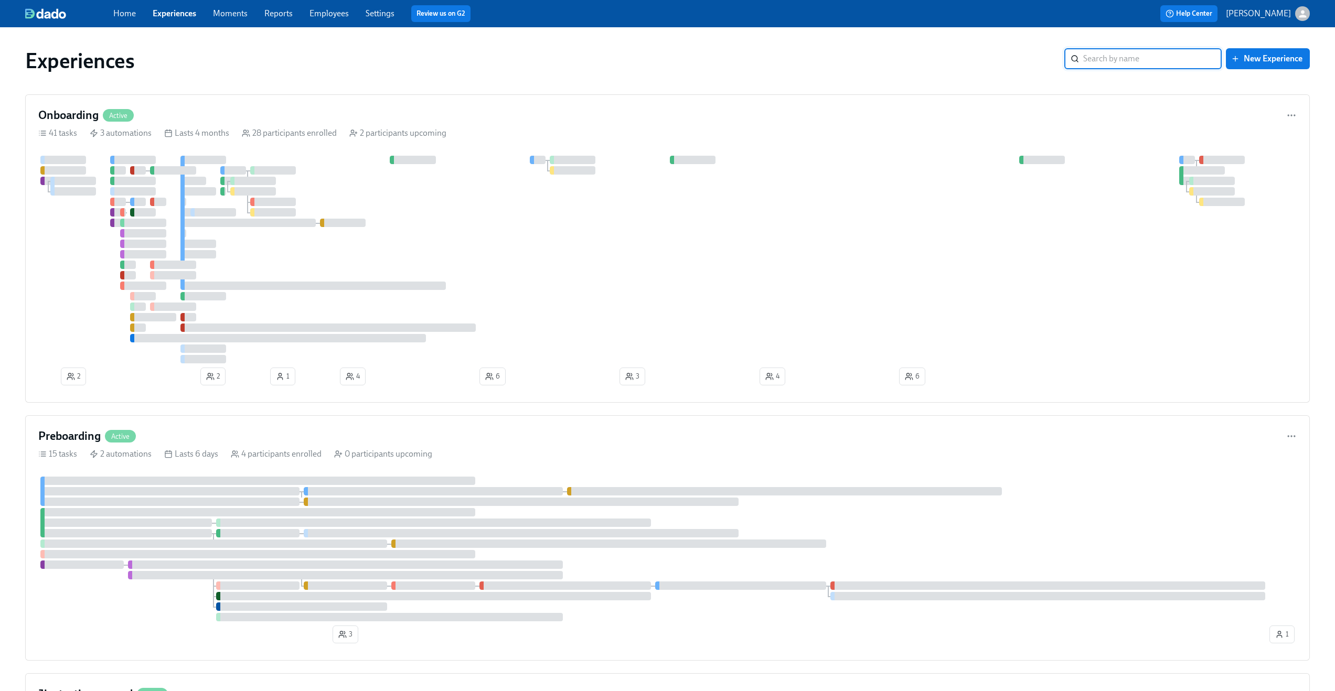
click at [335, 14] on link "Employees" at bounding box center [328, 13] width 39 height 10
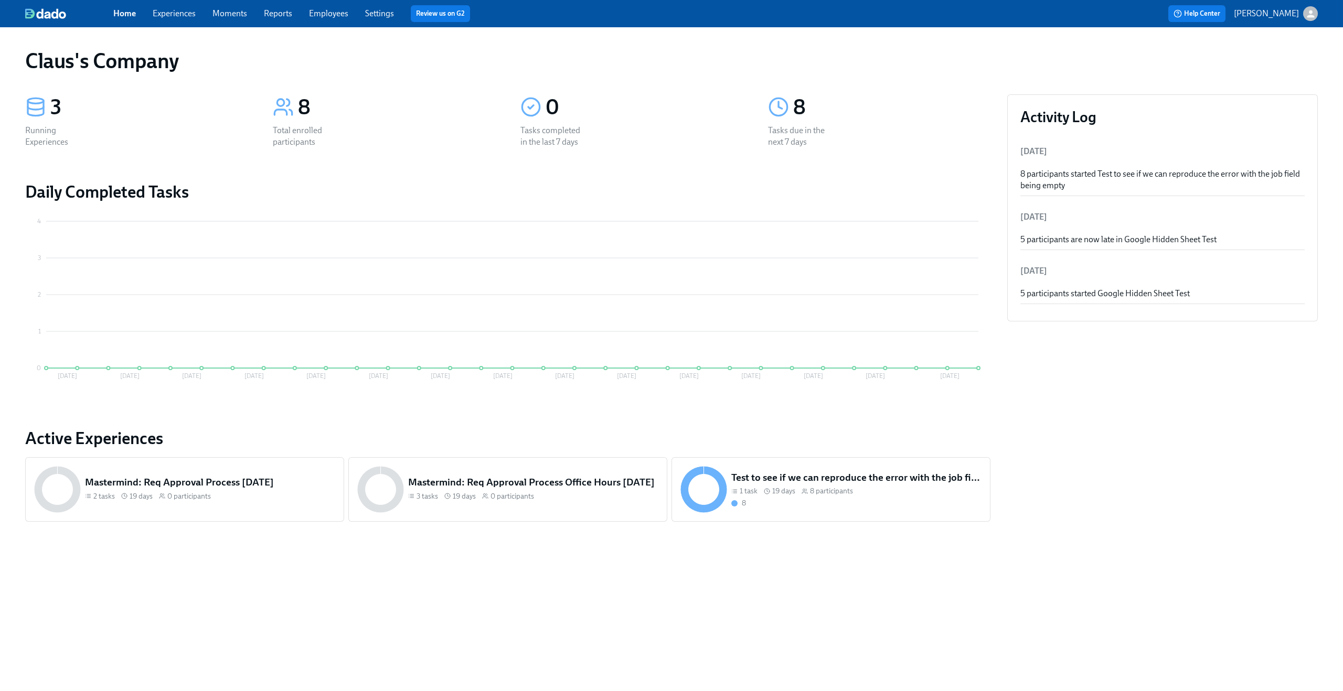
click at [183, 14] on link "Experiences" at bounding box center [174, 13] width 43 height 10
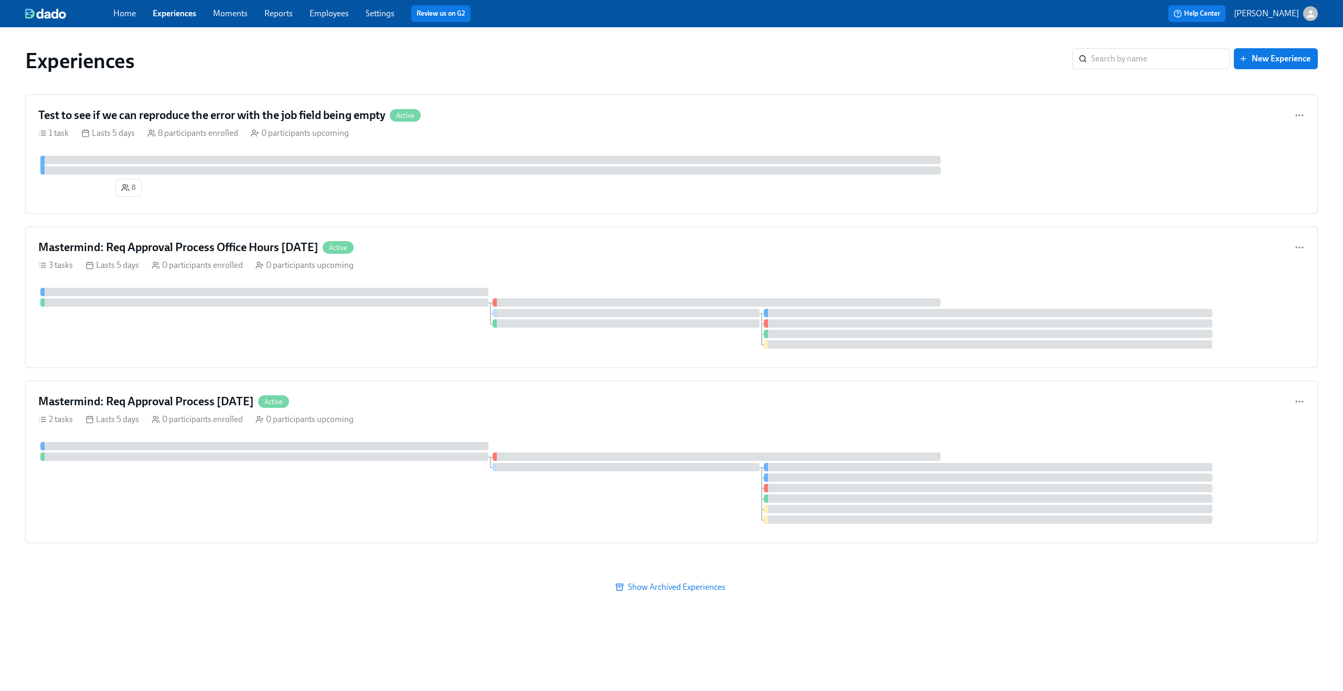
click at [1309, 9] on icon "button" at bounding box center [1310, 13] width 11 height 11
click at [1248, 62] on span "Switch organization..." at bounding box center [1260, 62] width 99 height 12
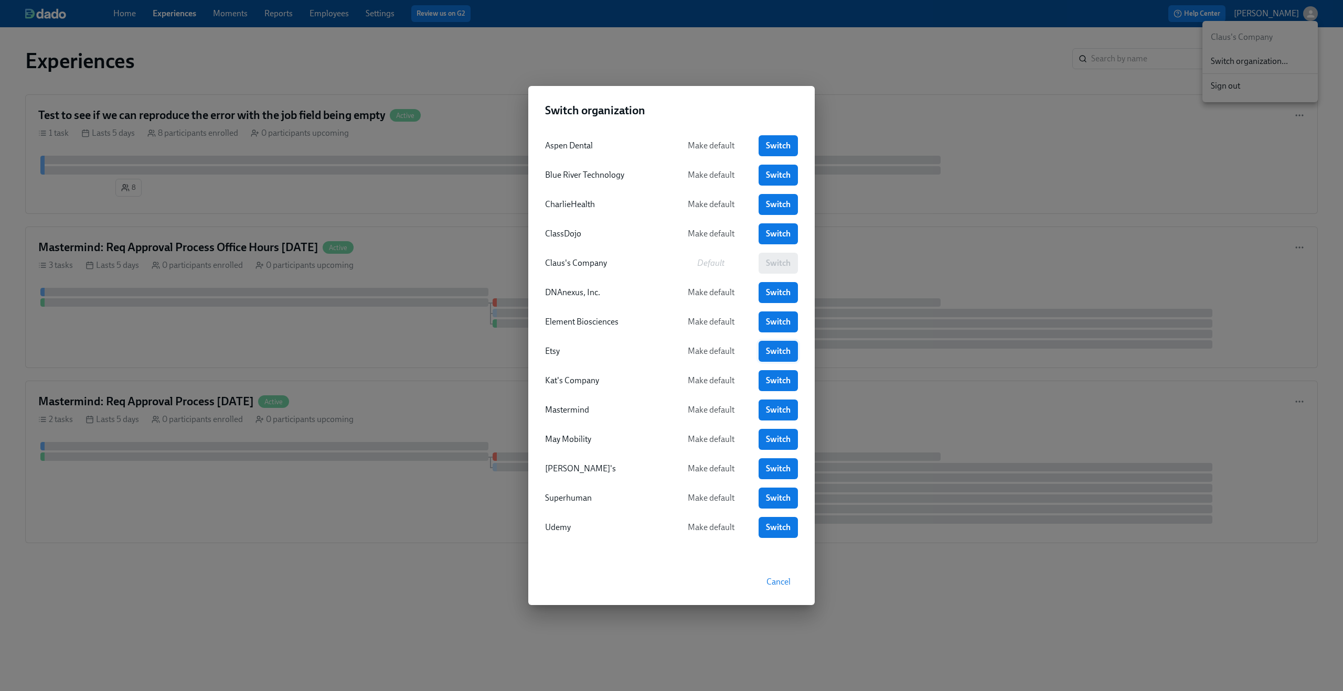
click at [770, 349] on span "Switch" at bounding box center [778, 351] width 25 height 10
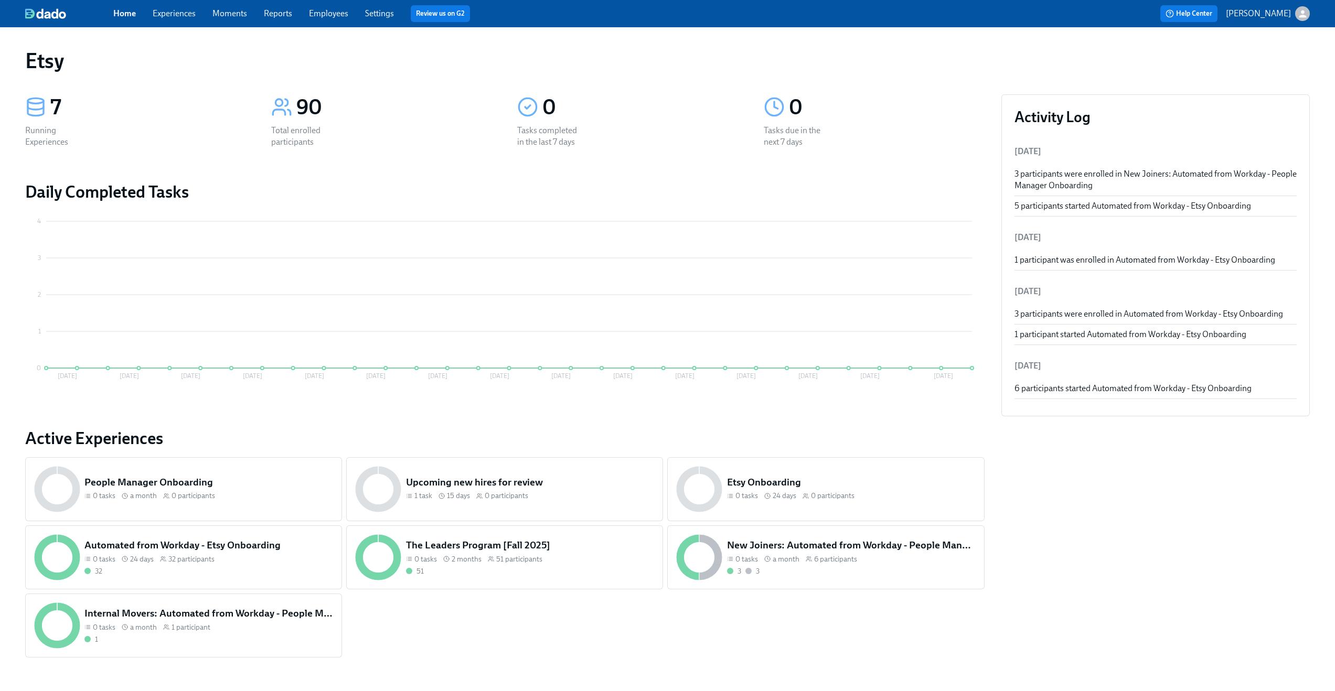
click at [188, 18] on link "Experiences" at bounding box center [174, 13] width 43 height 10
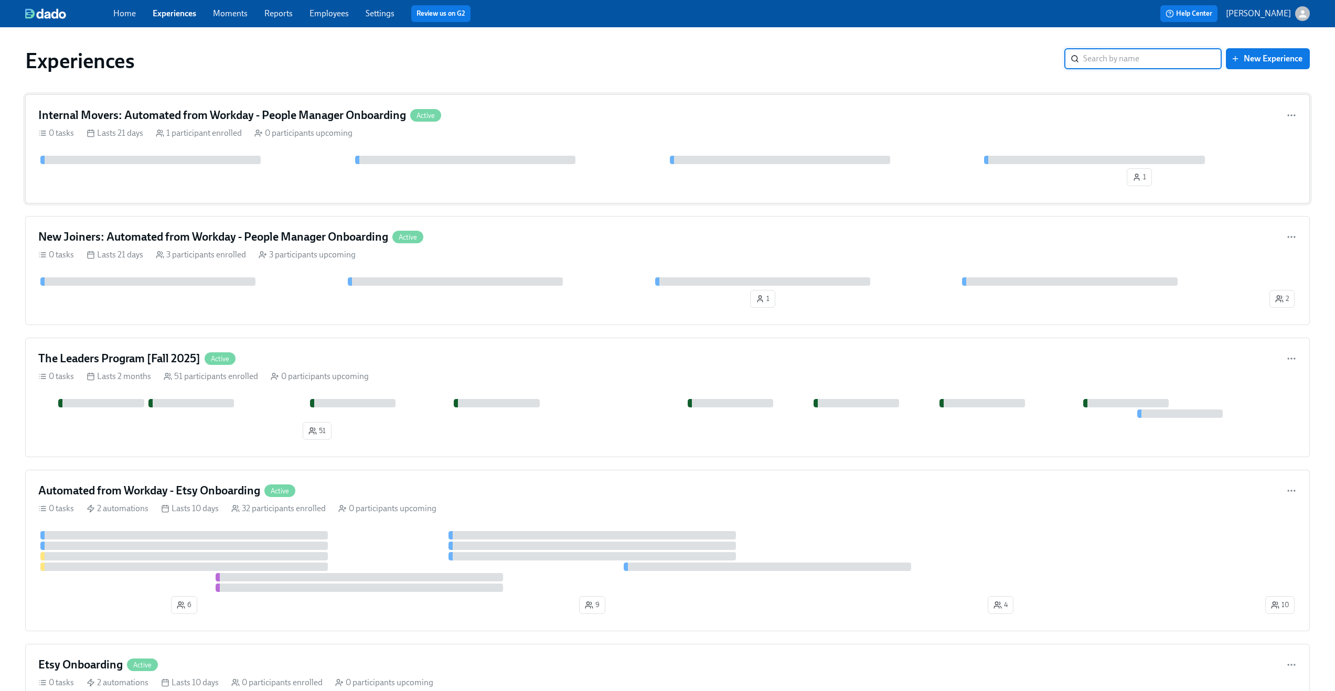
click at [551, 116] on div "Internal Movers: Automated from Workday - People Manager Onboarding Active" at bounding box center [667, 116] width 1258 height 16
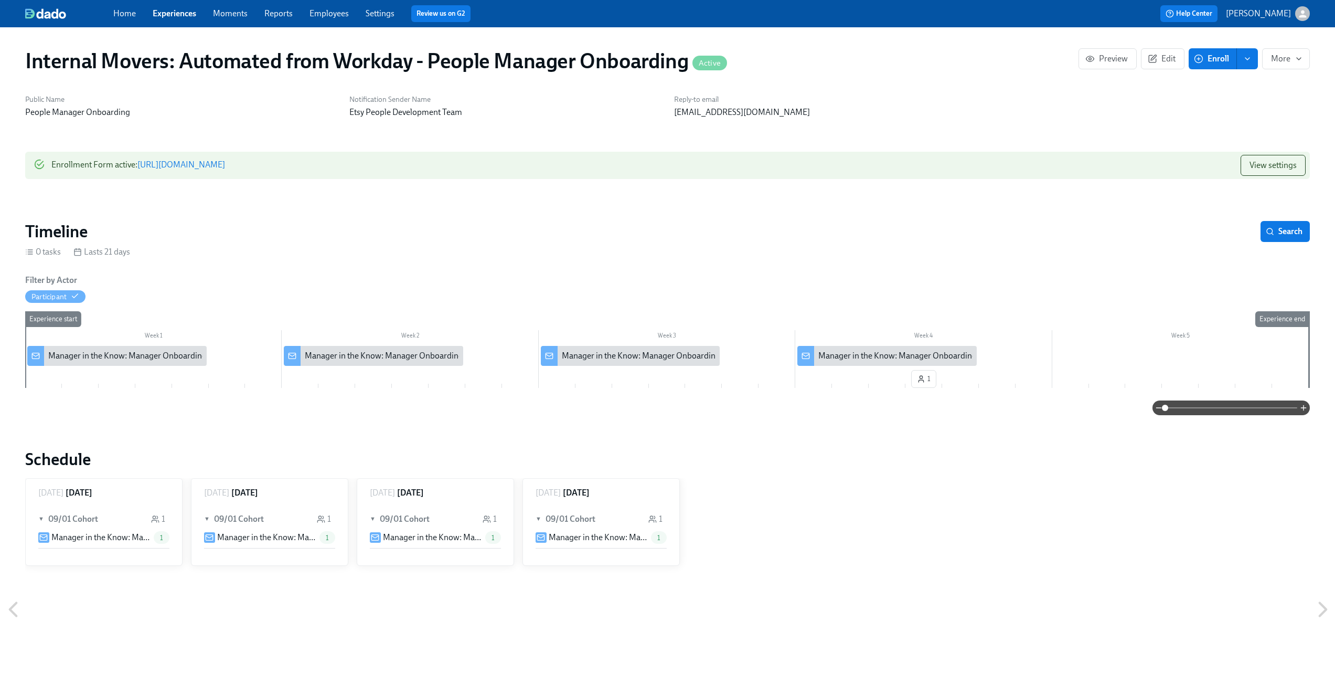
click at [188, 16] on link "Experiences" at bounding box center [175, 13] width 44 height 10
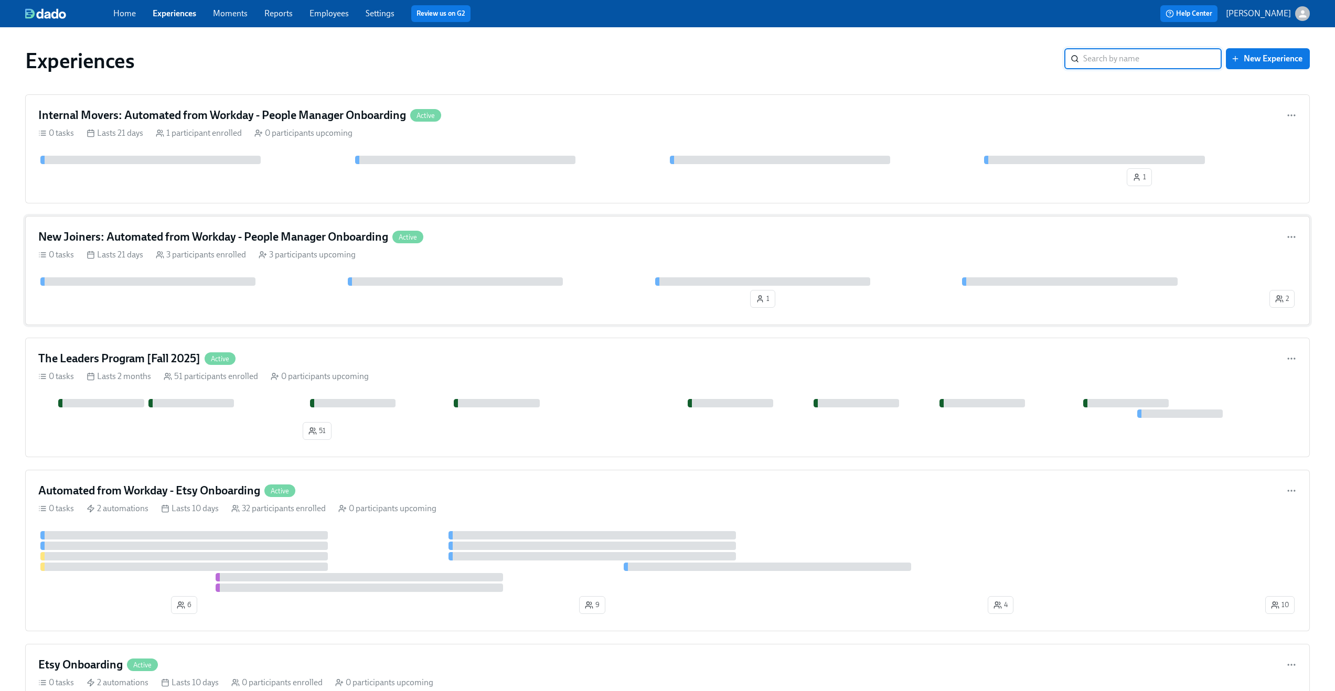
click at [508, 246] on div "New Joiners: Automated from Workday - People Manager Onboarding Active 0 tasks …" at bounding box center [667, 270] width 1285 height 109
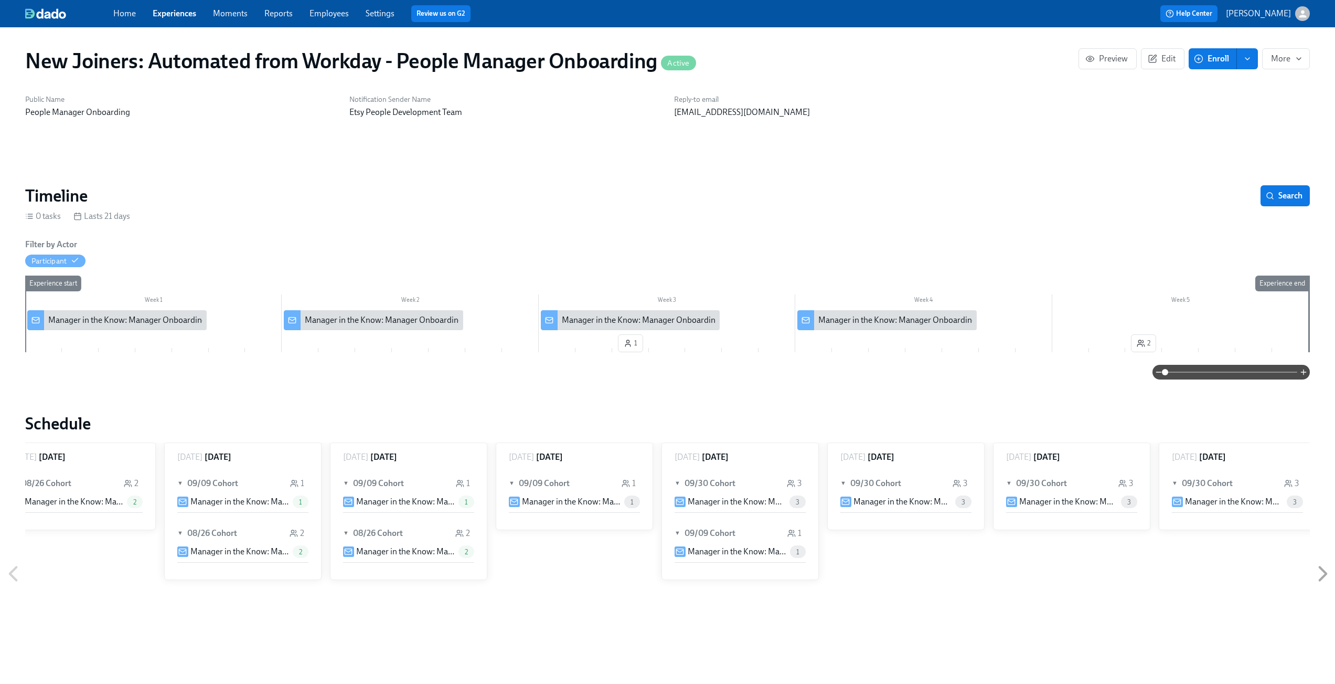
scroll to position [0, 199]
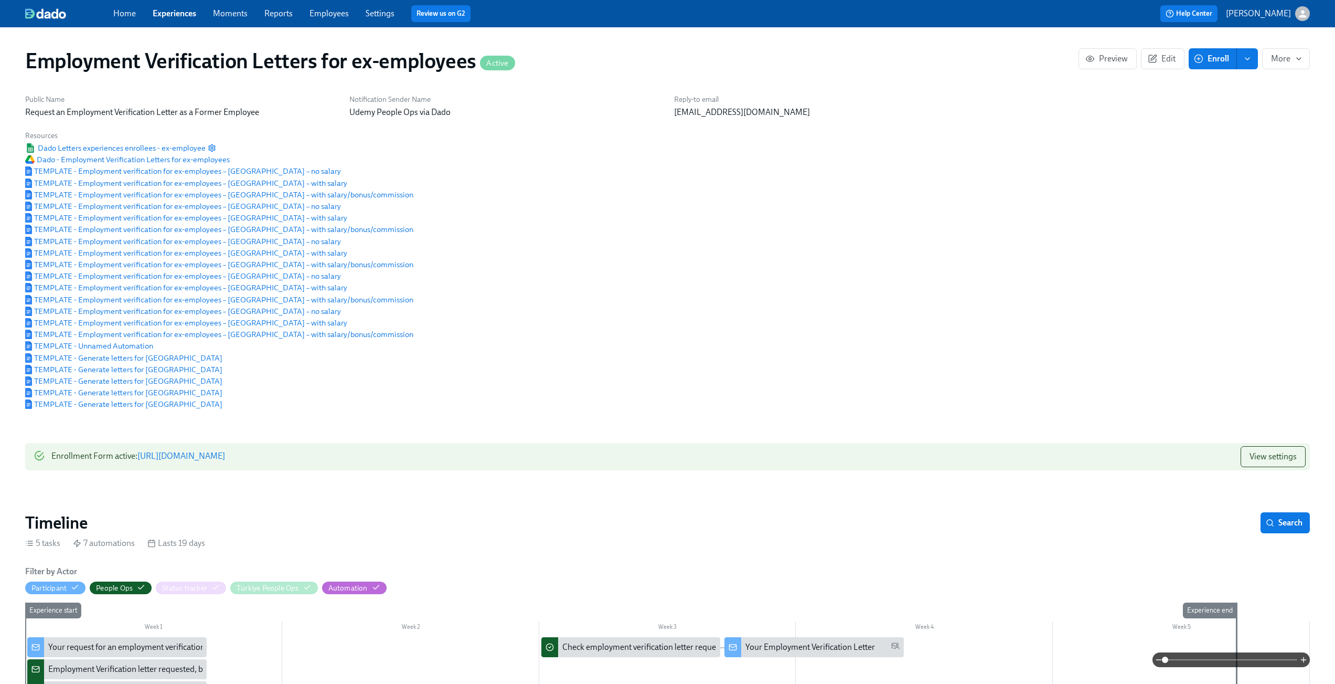
scroll to position [404, 0]
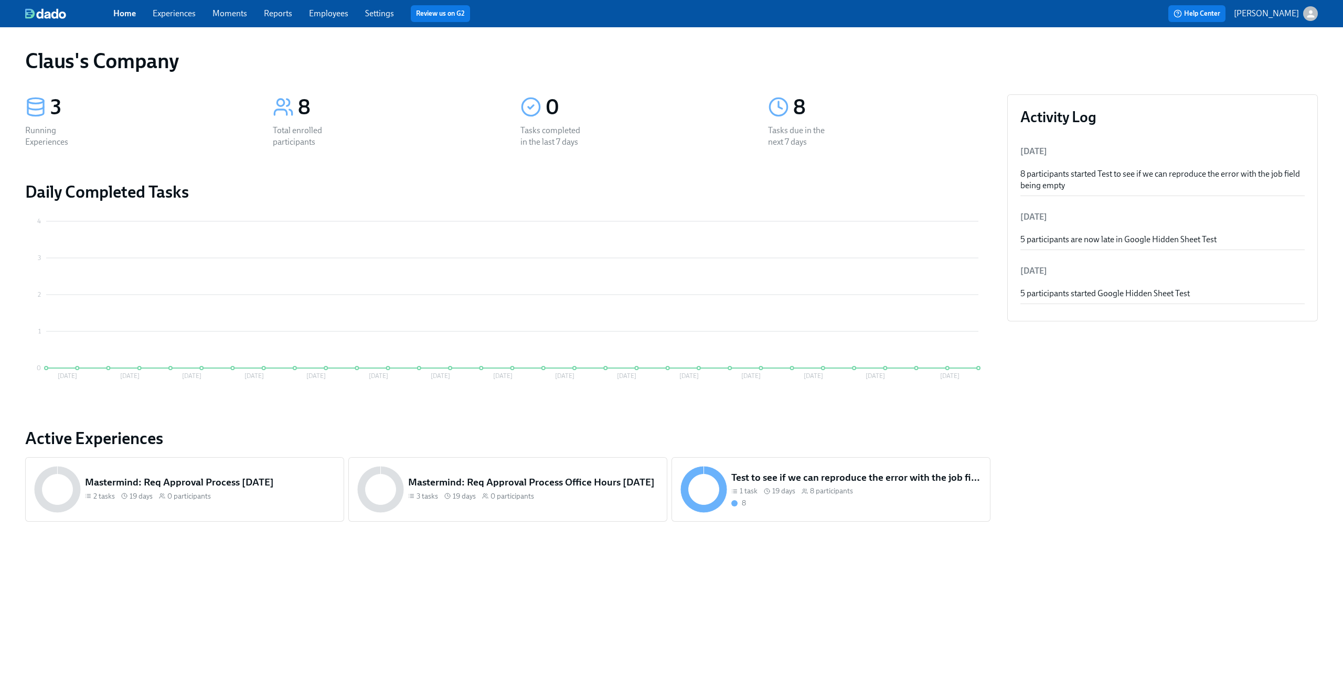
click at [1305, 7] on div "button" at bounding box center [1310, 13] width 15 height 15
click at [1282, 63] on span "Switch organization..." at bounding box center [1260, 62] width 99 height 12
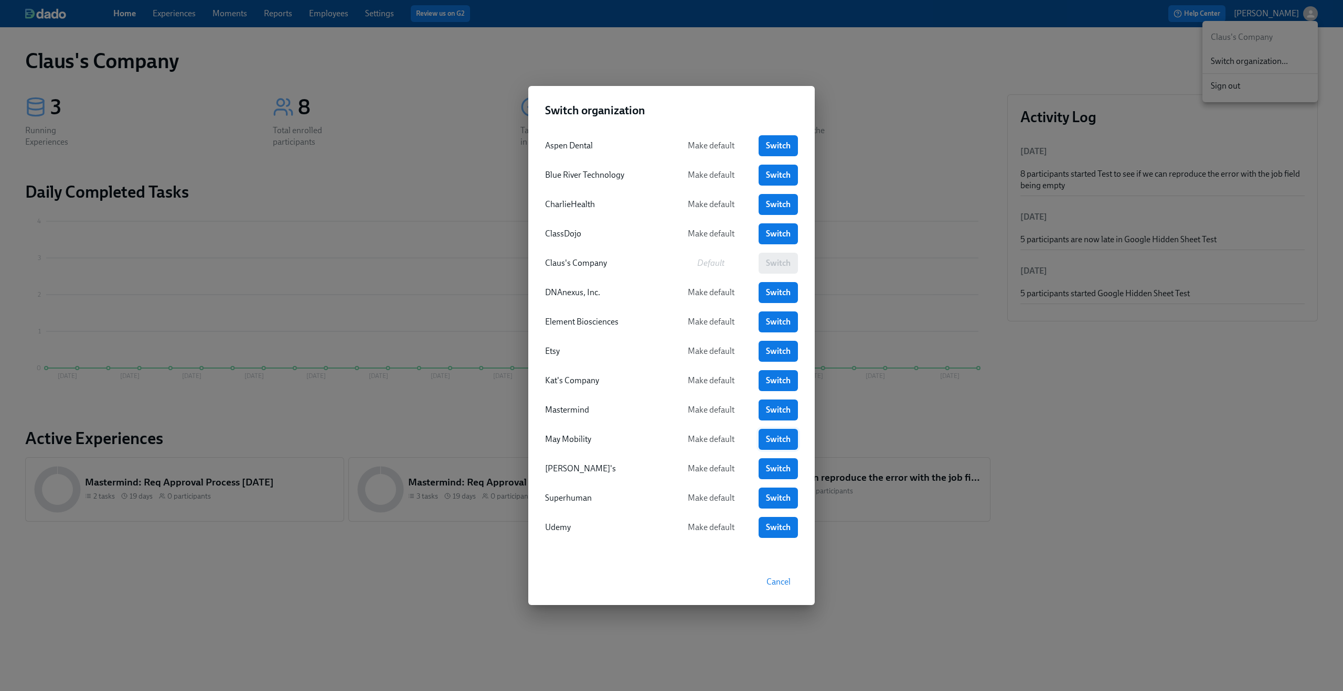
click at [778, 435] on span "Switch" at bounding box center [778, 439] width 25 height 10
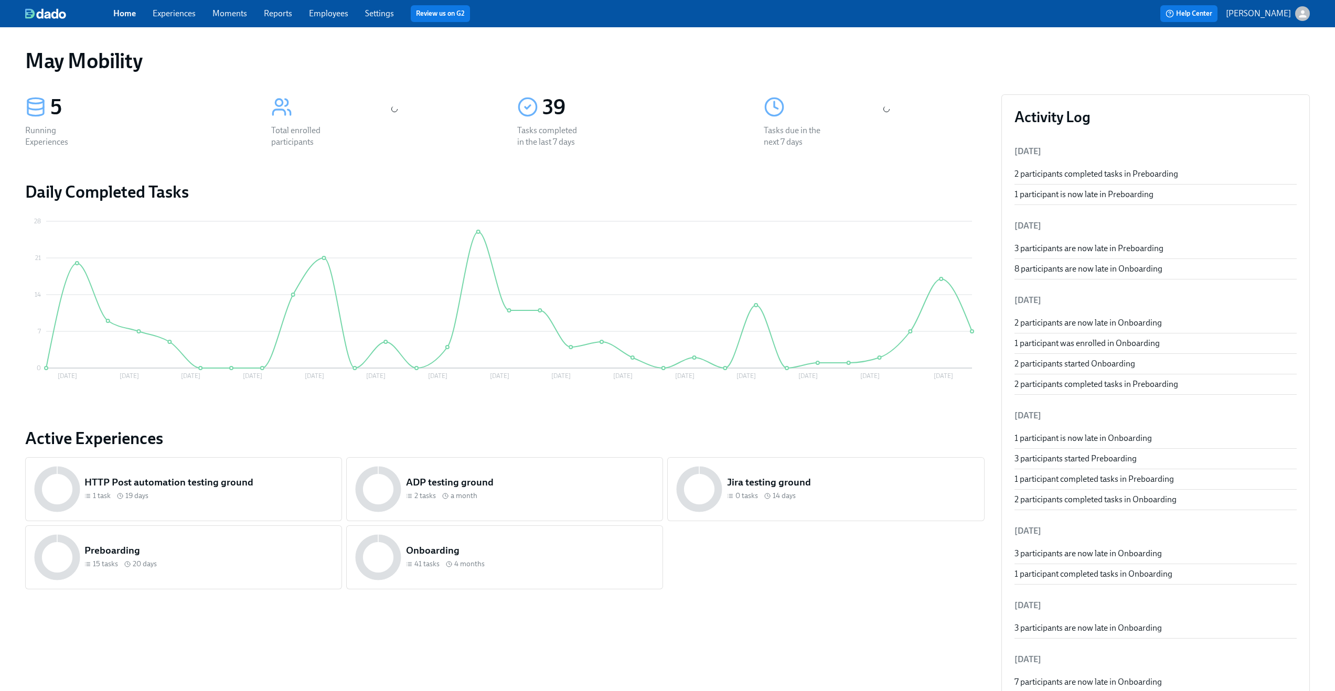
click at [185, 17] on link "Experiences" at bounding box center [174, 13] width 43 height 10
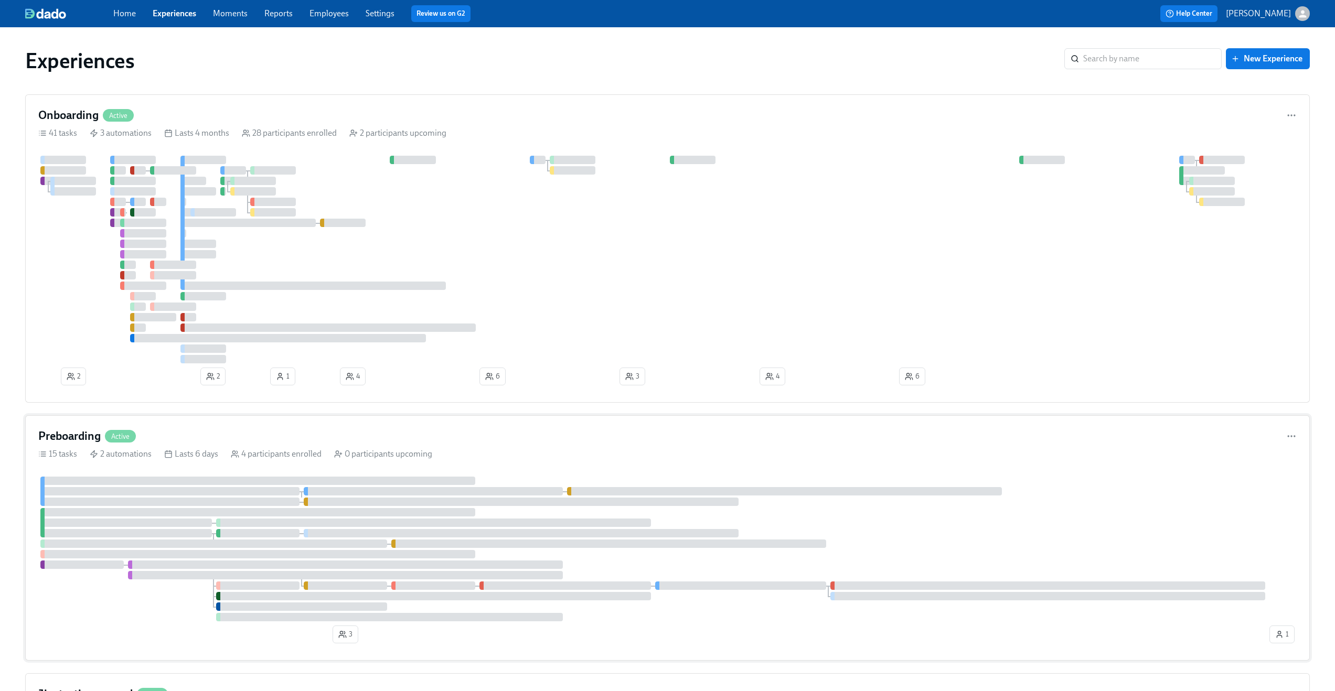
click at [637, 442] on div "Preboarding Active" at bounding box center [667, 437] width 1258 height 16
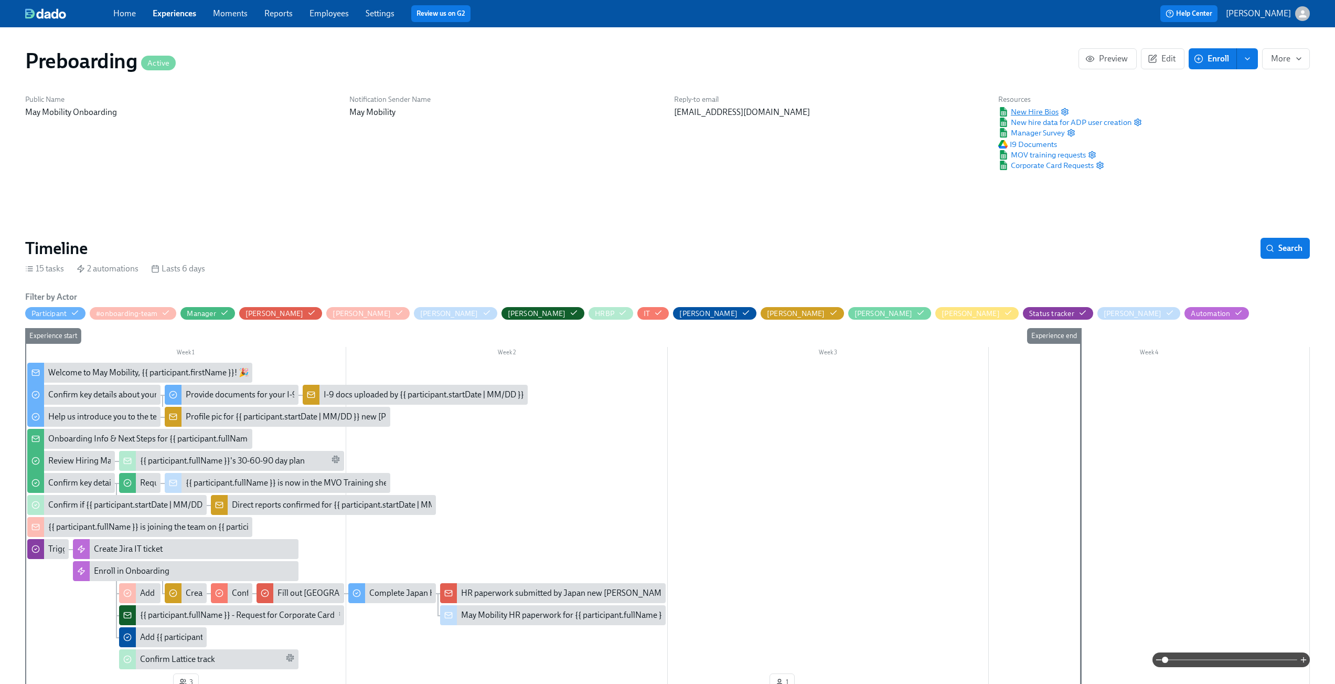
click at [1027, 111] on span "New Hire Bios" at bounding box center [1028, 111] width 60 height 10
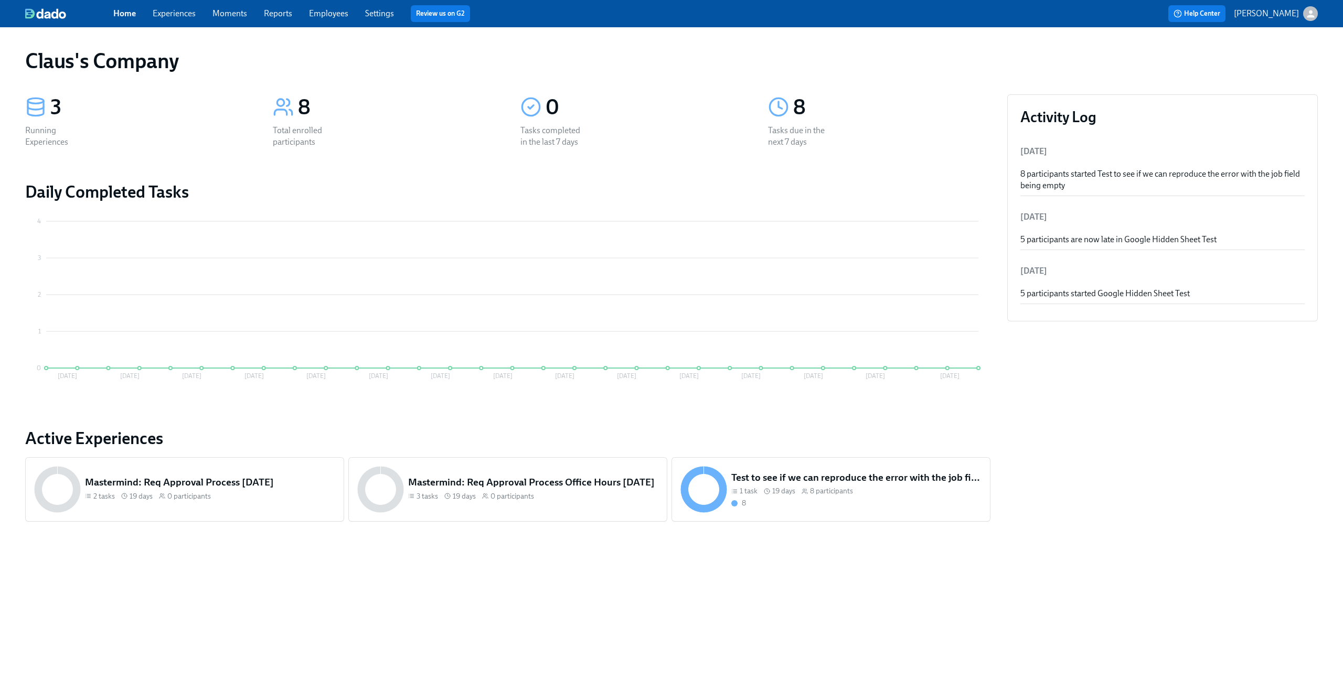
click at [1311, 13] on icon "button" at bounding box center [1310, 13] width 11 height 11
click at [1278, 68] on div "Switch organization..." at bounding box center [1259, 61] width 115 height 25
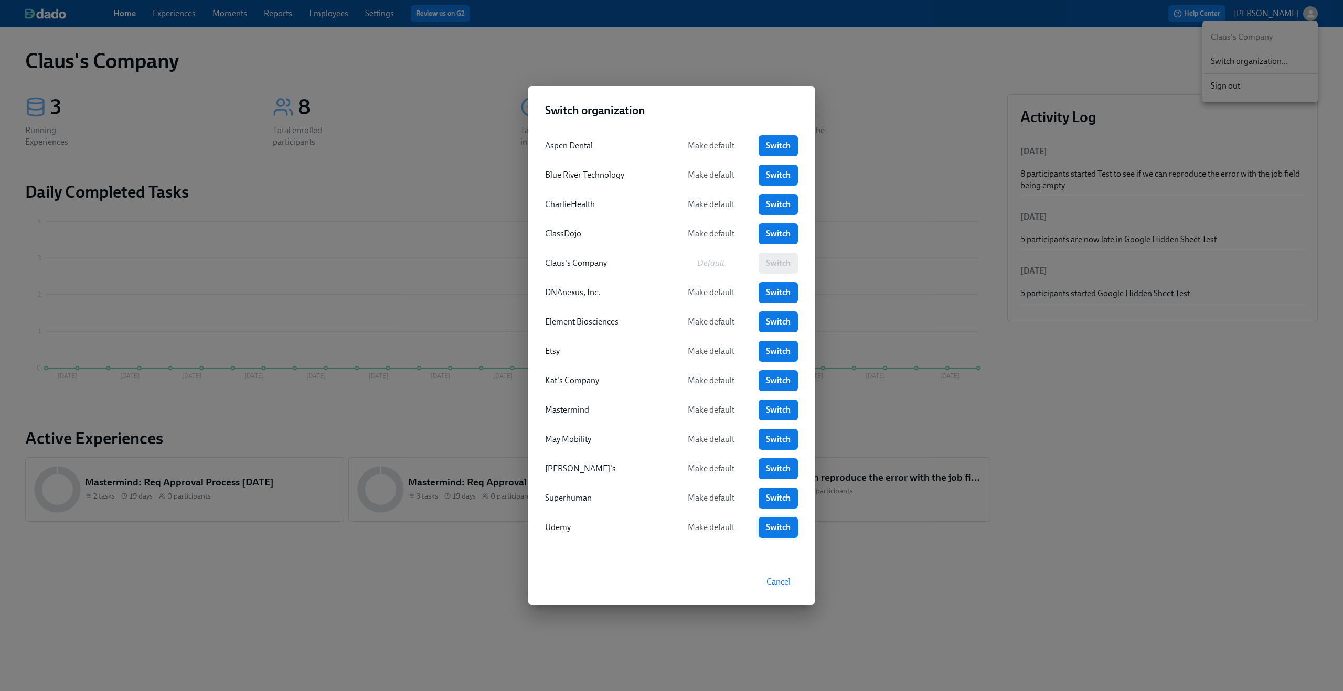
click at [775, 530] on span "Switch" at bounding box center [778, 527] width 25 height 10
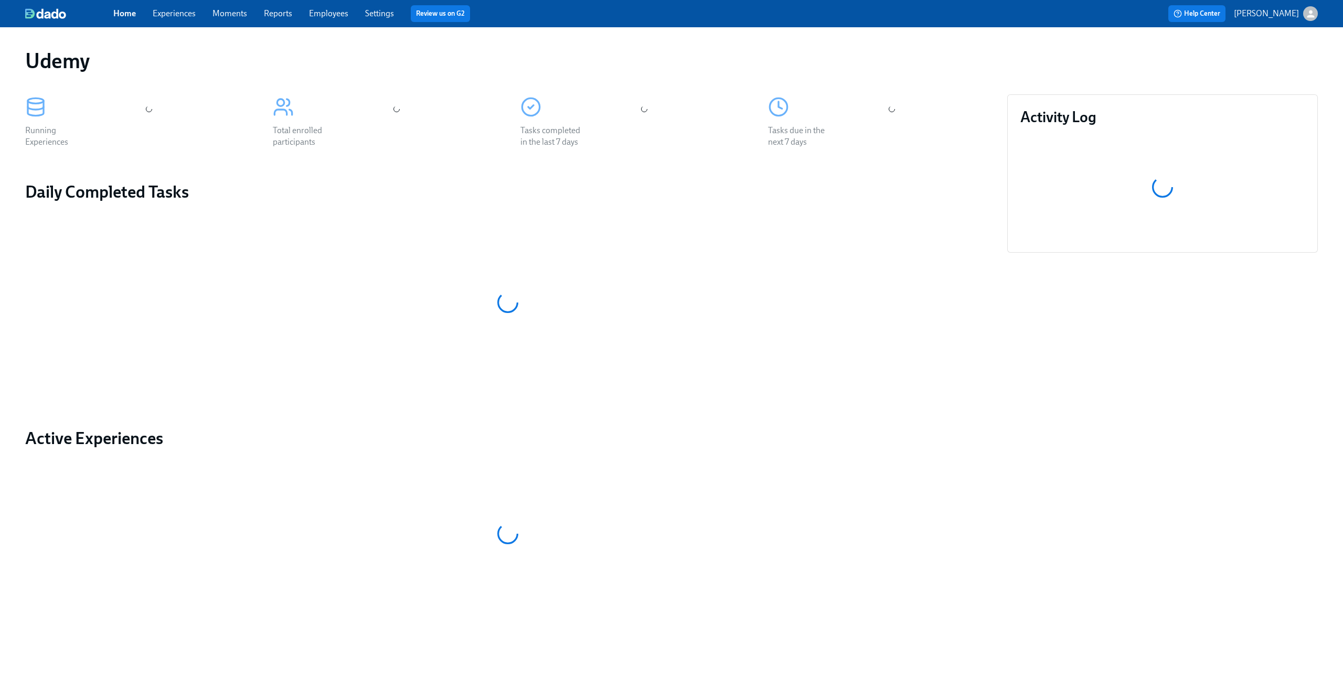
click at [176, 14] on link "Experiences" at bounding box center [174, 13] width 43 height 10
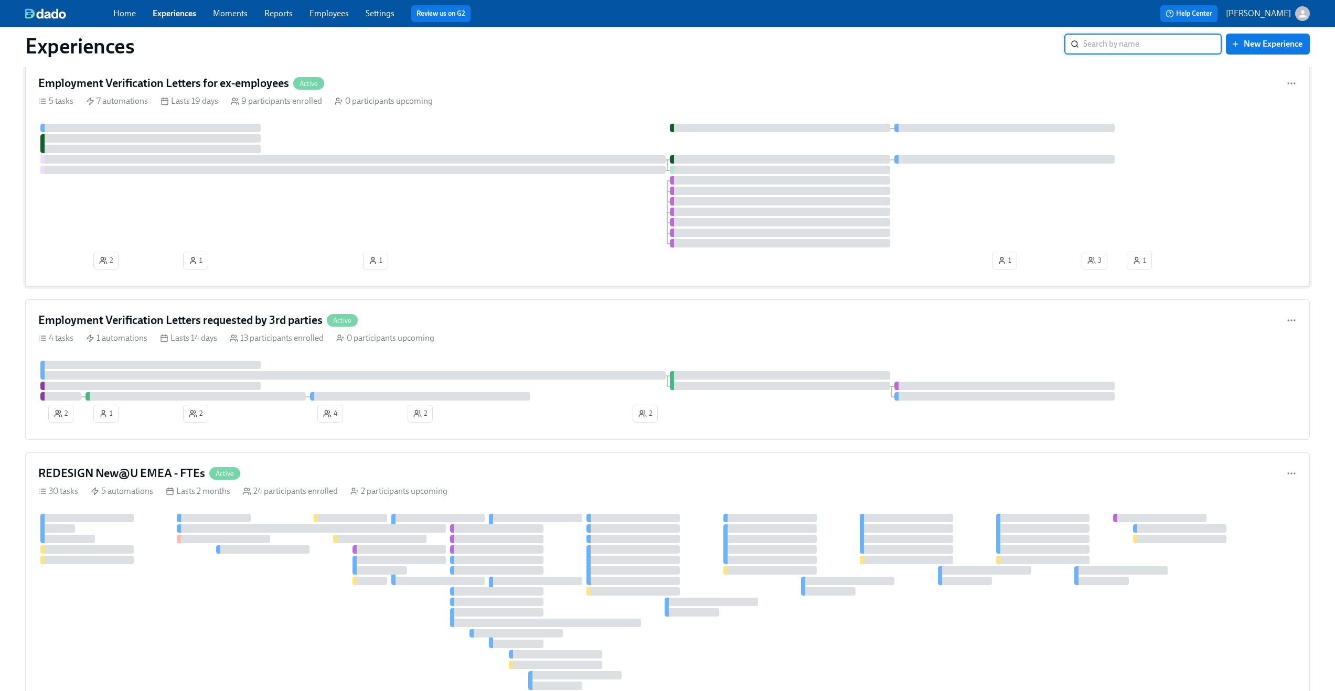
scroll to position [40, 0]
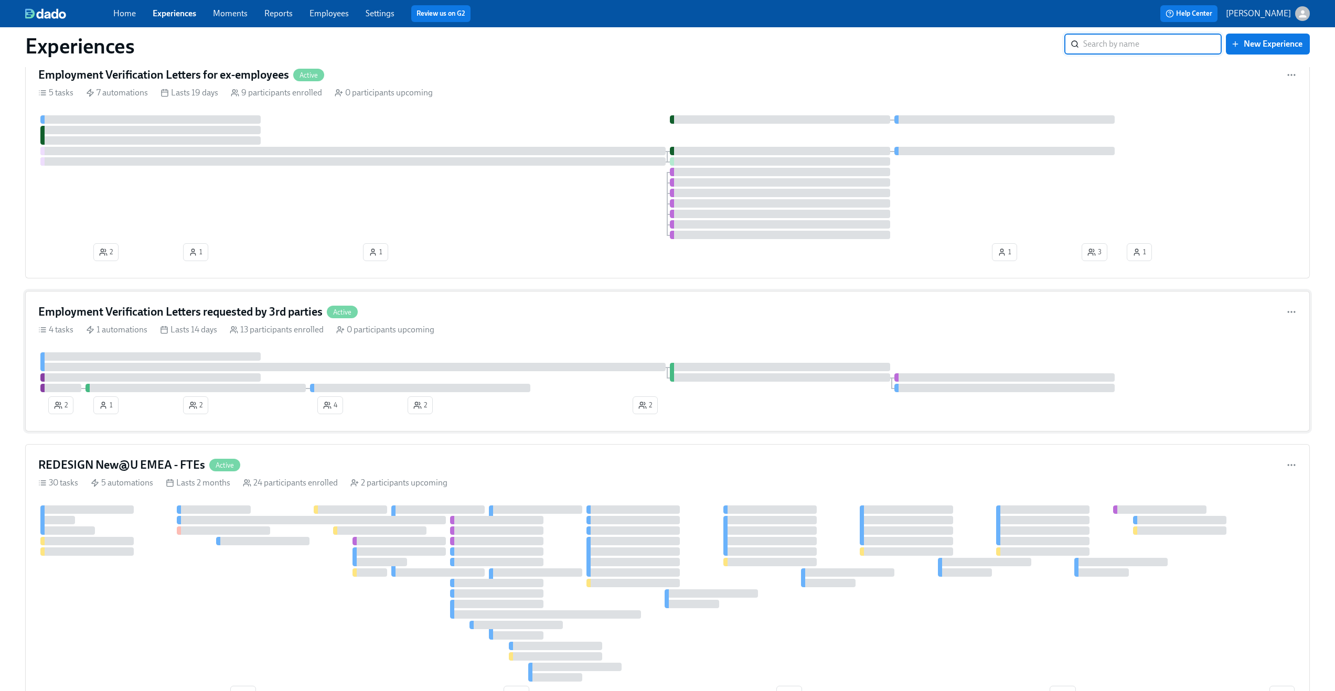
click at [506, 321] on div "Employment Verification Letters requested by 3rd parties Active 4 tasks 1 autom…" at bounding box center [667, 361] width 1285 height 141
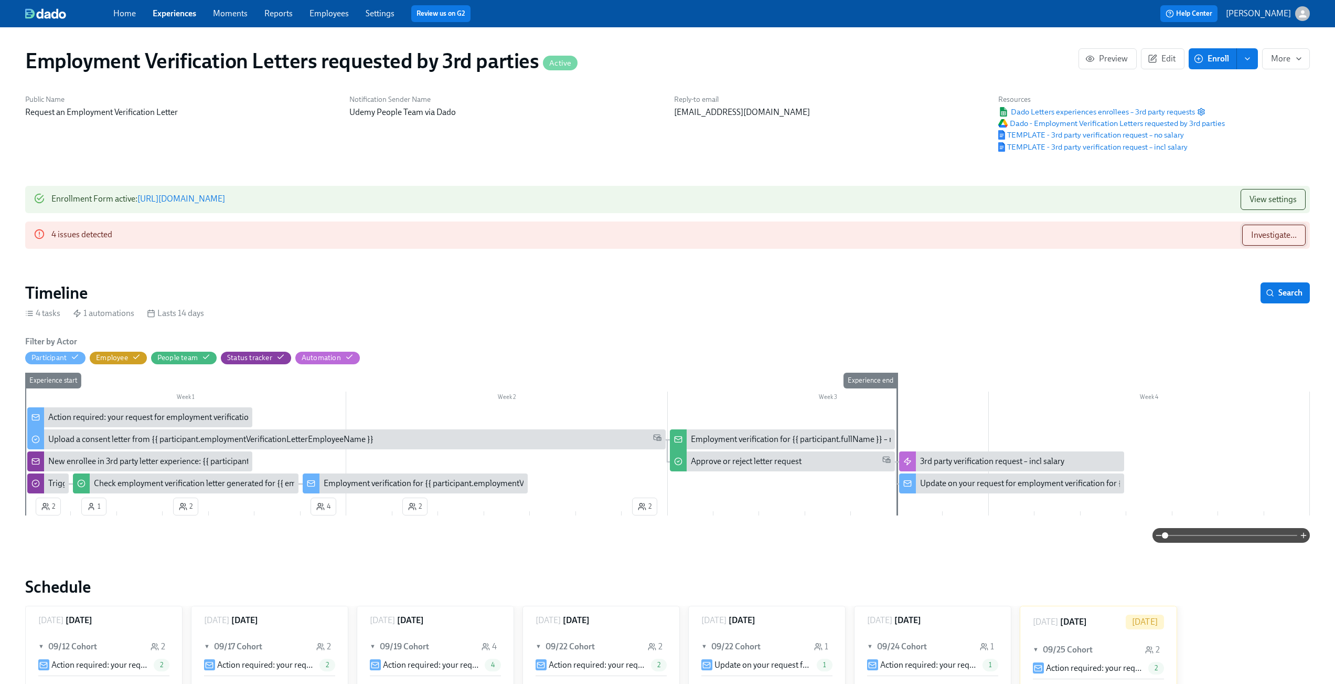
click at [1263, 232] on span "Investigate..." at bounding box center [1274, 235] width 46 height 10
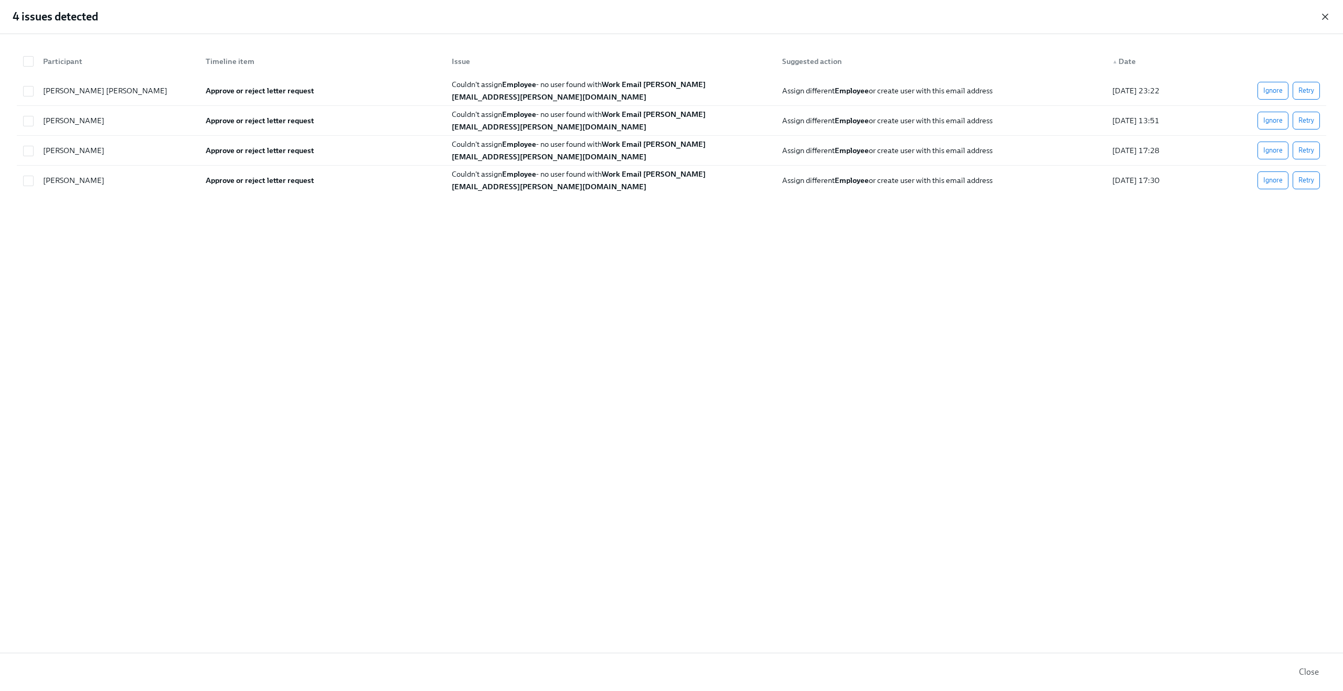
click at [1327, 16] on icon "button" at bounding box center [1325, 17] width 10 height 10
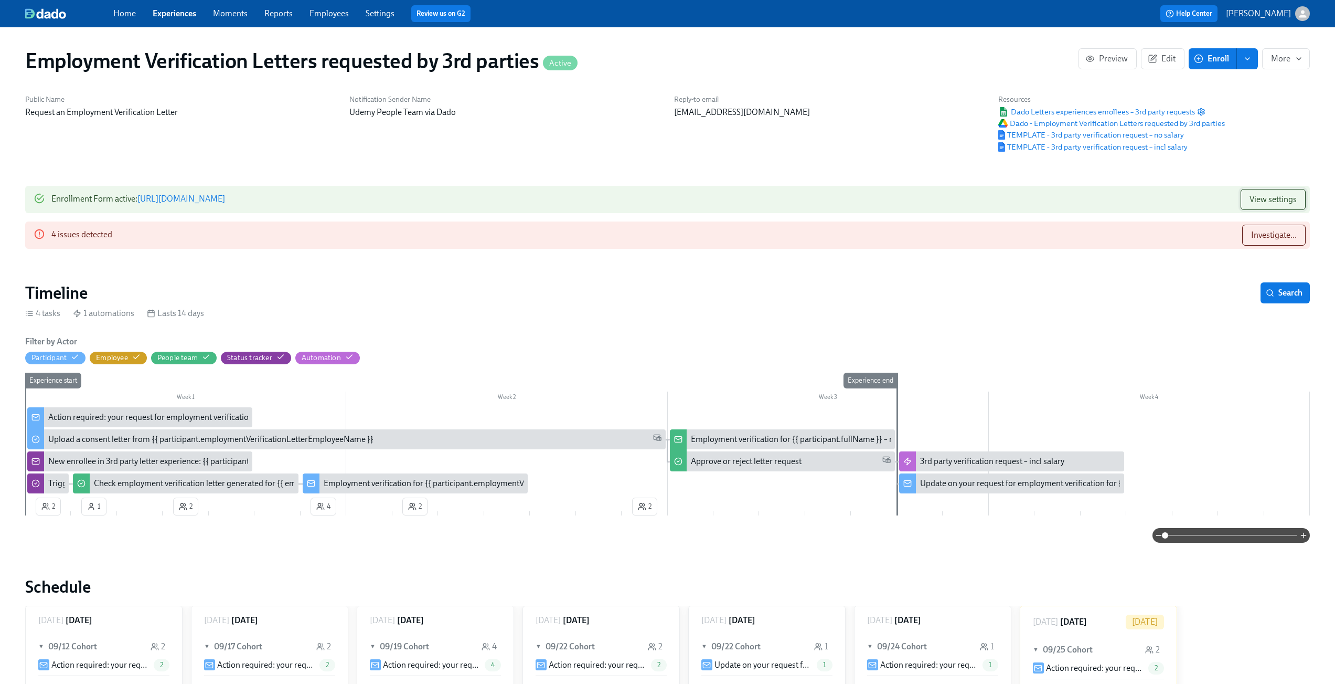
click at [1277, 196] on span "View settings" at bounding box center [1273, 199] width 47 height 10
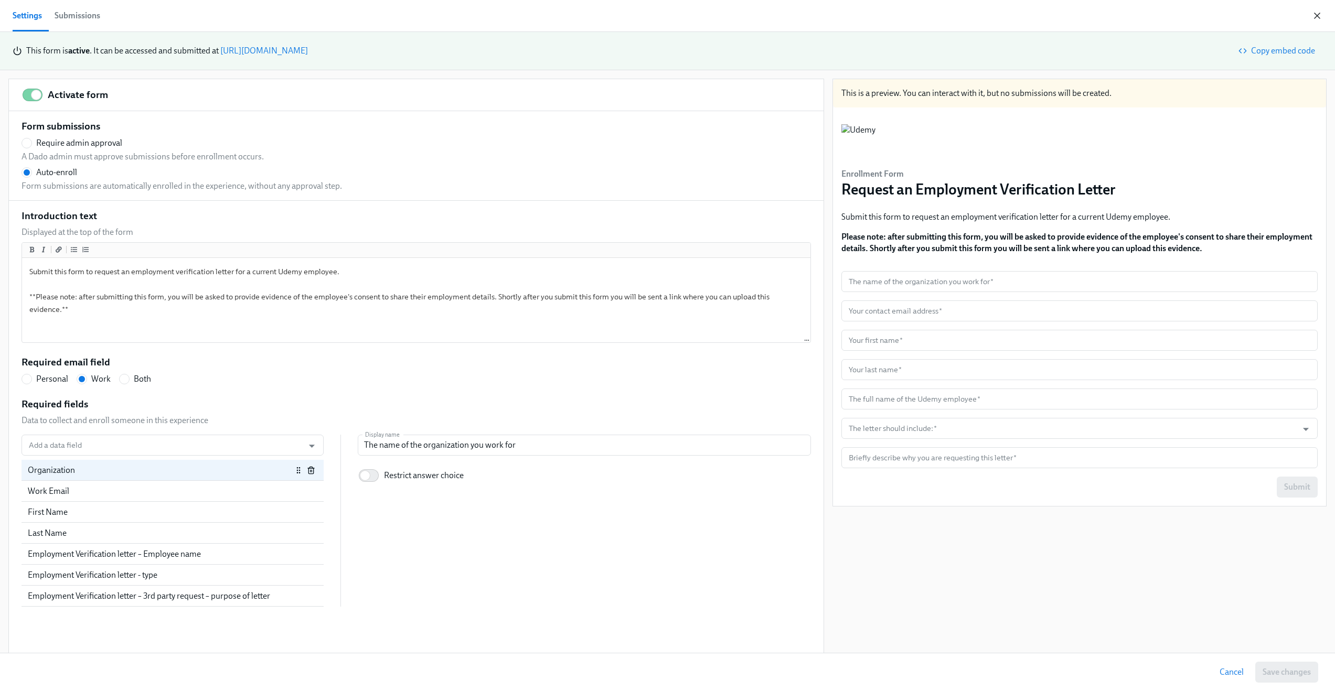
click at [1316, 14] on icon "button" at bounding box center [1317, 15] width 5 height 5
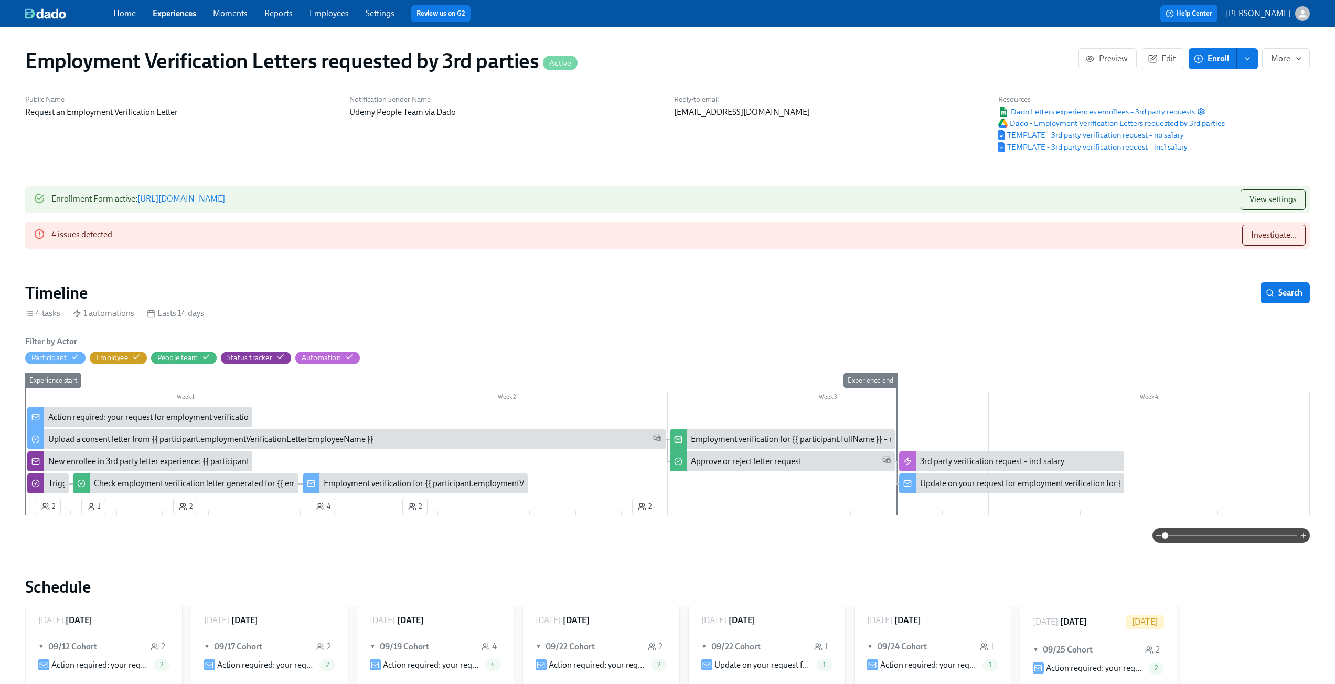
click at [225, 197] on link "https://my.dadohr.com/enrollmentForms/2a8Ubmw98KEOdEt8dvLtzU32XXH3G" at bounding box center [181, 199] width 88 height 10
click at [130, 417] on div "Action required: your request for employment verification for {{ participant.em…" at bounding box center [268, 417] width 441 height 12
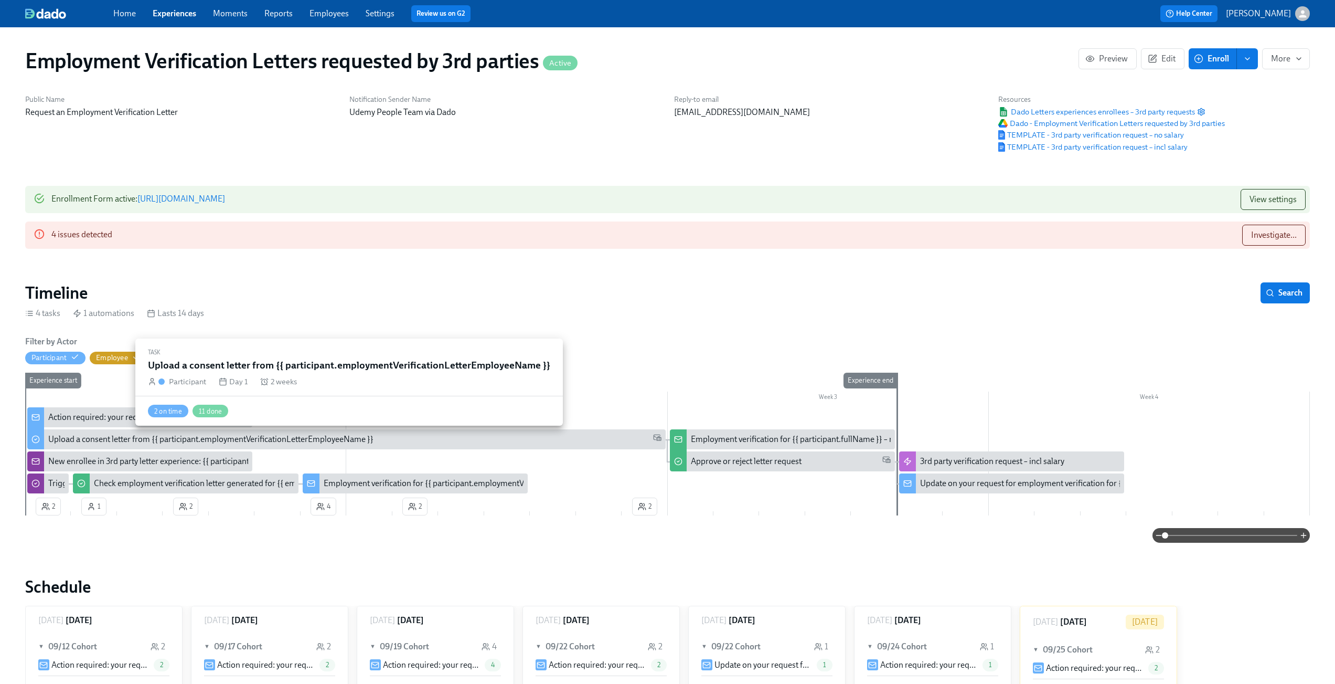
click at [118, 438] on div "Upload a consent letter from {{ participant.employmentVerificationLetterEmploye…" at bounding box center [210, 439] width 325 height 12
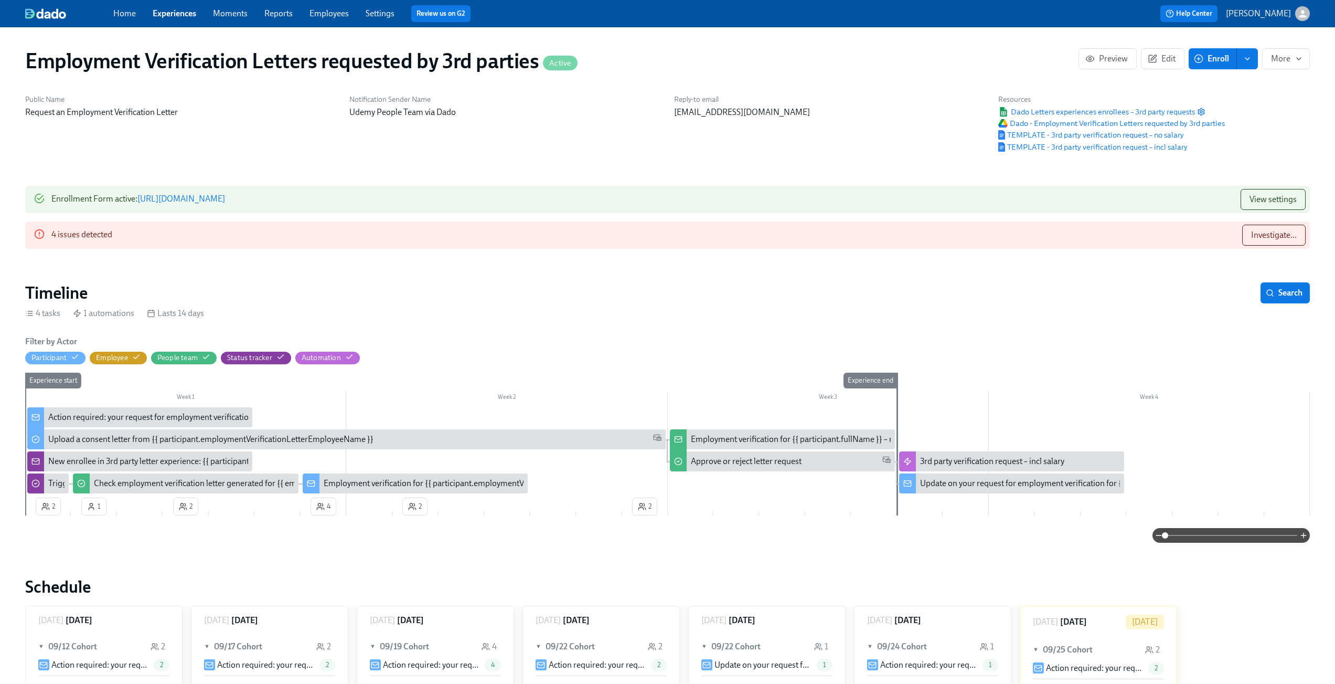
click at [113, 464] on div "New enrollee in 3rd party letter experience: {{ participant.employmentVerificat…" at bounding box center [236, 461] width 376 height 12
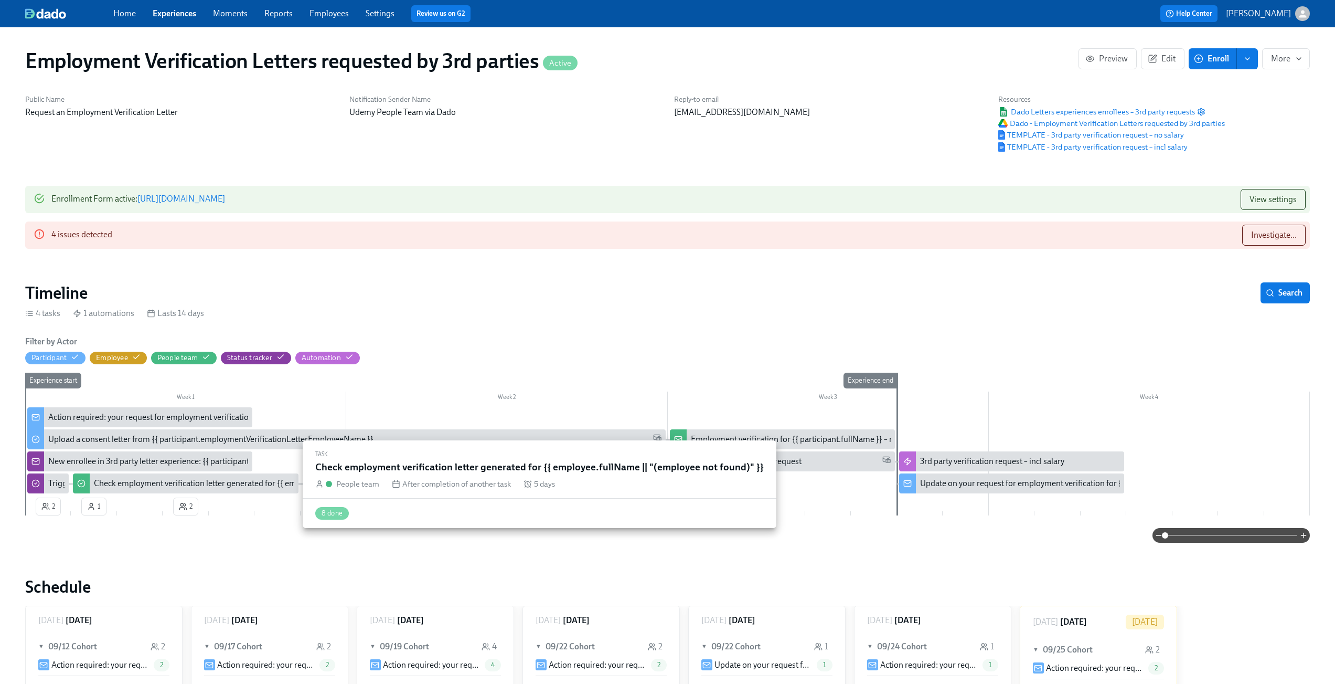
click at [162, 480] on div "Check employment verification letter generated for {{ employee.fullName || "(em…" at bounding box center [274, 483] width 360 height 12
click at [200, 480] on div "Check employment verification letter generated for {{ employee.fullName || "(em…" at bounding box center [274, 483] width 360 height 12
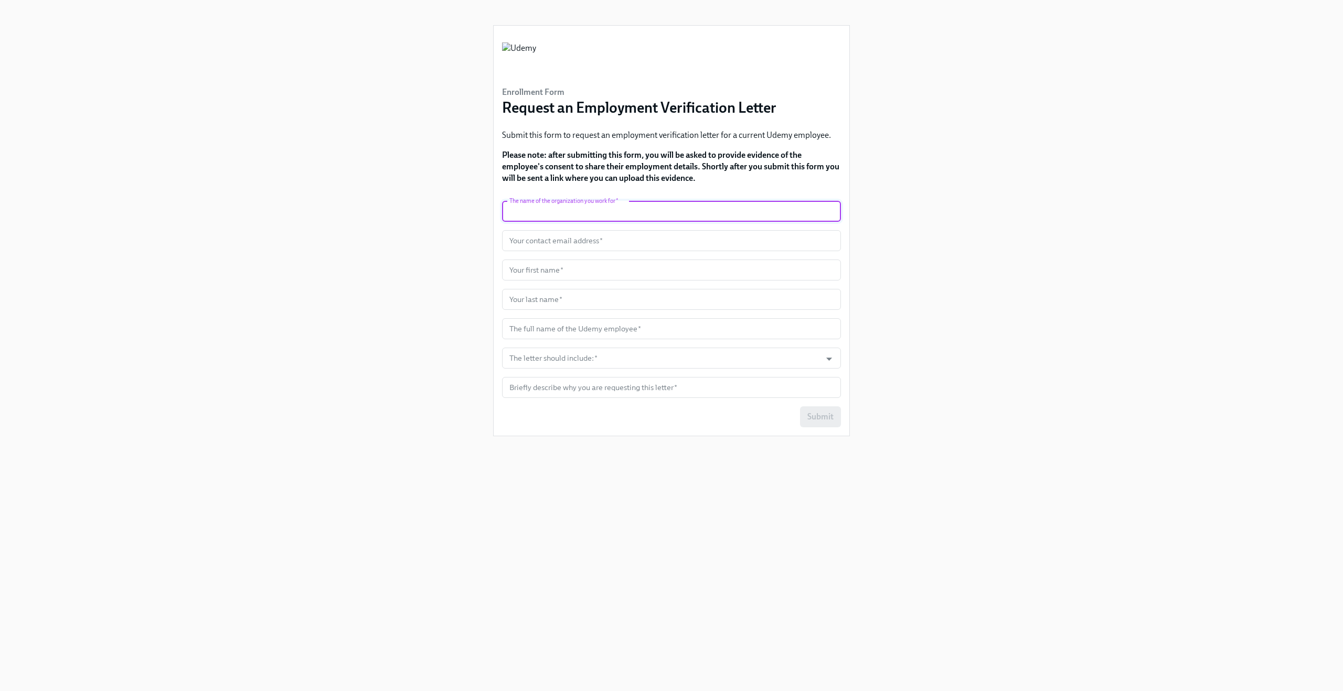
click at [699, 208] on input "text" at bounding box center [671, 211] width 339 height 21
click at [682, 248] on input "text" at bounding box center [671, 240] width 339 height 21
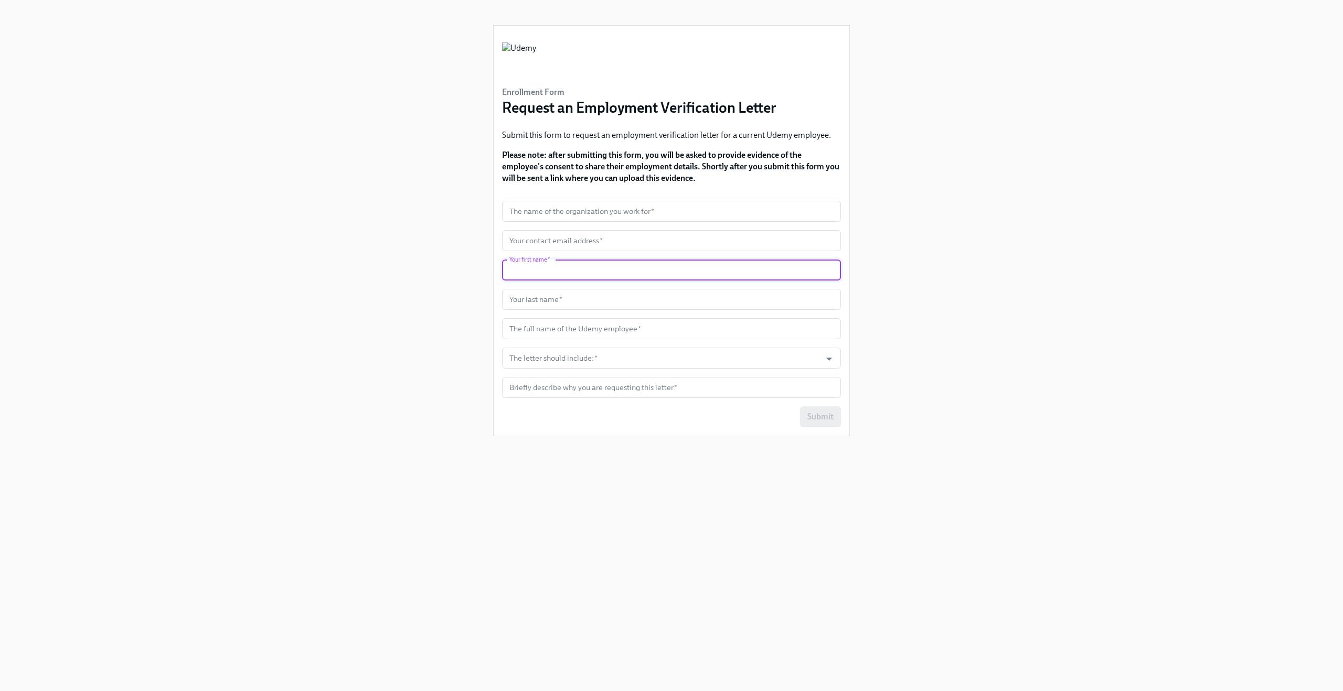
click at [682, 269] on input "text" at bounding box center [671, 270] width 339 height 21
click at [684, 300] on input "text" at bounding box center [671, 299] width 339 height 21
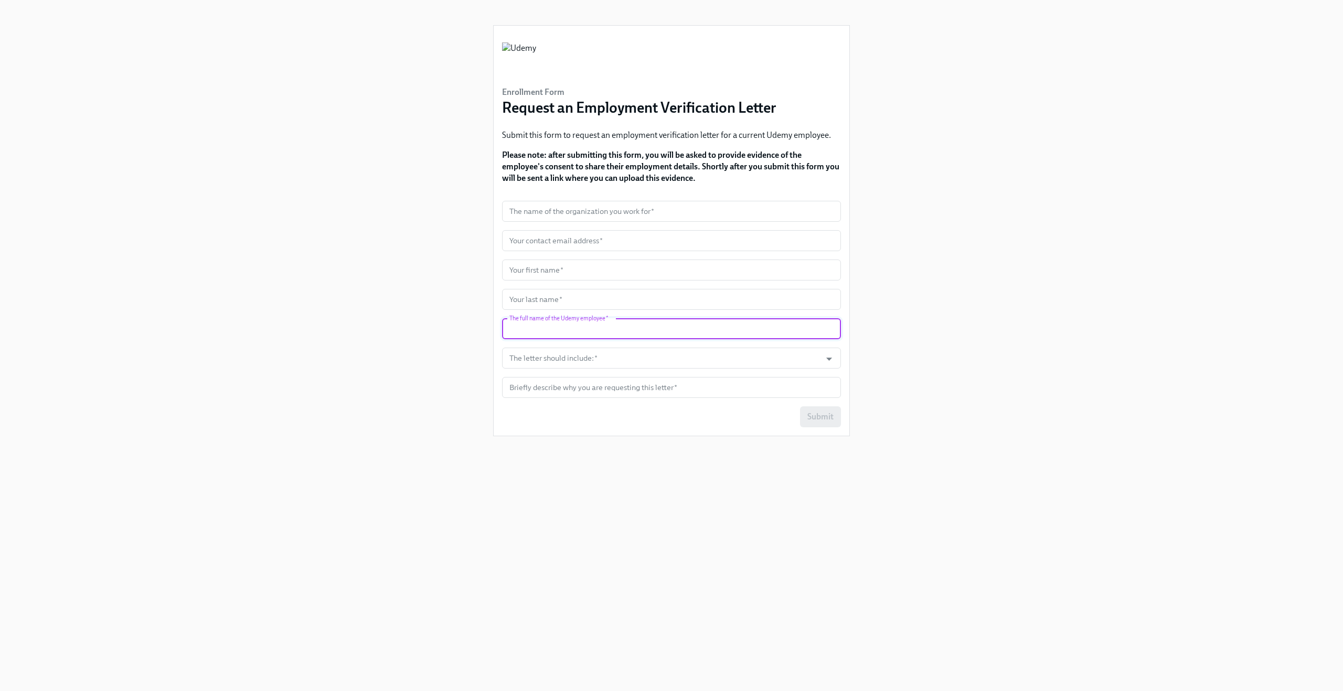
click at [684, 335] on input "text" at bounding box center [671, 328] width 339 height 21
click at [638, 209] on input "text" at bounding box center [671, 211] width 339 height 21
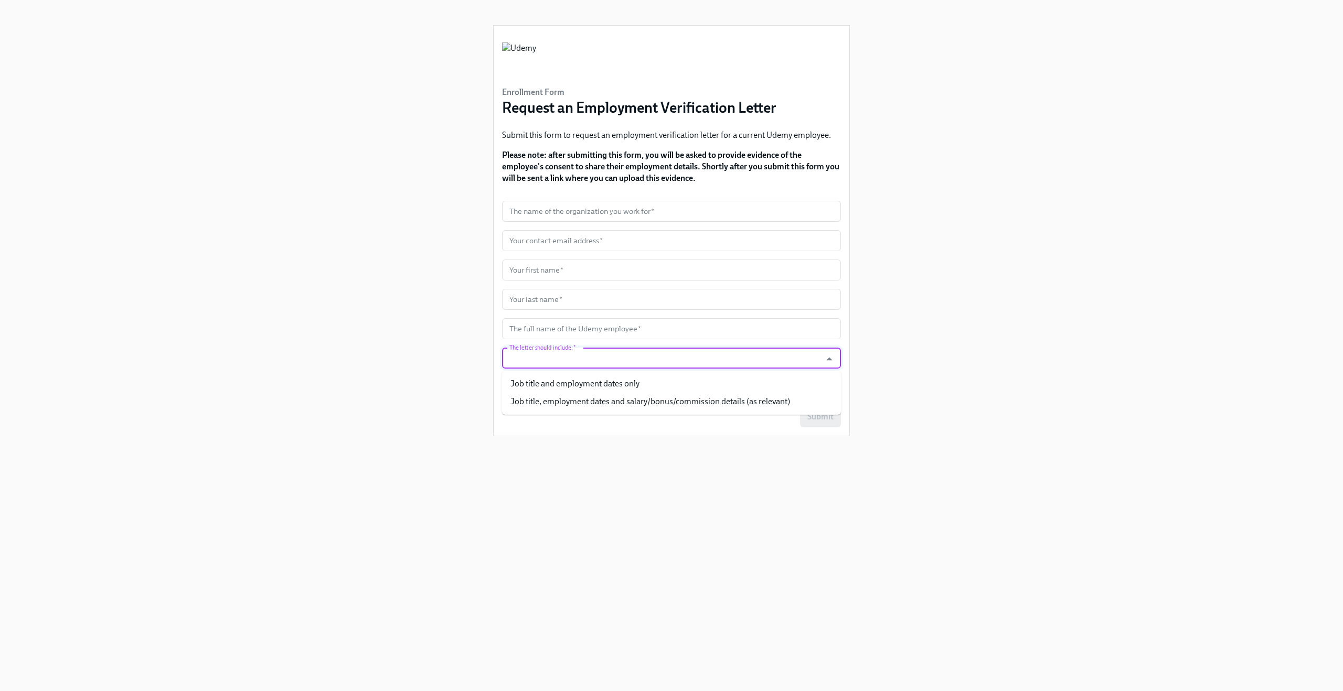
click at [604, 359] on input "The letter should include:   *" at bounding box center [661, 358] width 308 height 21
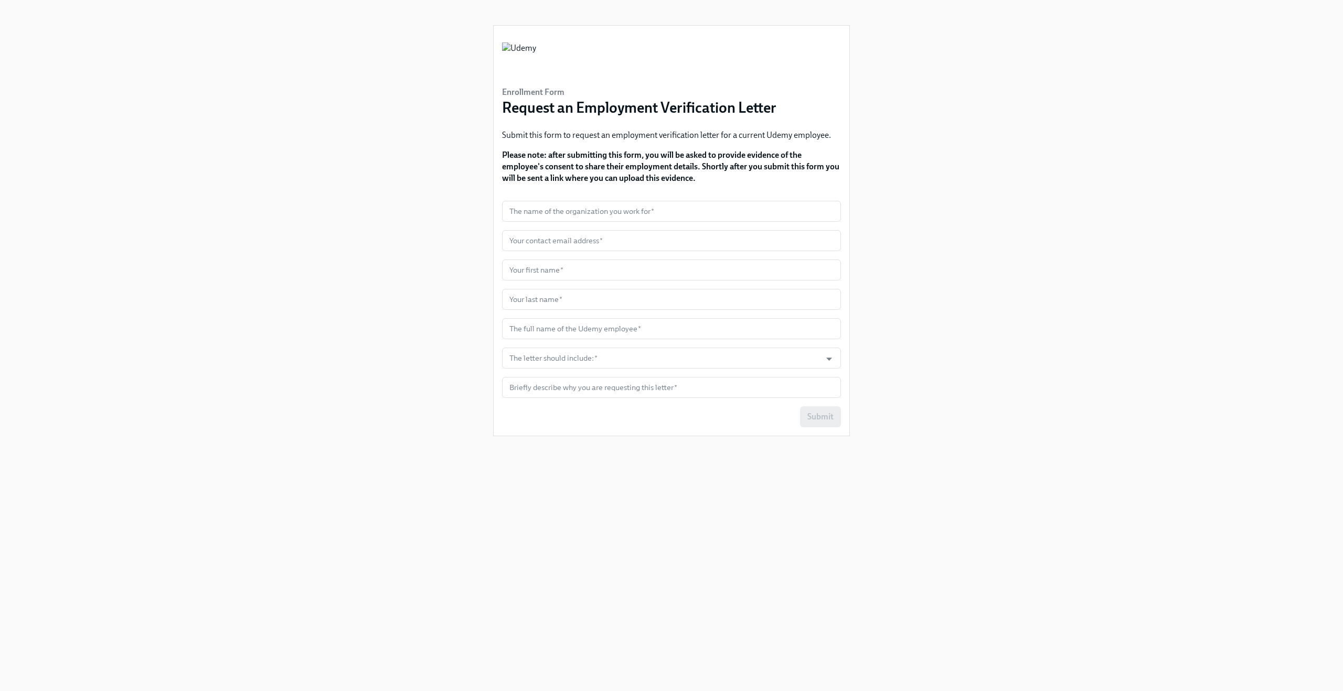
click at [382, 210] on div "Enrollment Form Request an Employment Verification Letter Submit this form to r…" at bounding box center [671, 333] width 1293 height 666
click at [610, 394] on input "text" at bounding box center [671, 387] width 339 height 21
click at [440, 273] on div "Enrollment Form Request an Employment Verification Letter Submit this form to r…" at bounding box center [671, 333] width 1293 height 666
